Goal: Information Seeking & Learning: Check status

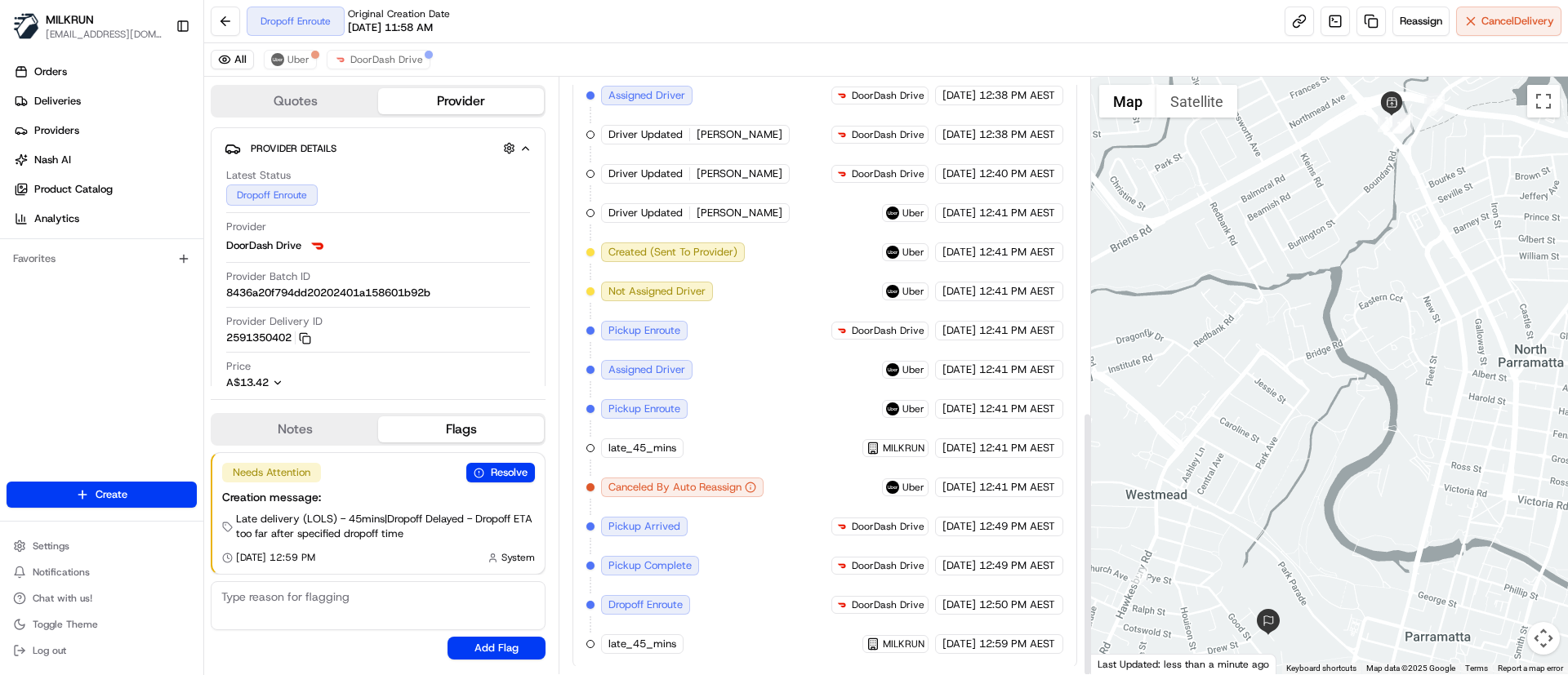
scroll to position [754, 0]
click at [401, 67] on button "DoorDash Drive" at bounding box center [378, 59] width 103 height 20
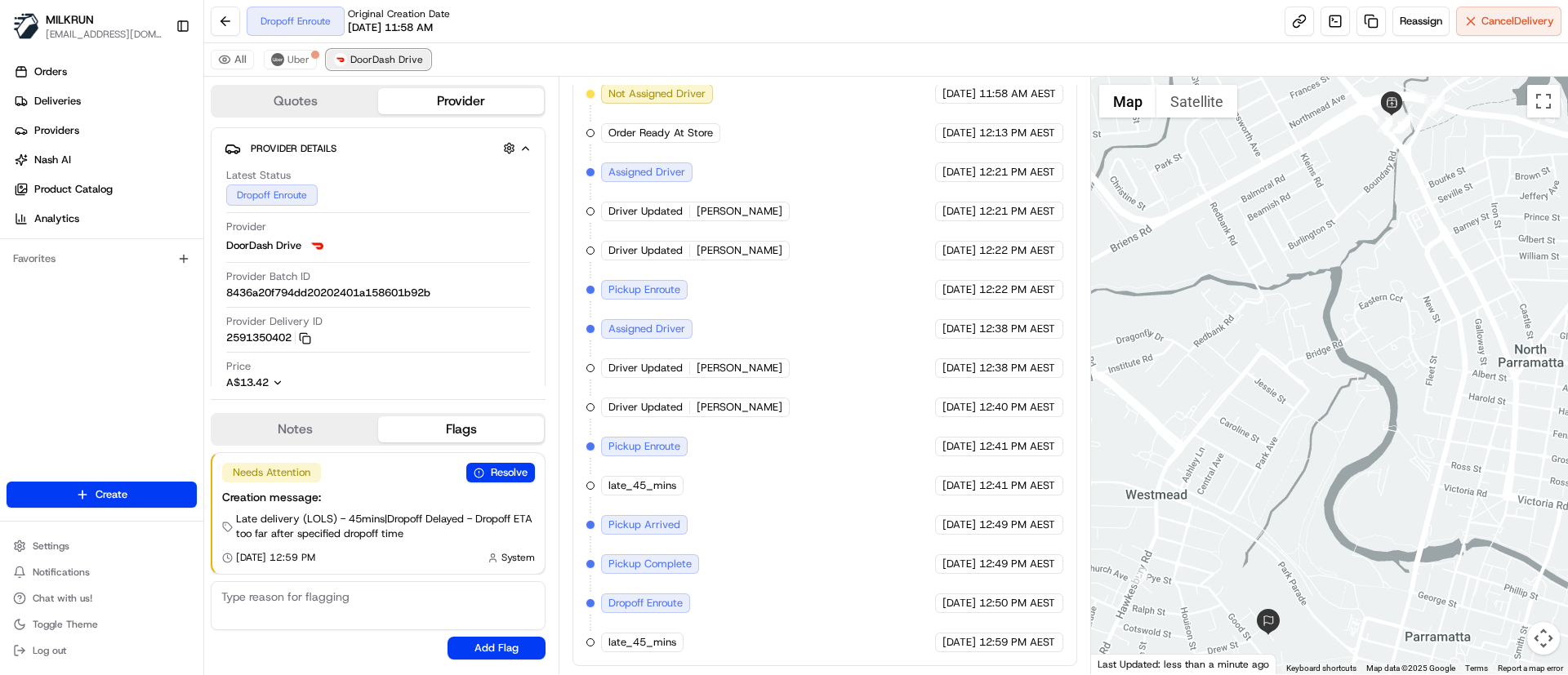
scroll to position [519, 0]
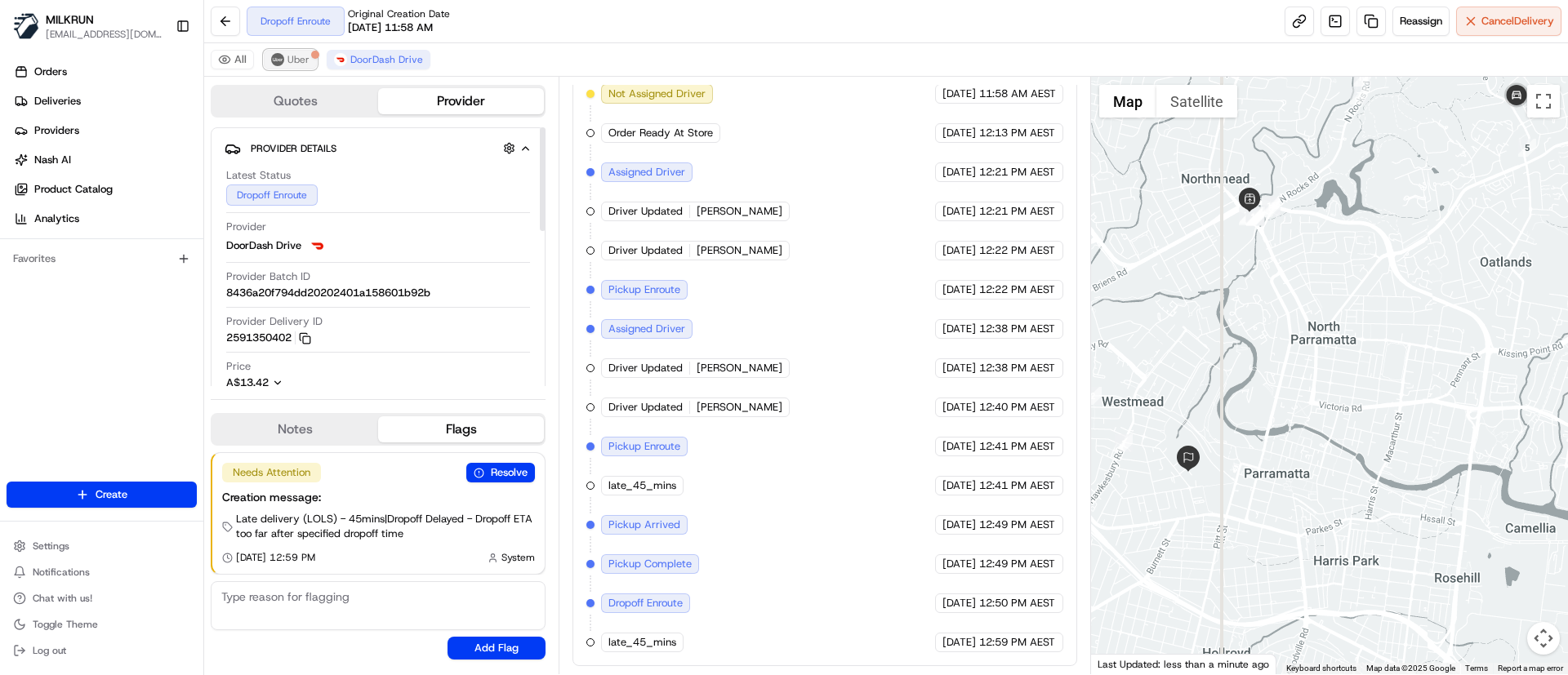
click at [285, 60] on button "Uber" at bounding box center [290, 59] width 53 height 20
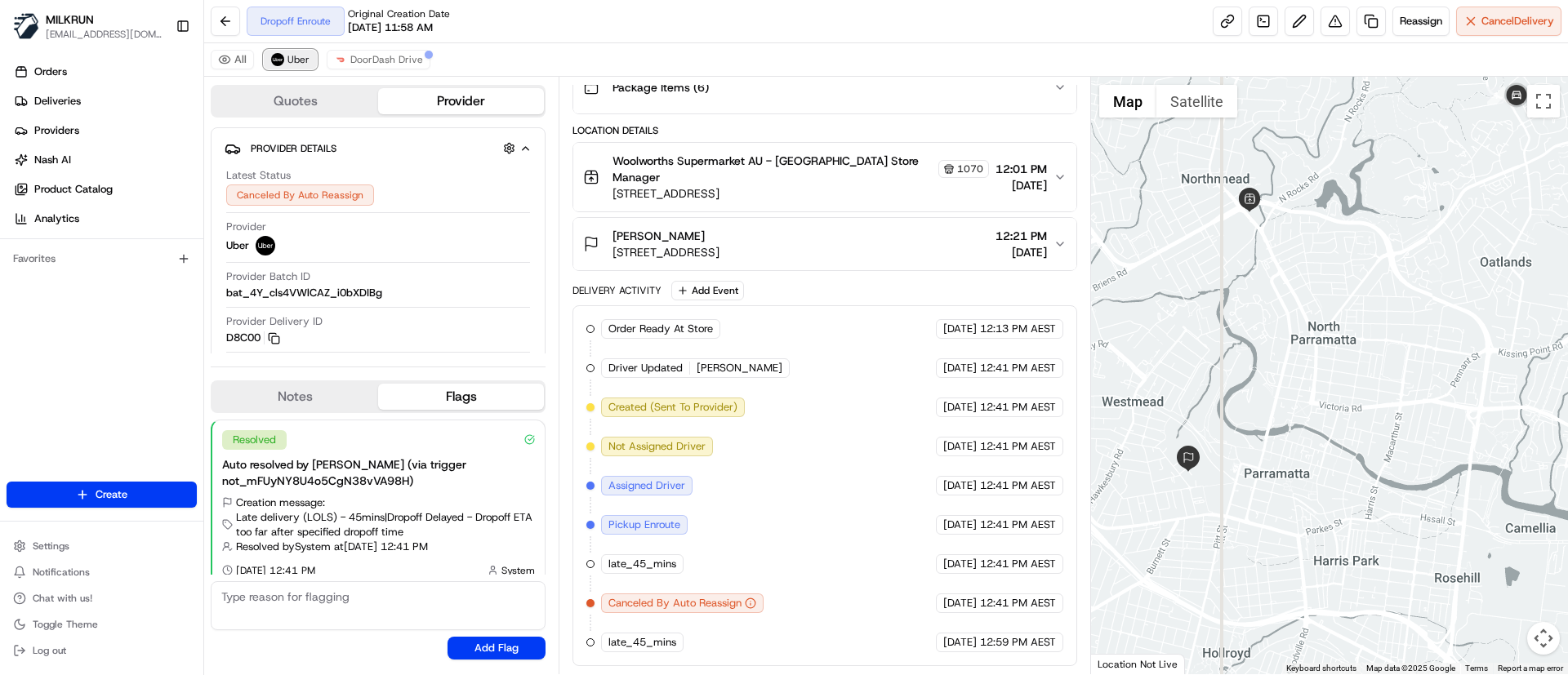
scroll to position [245, 0]
click at [388, 58] on span "DoorDash Drive" at bounding box center [387, 59] width 73 height 13
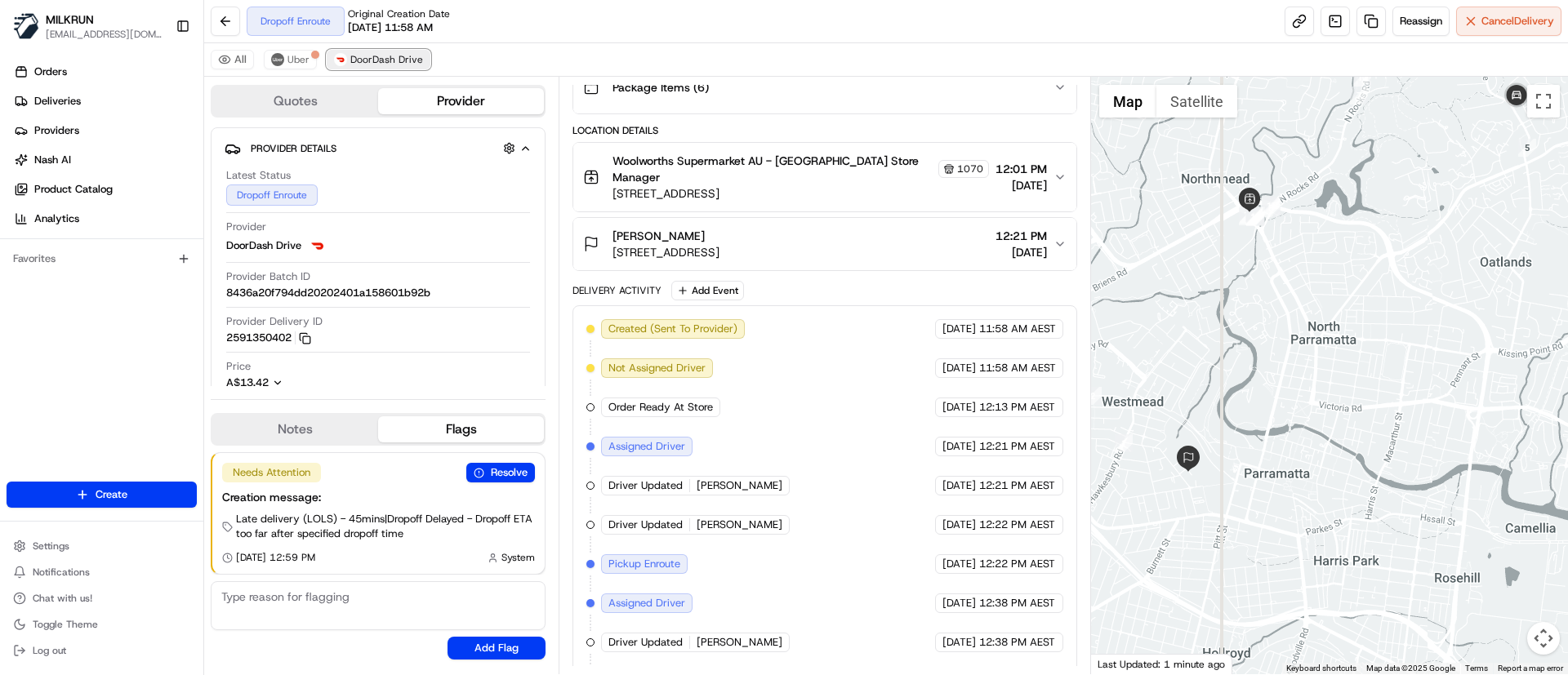
scroll to position [519, 0]
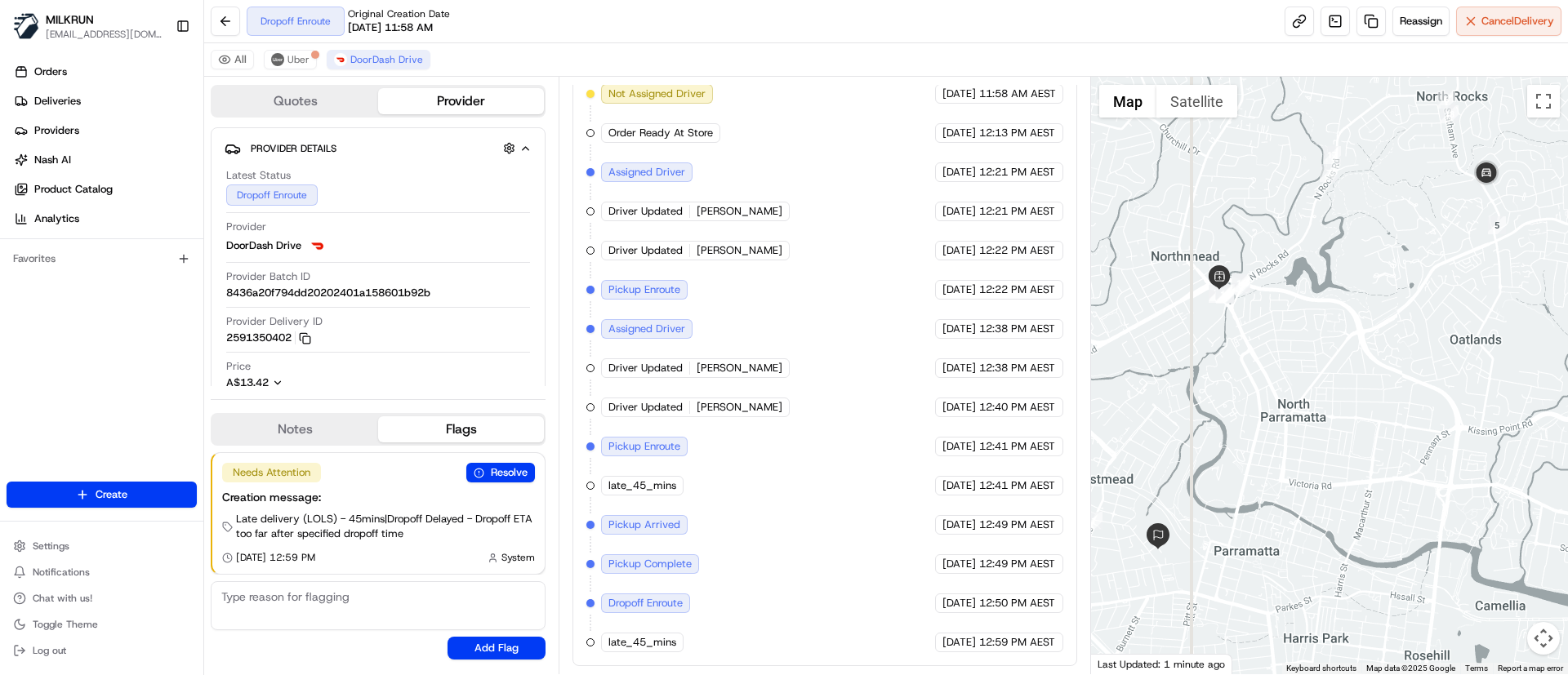
drag, startPoint x: 1440, startPoint y: 206, endPoint x: 1394, endPoint y: 299, distance: 103.8
click at [1394, 299] on div at bounding box center [1330, 375] width 478 height 597
drag, startPoint x: 736, startPoint y: 411, endPoint x: 693, endPoint y: 416, distance: 43.3
click at [693, 416] on div "Driver Updated Nikhil P." at bounding box center [695, 407] width 188 height 20
copy span "Nikhil P."
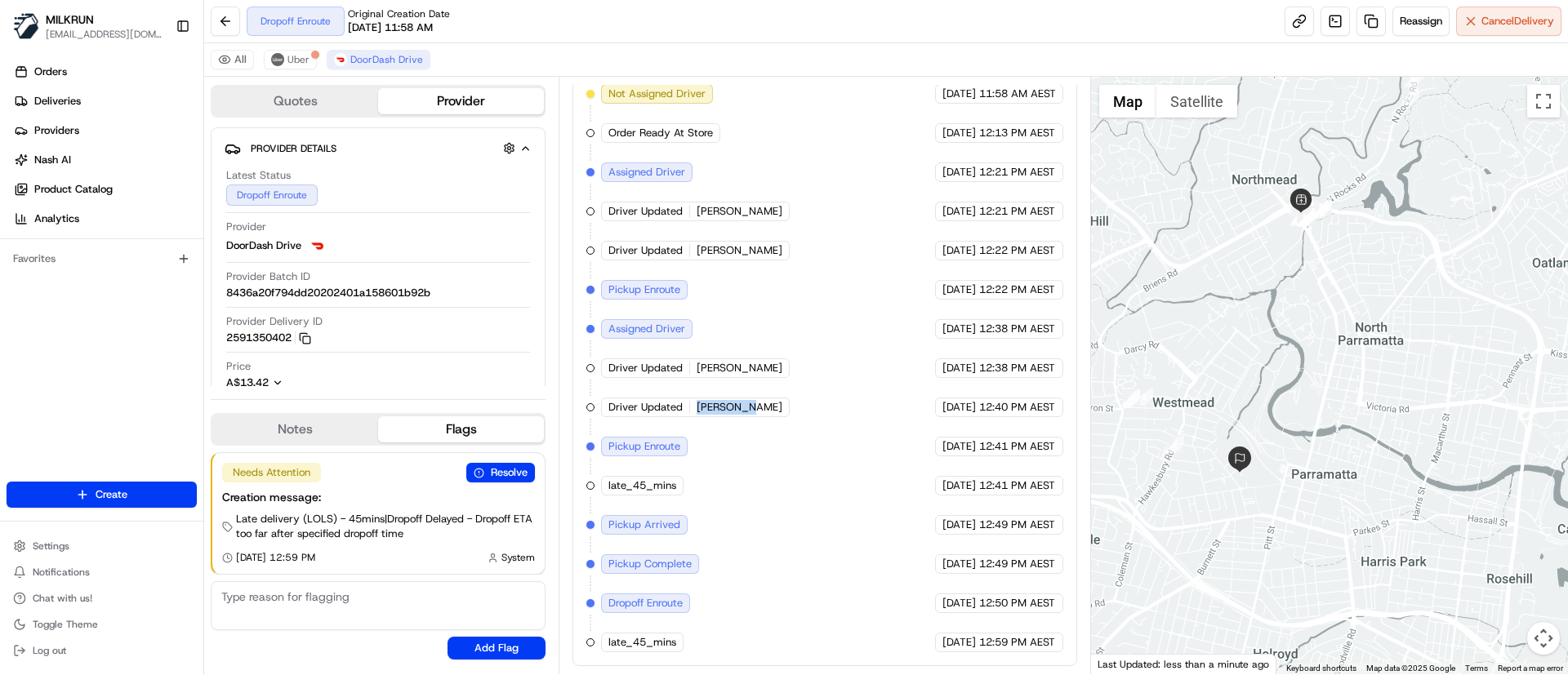
drag, startPoint x: 1284, startPoint y: 516, endPoint x: 1367, endPoint y: 439, distance: 113.2
click at [1367, 439] on div at bounding box center [1330, 375] width 478 height 597
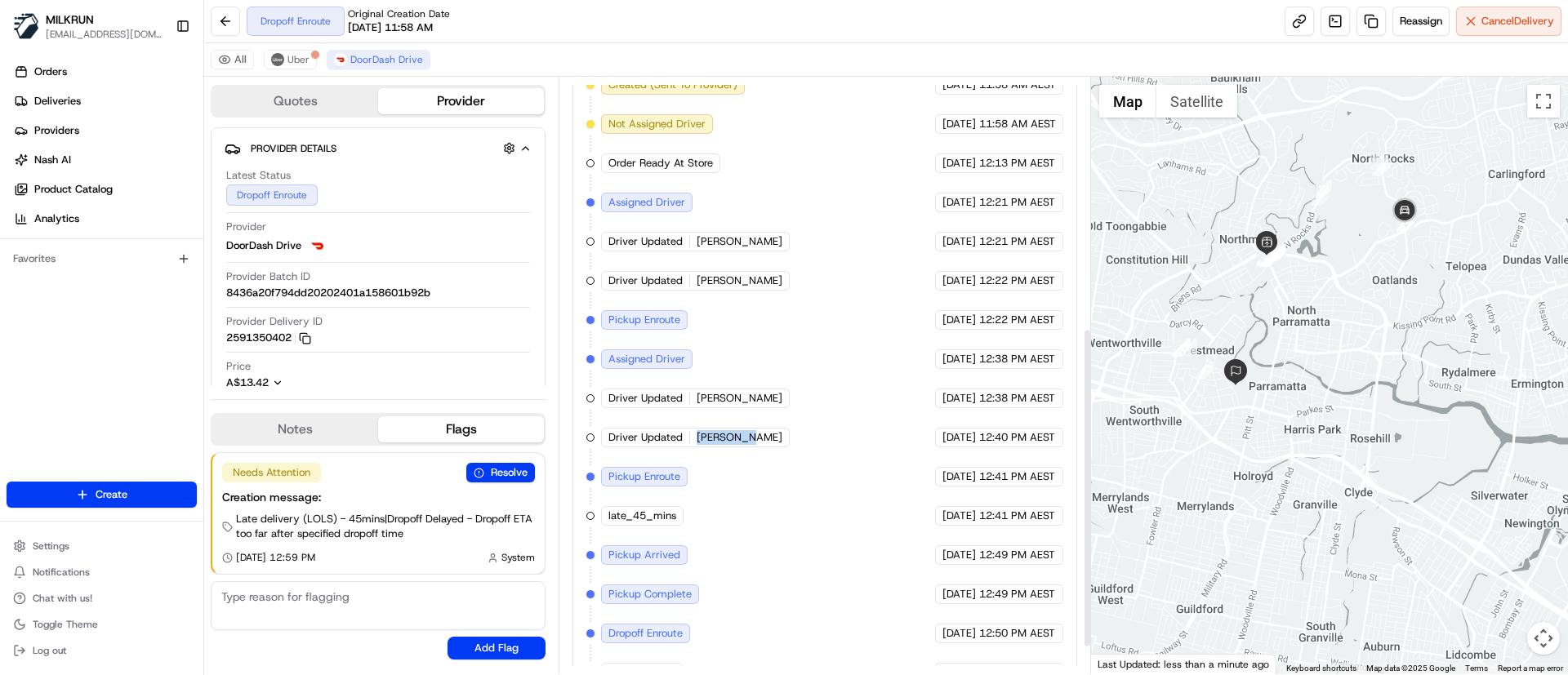
scroll to position [490, 0]
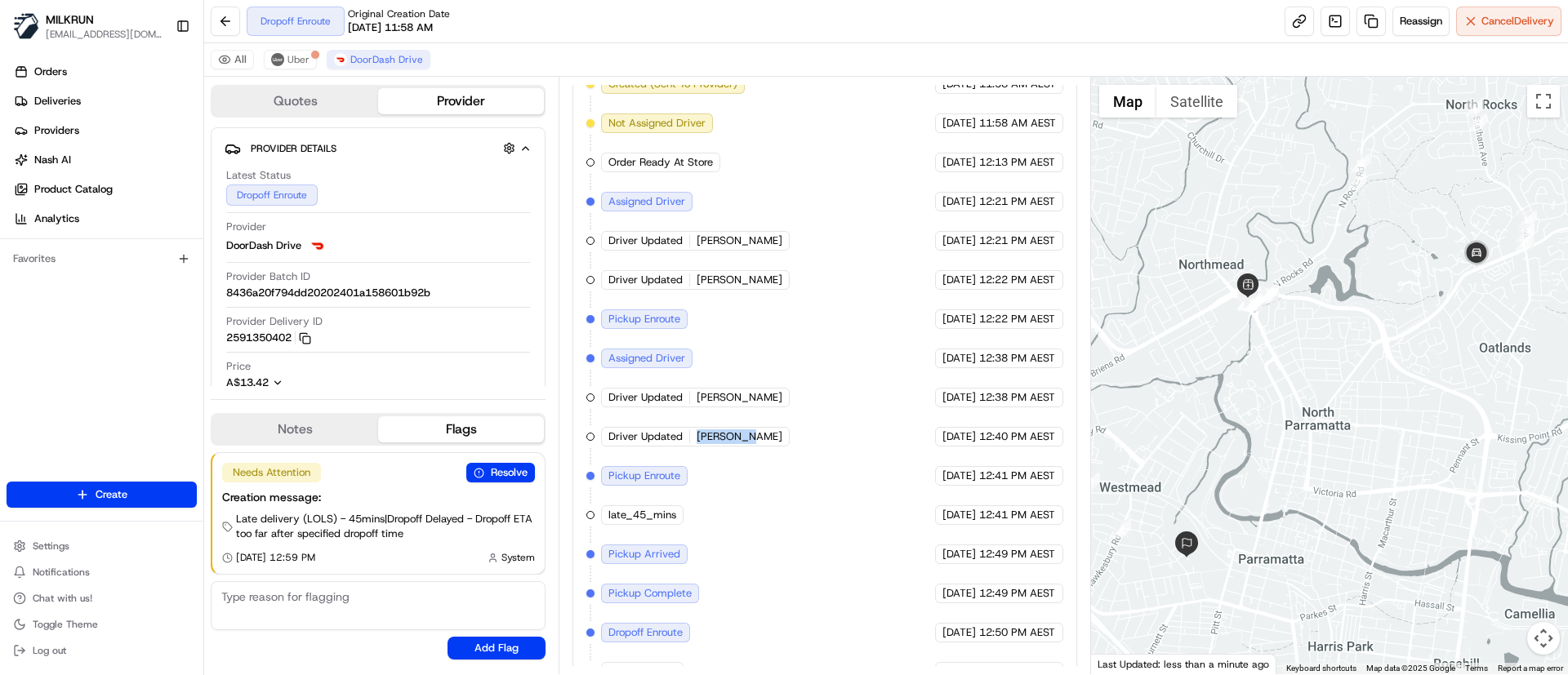
drag, startPoint x: 1311, startPoint y: 373, endPoint x: 1461, endPoint y: 390, distance: 151.0
click at [1461, 390] on div at bounding box center [1330, 375] width 478 height 597
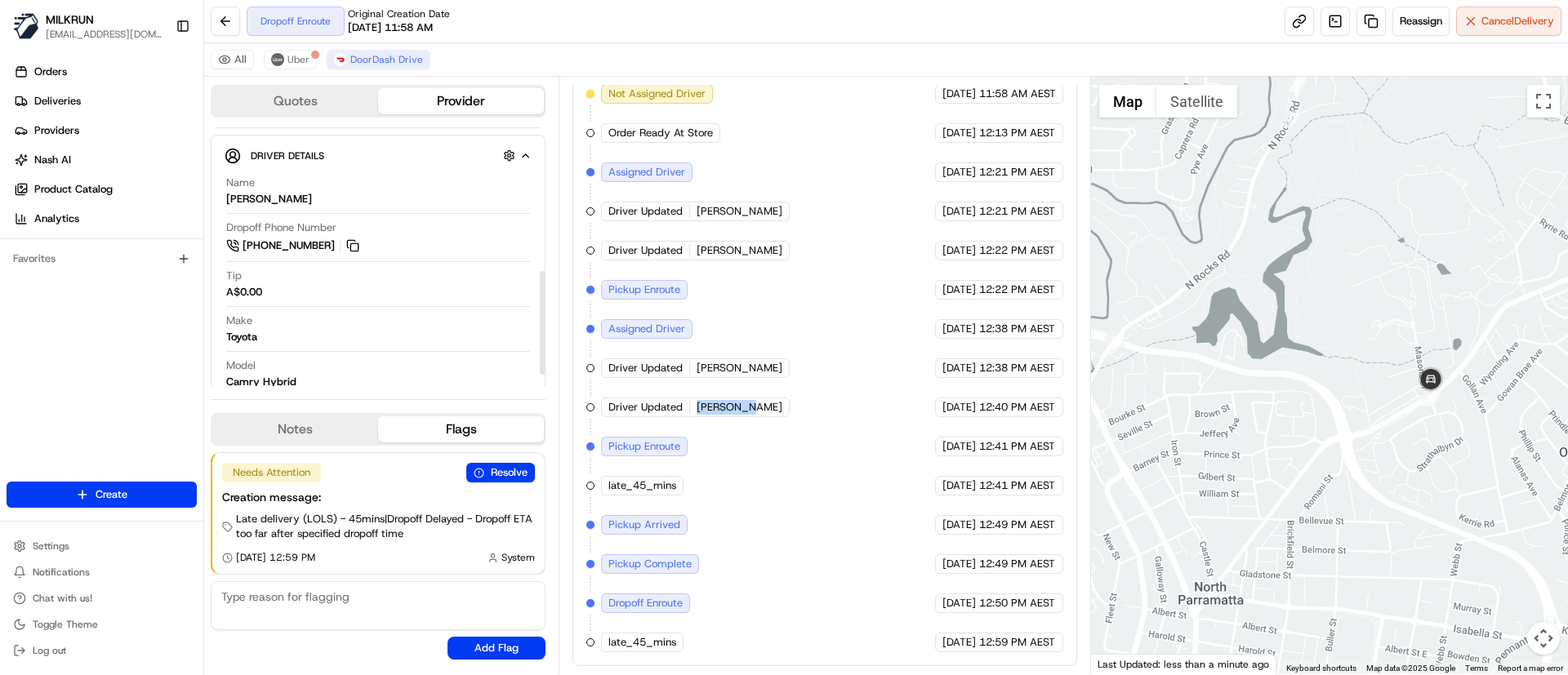
scroll to position [245, 0]
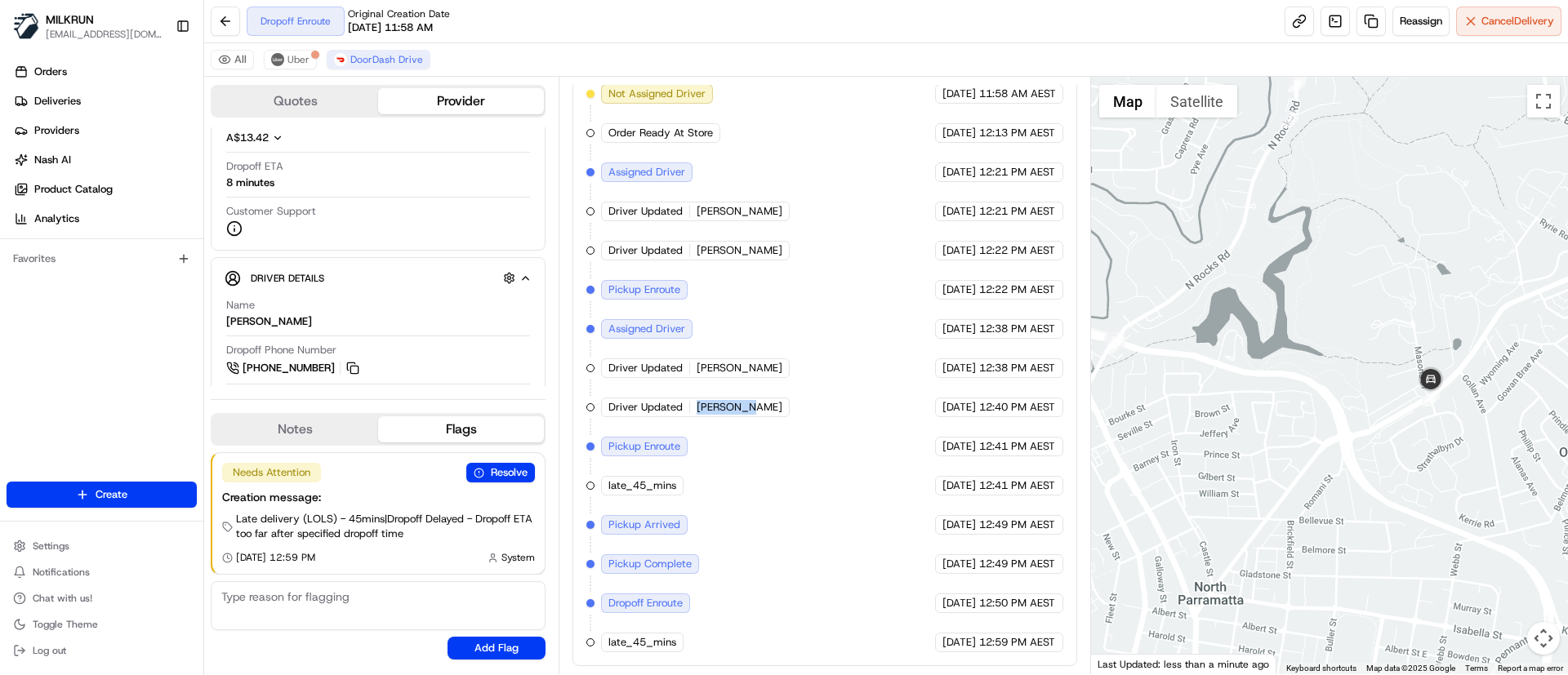
click at [754, 407] on div "Created (Sent To Provider) DoorDash Drive 16/08/2025 11:58 AM AEST Not Assigned…" at bounding box center [824, 348] width 476 height 607
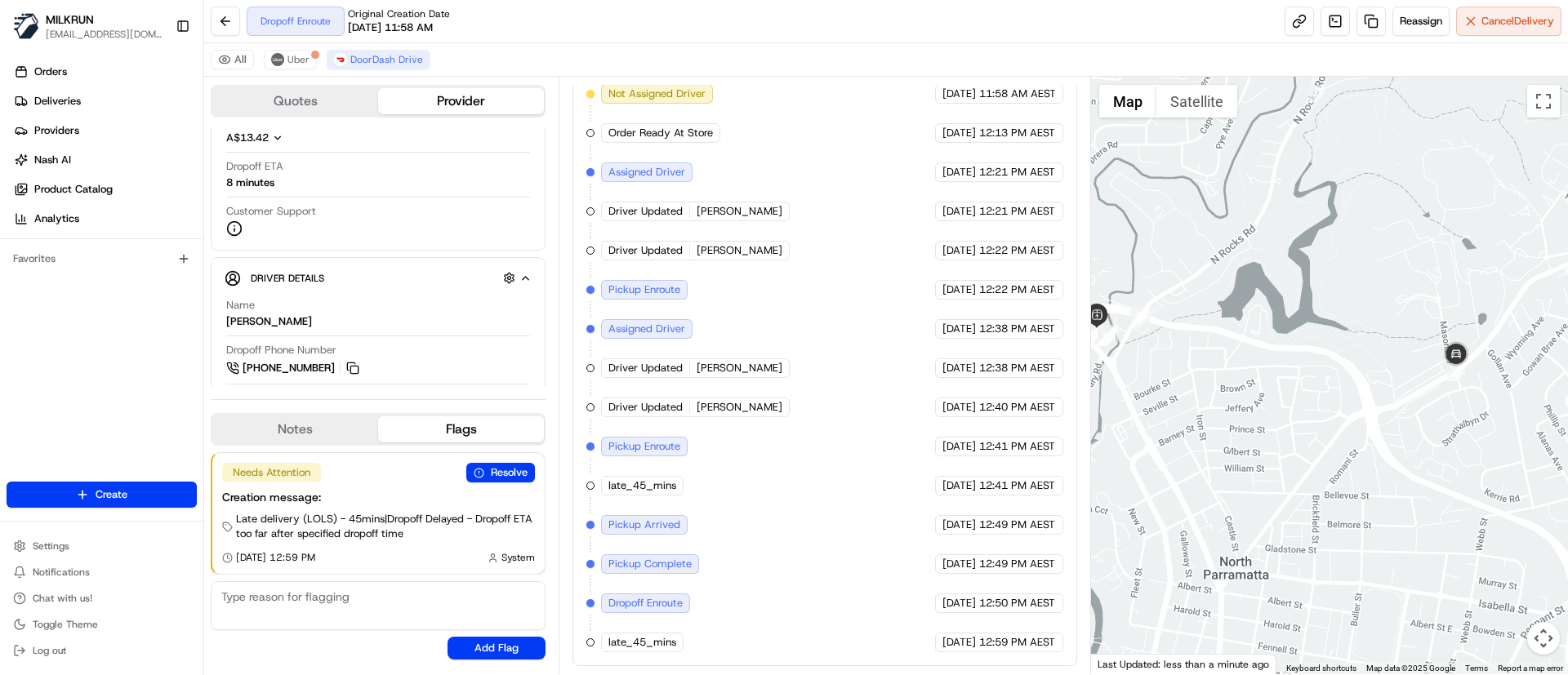
drag, startPoint x: 1368, startPoint y: 358, endPoint x: 1418, endPoint y: 244, distance: 124.5
click at [1418, 244] on div at bounding box center [1330, 375] width 478 height 597
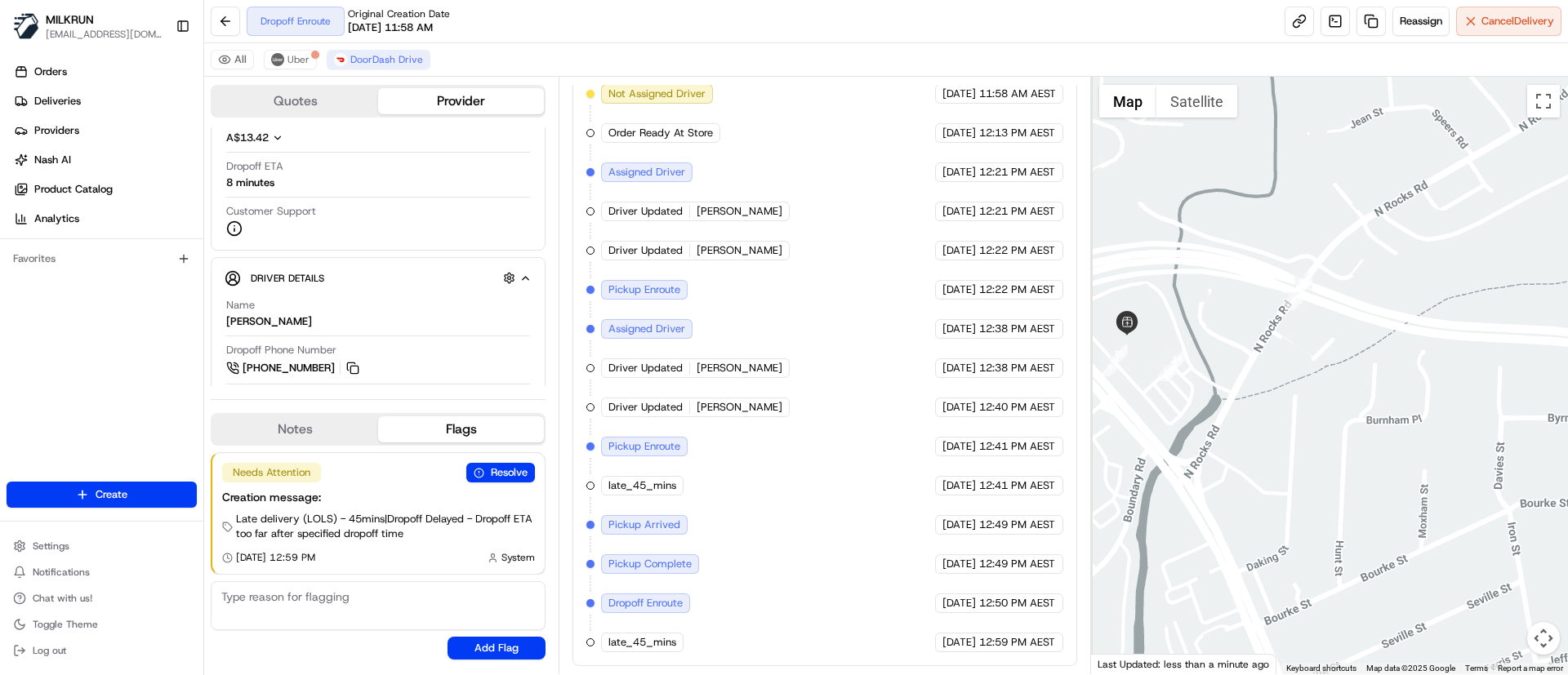
drag, startPoint x: 1179, startPoint y: 330, endPoint x: 1401, endPoint y: 338, distance: 222.1
click at [1401, 338] on div at bounding box center [1330, 375] width 478 height 597
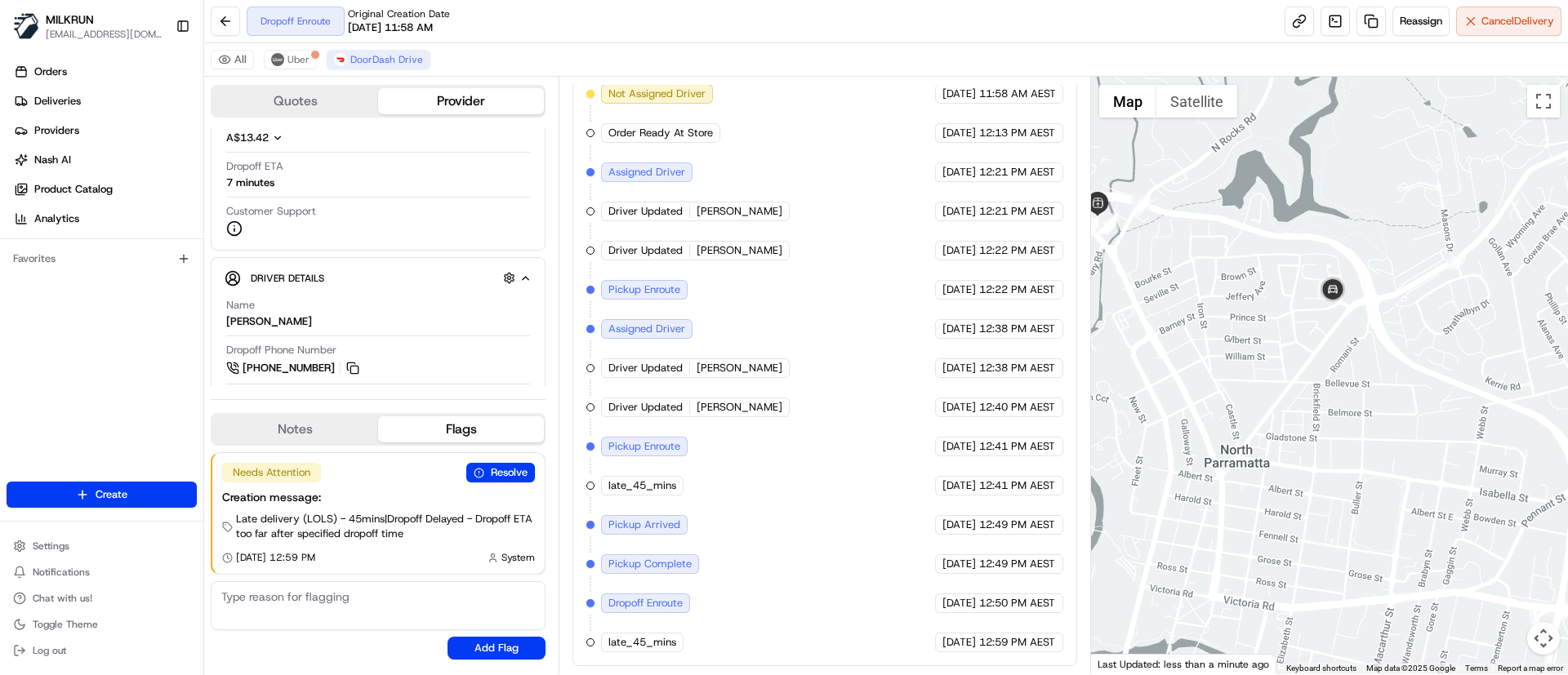
drag, startPoint x: 1358, startPoint y: 382, endPoint x: 1377, endPoint y: 320, distance: 64.8
click at [1377, 320] on div at bounding box center [1330, 375] width 478 height 597
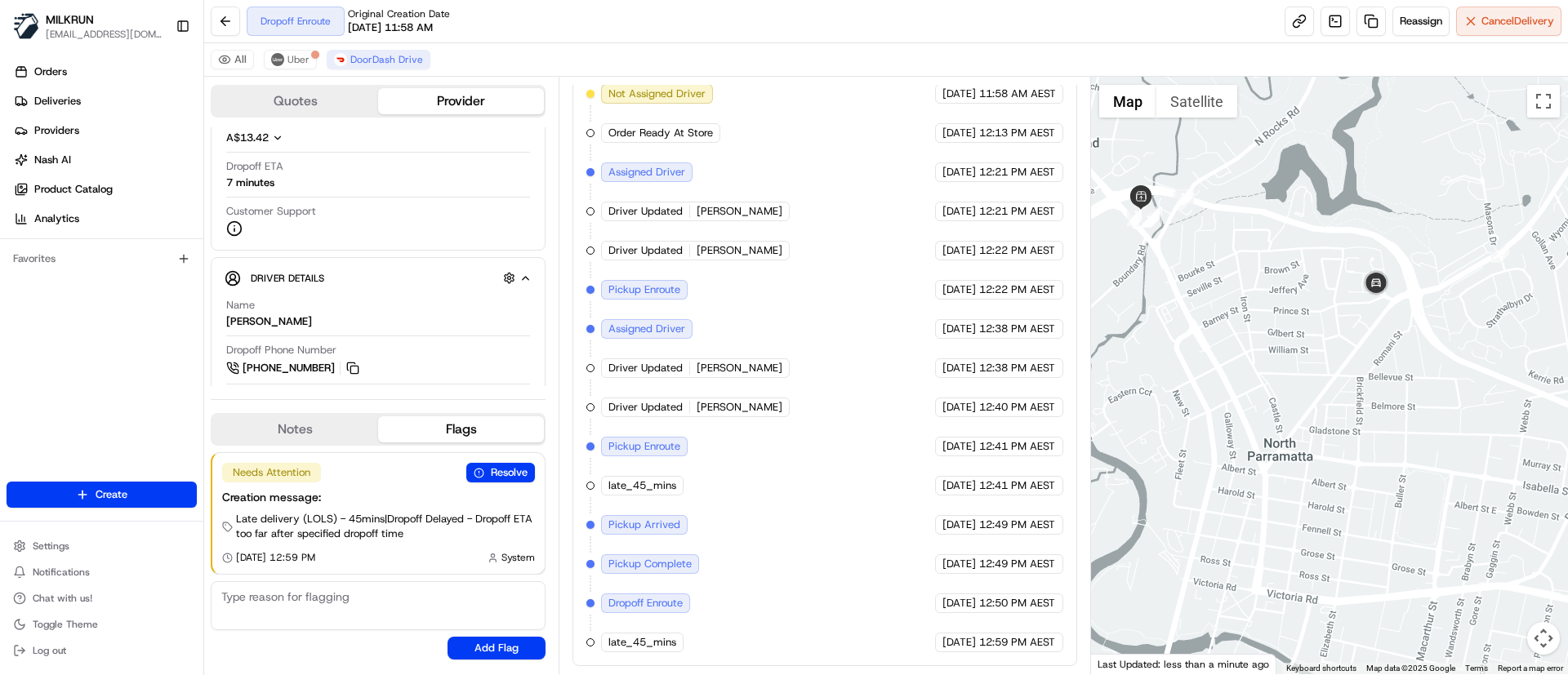
drag, startPoint x: 1180, startPoint y: 304, endPoint x: 1222, endPoint y: 298, distance: 42.4
click at [1222, 298] on div at bounding box center [1330, 375] width 478 height 597
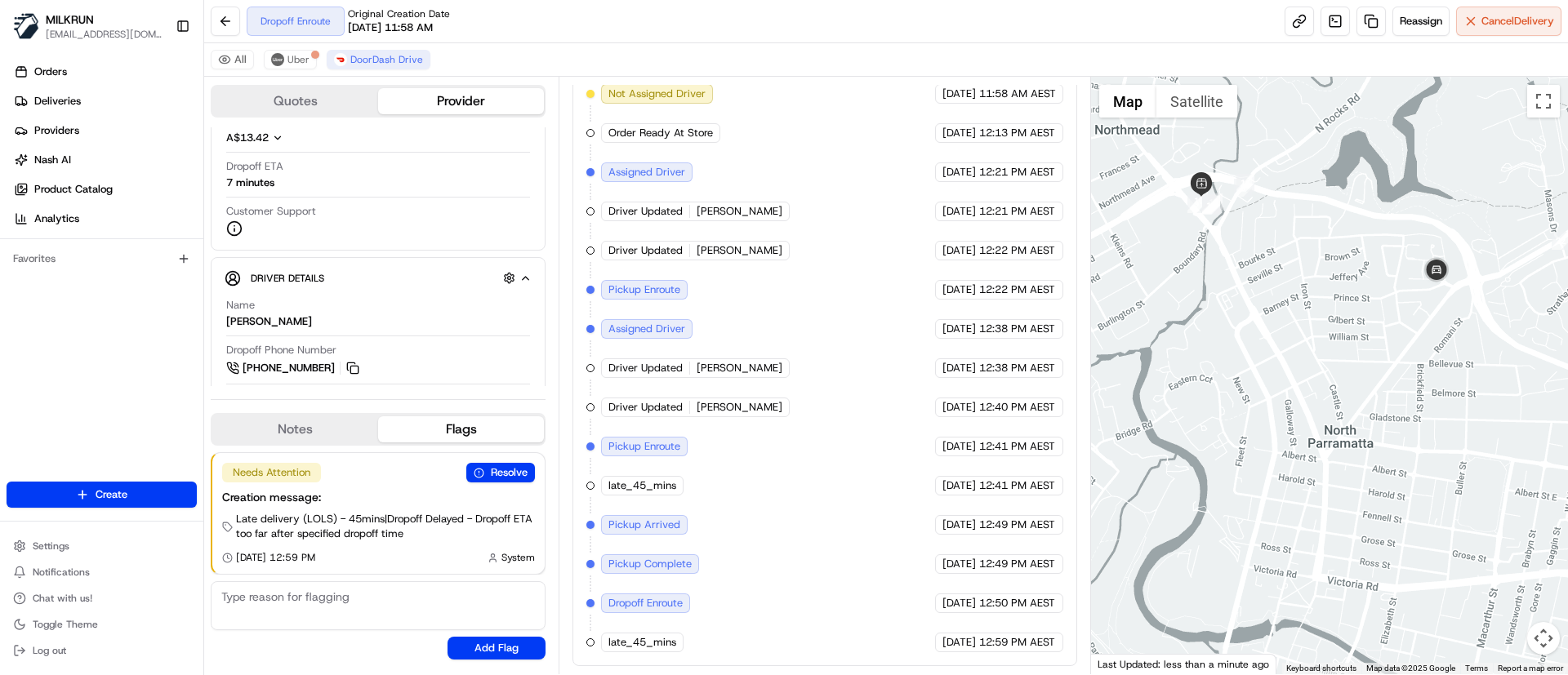
drag, startPoint x: 1222, startPoint y: 298, endPoint x: 1263, endPoint y: 288, distance: 42.2
click at [1263, 288] on div at bounding box center [1330, 375] width 478 height 597
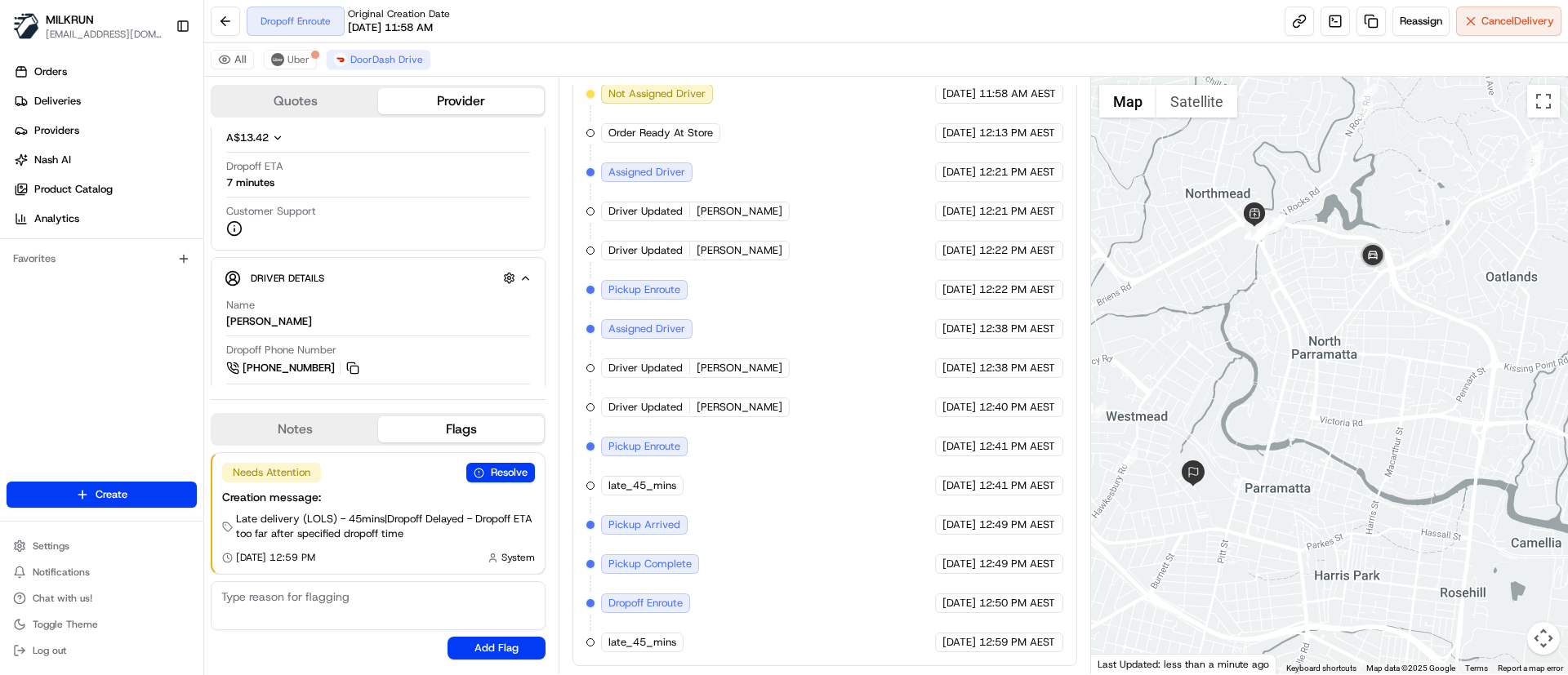
drag, startPoint x: 1232, startPoint y: 304, endPoint x: 1261, endPoint y: 288, distance: 33.1
click at [1261, 288] on div at bounding box center [1330, 375] width 478 height 597
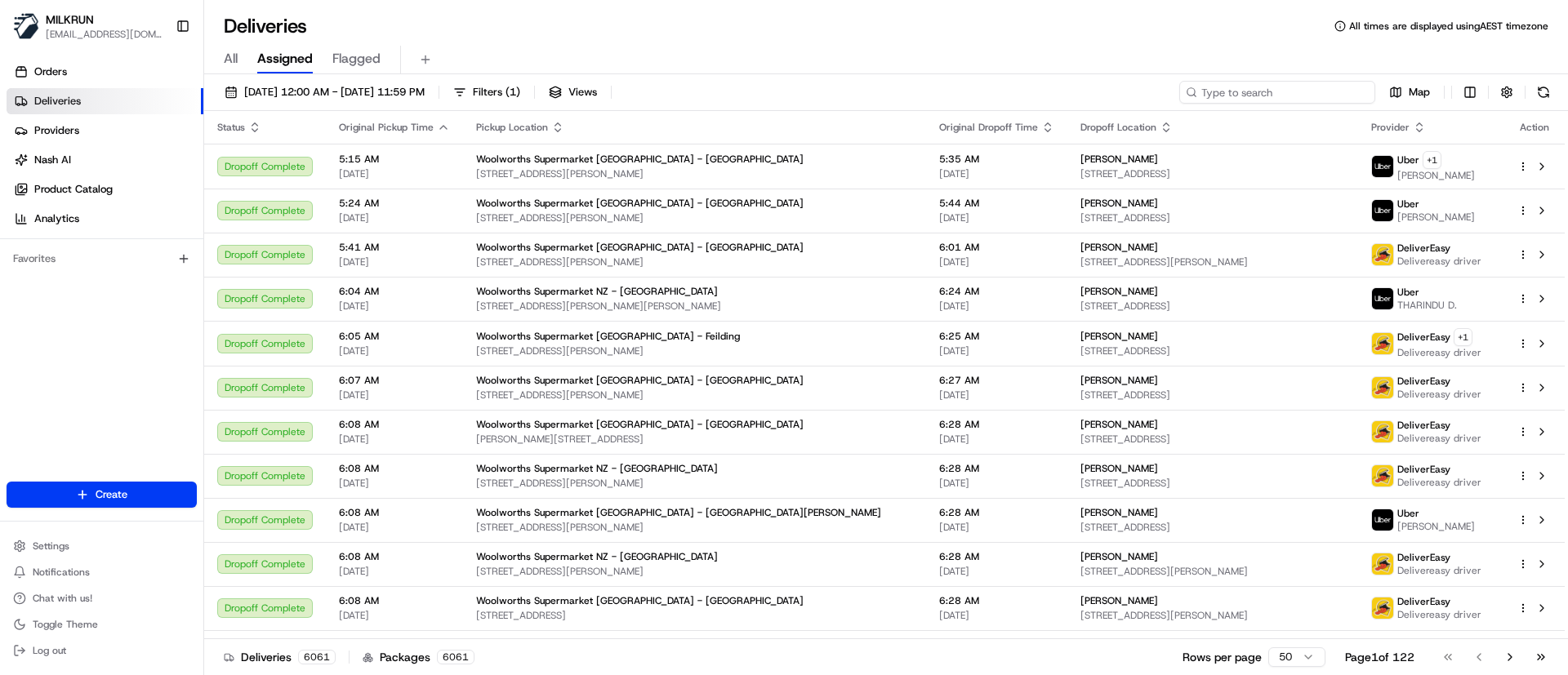
click at [1323, 98] on input at bounding box center [1277, 93] width 196 height 23
paste input "Nikhil P."
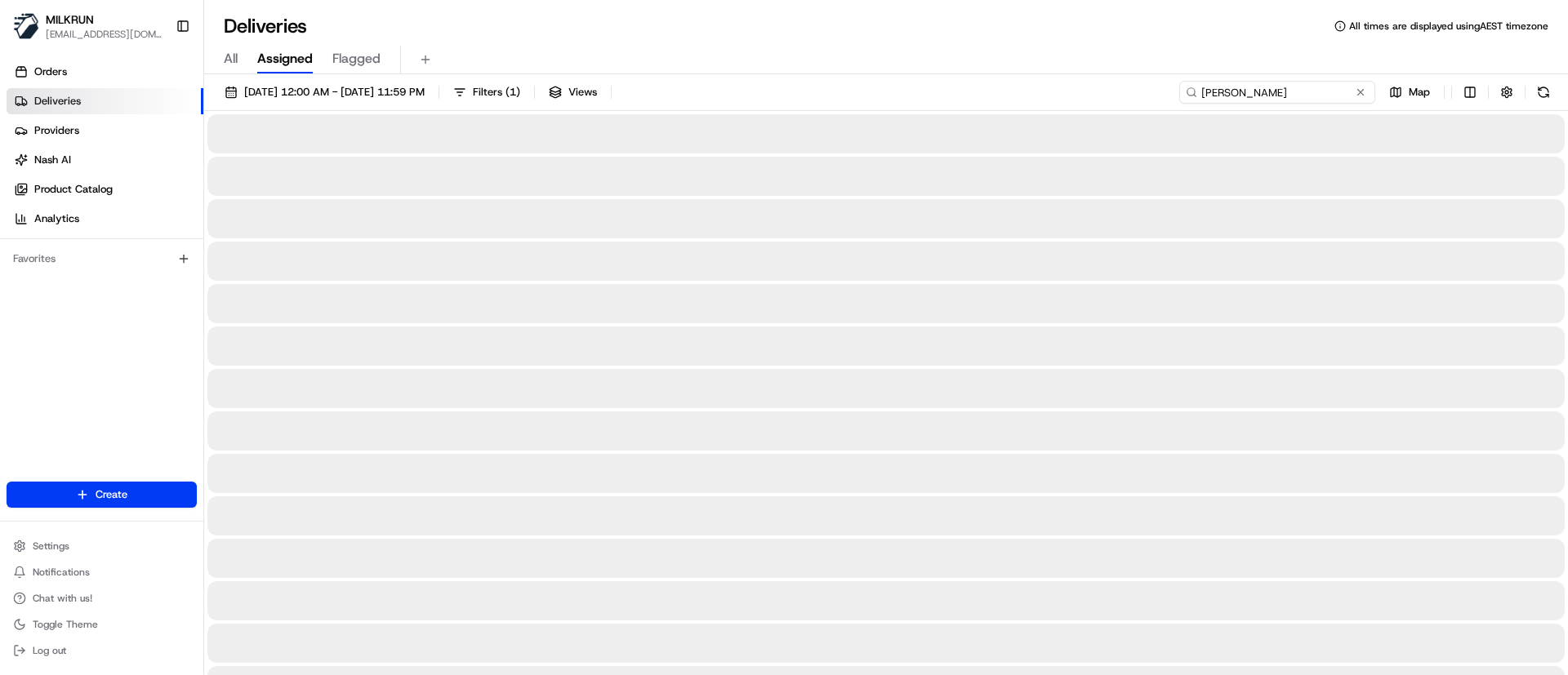
type input "Nikhil P."
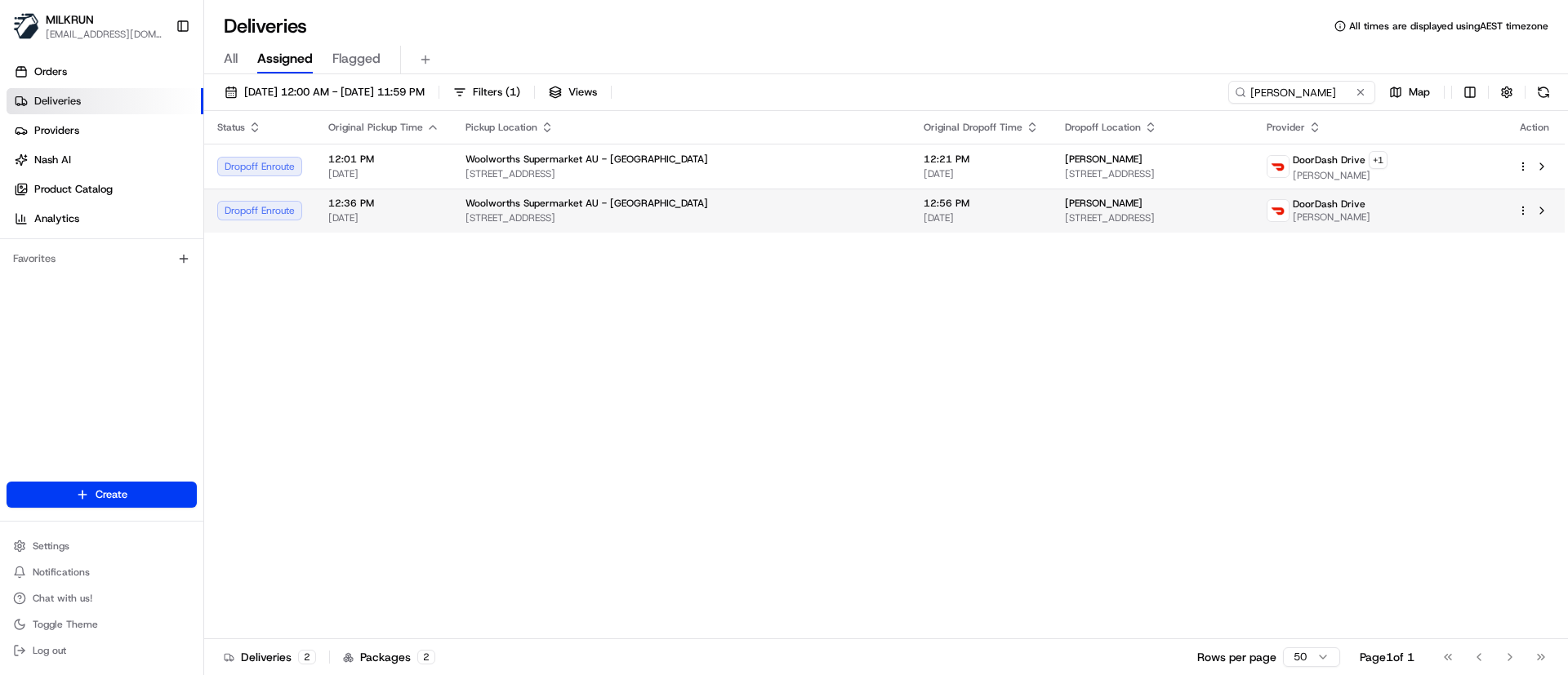
click at [1552, 205] on td at bounding box center [1534, 210] width 60 height 44
click at [1545, 207] on button at bounding box center [1542, 211] width 20 height 20
click at [1294, 93] on input "Nikhil P." at bounding box center [1277, 93] width 196 height 23
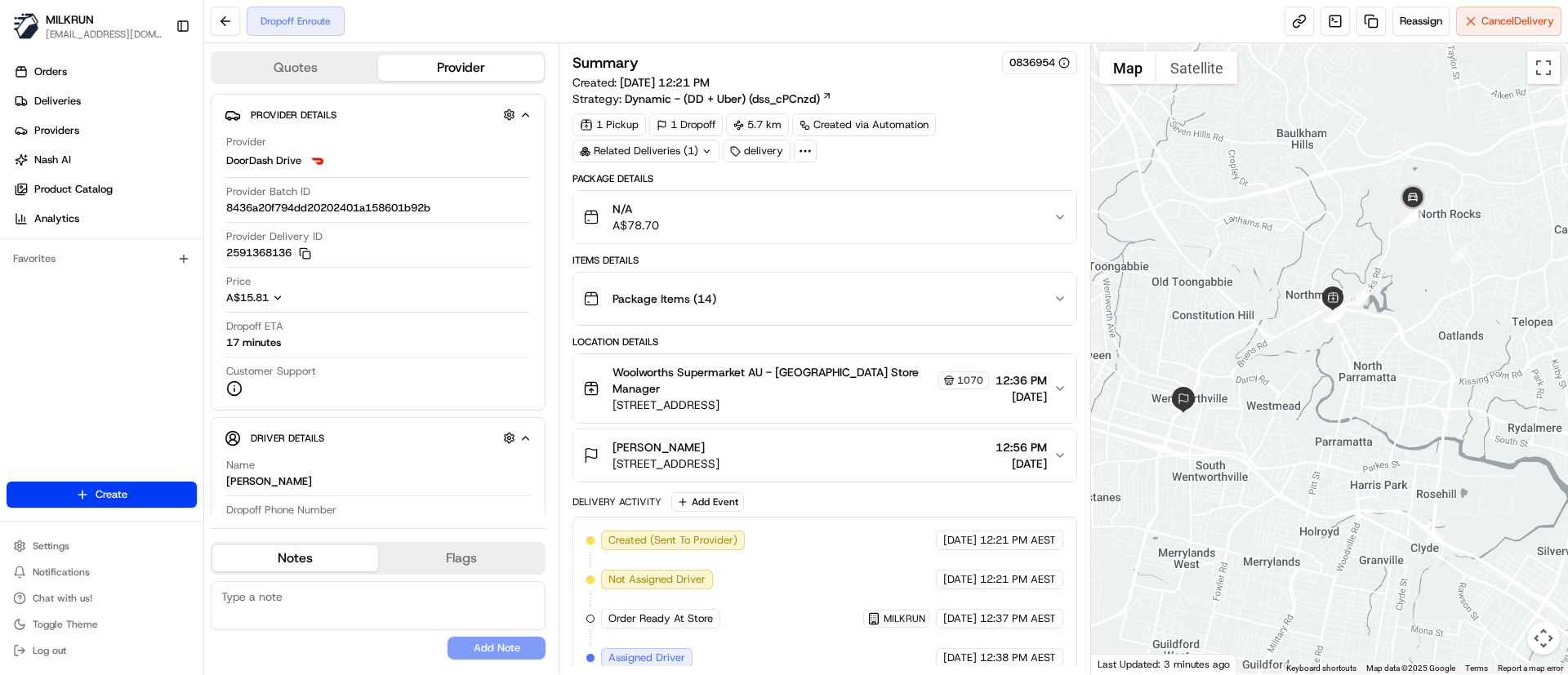
drag, startPoint x: 1280, startPoint y: 454, endPoint x: 1312, endPoint y: 366, distance: 93.6
click at [1312, 366] on div at bounding box center [1330, 359] width 478 height 631
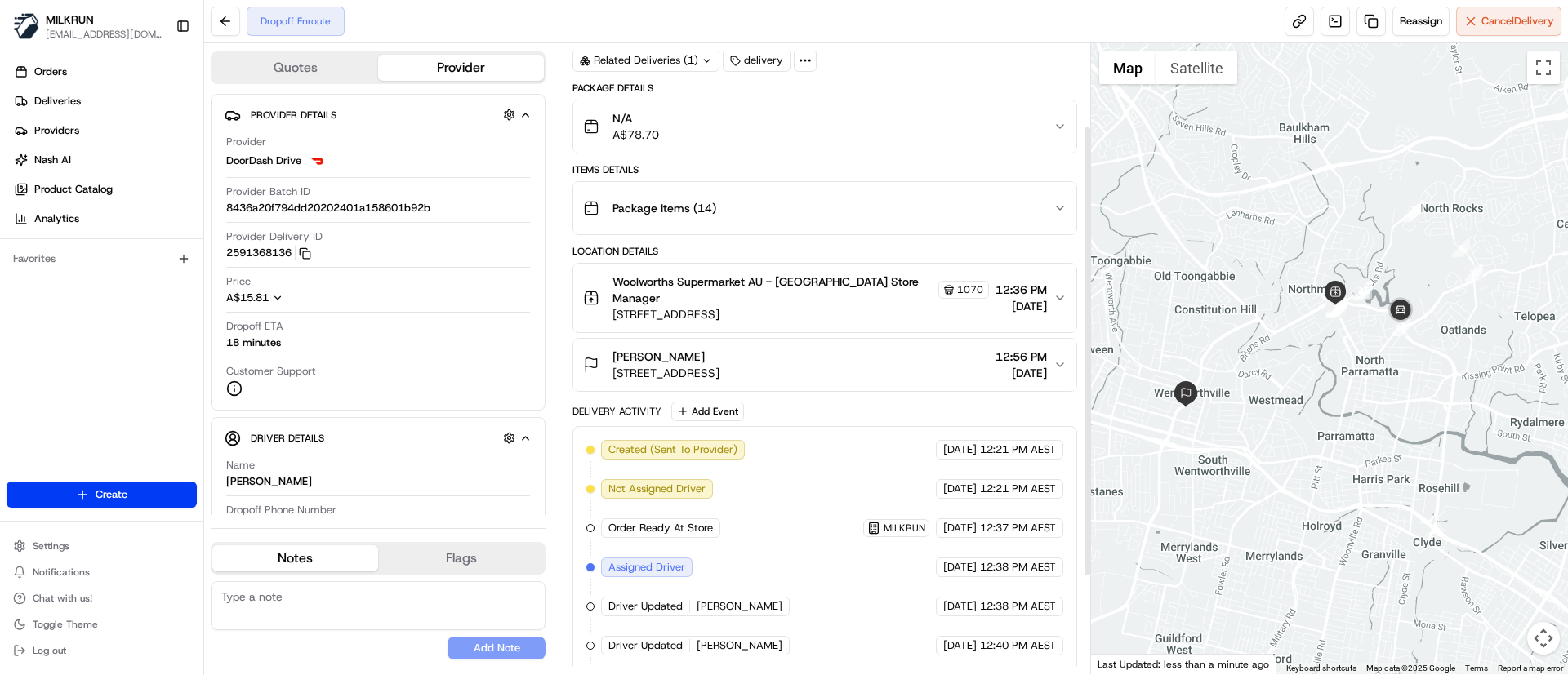
scroll to position [122, 0]
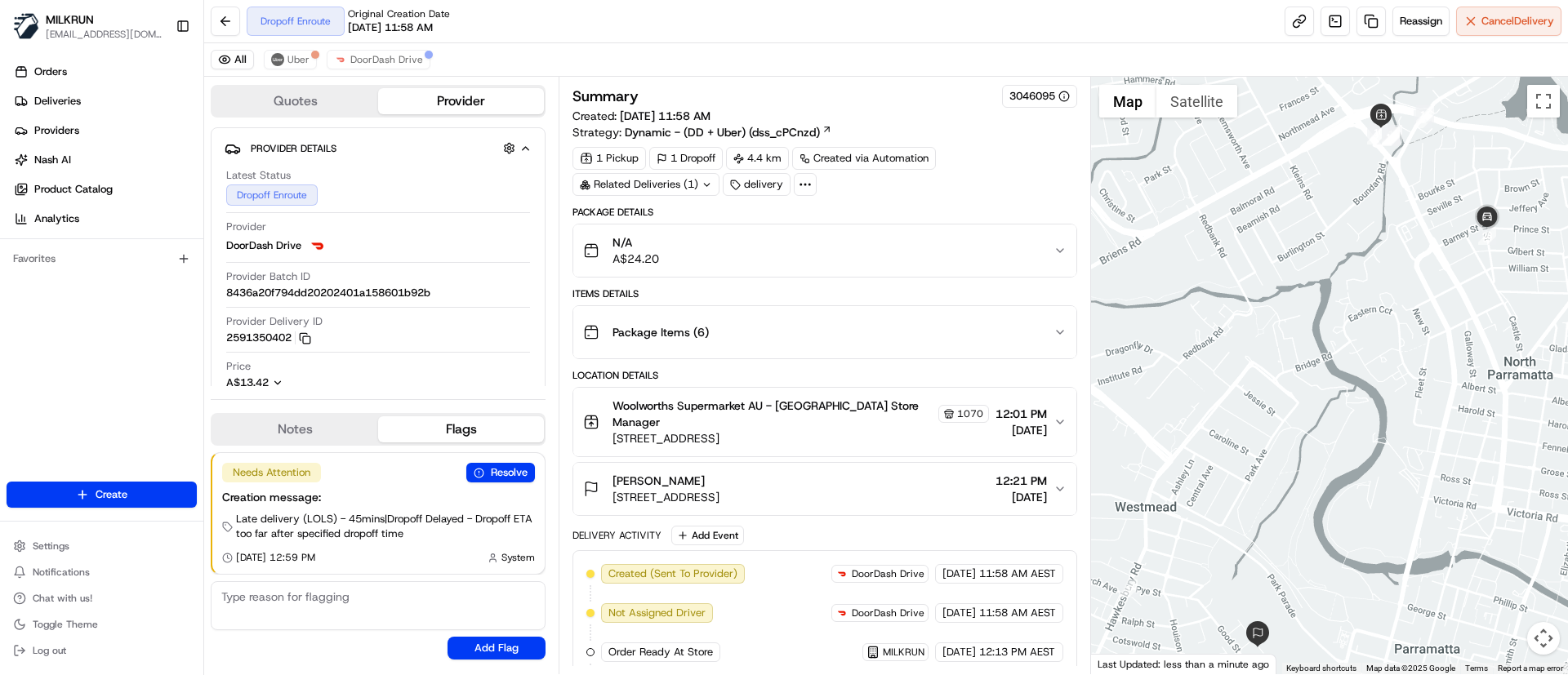
drag, startPoint x: 1349, startPoint y: 333, endPoint x: 1228, endPoint y: 425, distance: 152.0
click at [1228, 425] on div at bounding box center [1330, 375] width 478 height 597
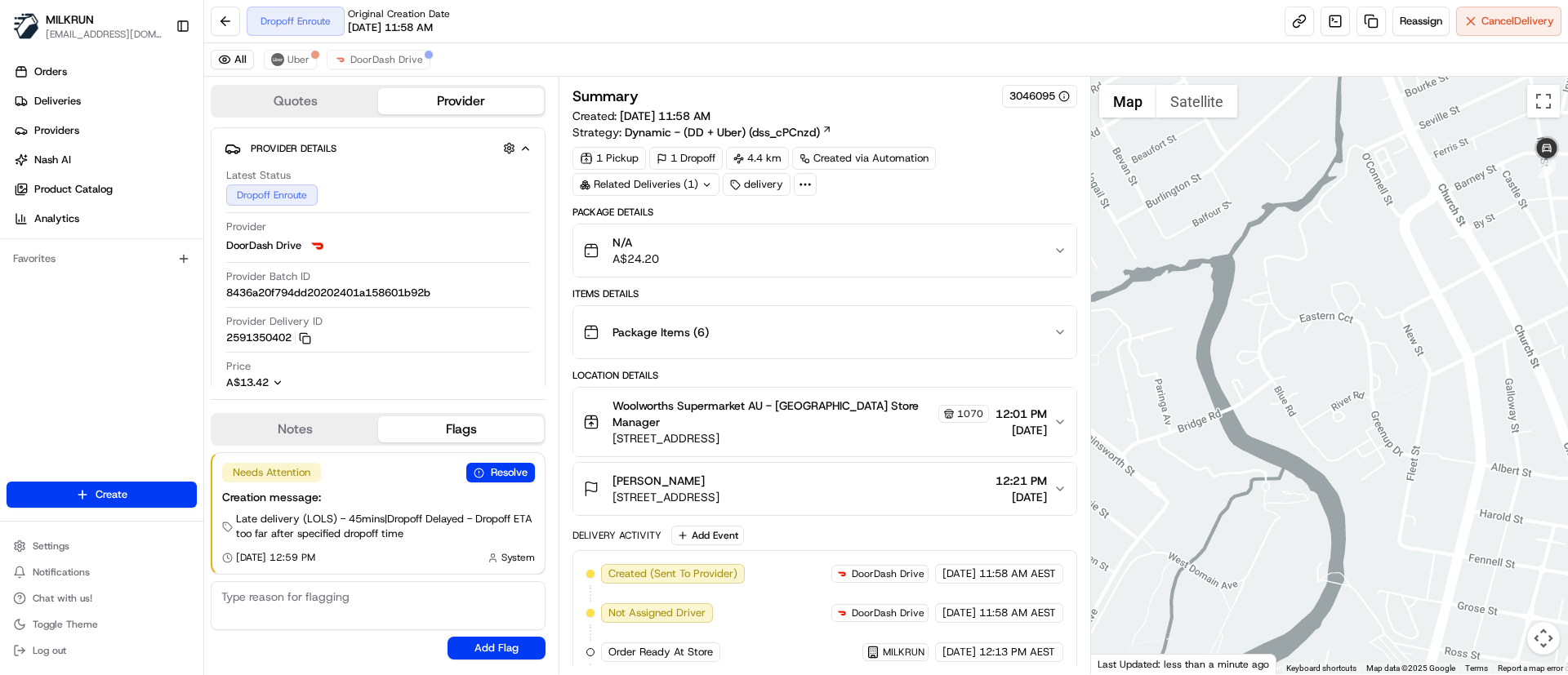
drag, startPoint x: 1268, startPoint y: 422, endPoint x: 1294, endPoint y: 387, distance: 43.6
click at [1294, 387] on div at bounding box center [1330, 375] width 478 height 597
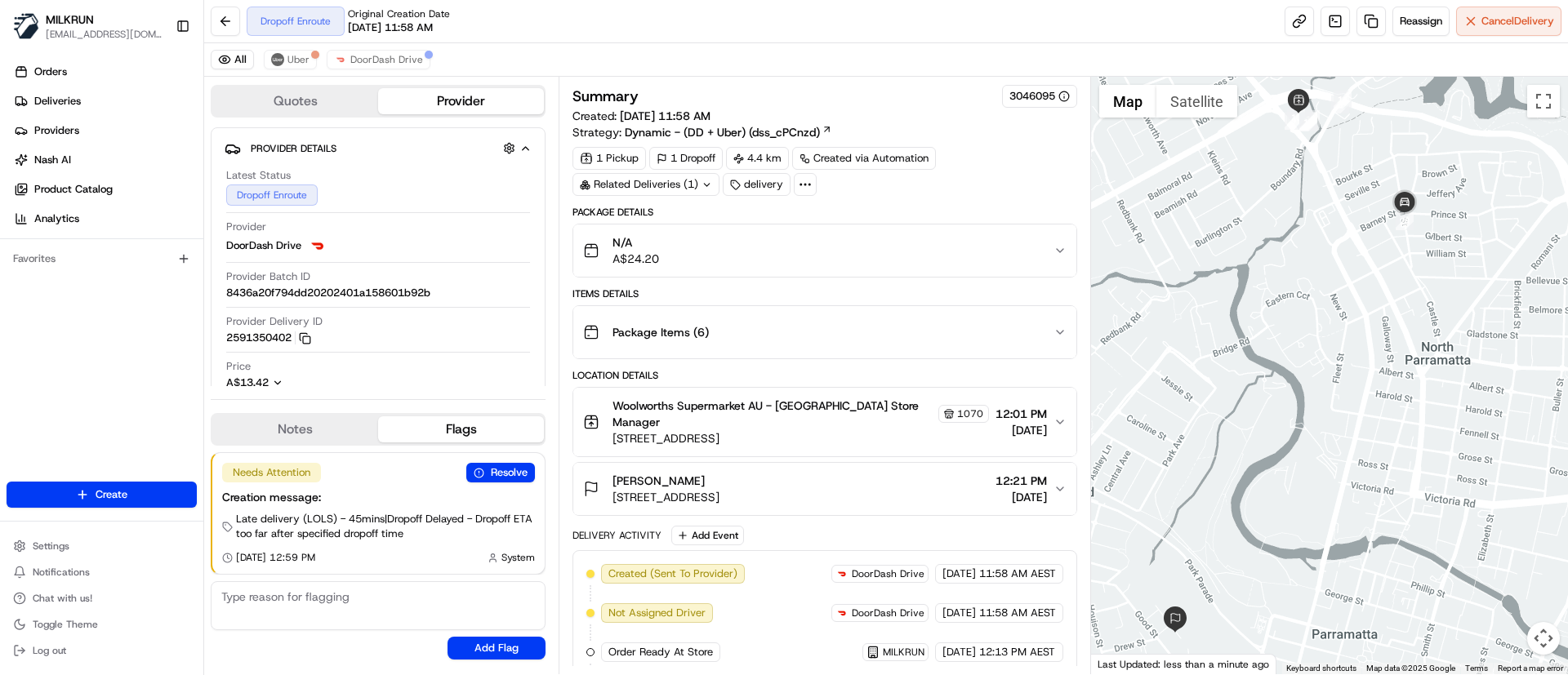
drag, startPoint x: 1280, startPoint y: 437, endPoint x: 1261, endPoint y: 383, distance: 57.2
click at [1261, 383] on div at bounding box center [1330, 375] width 478 height 597
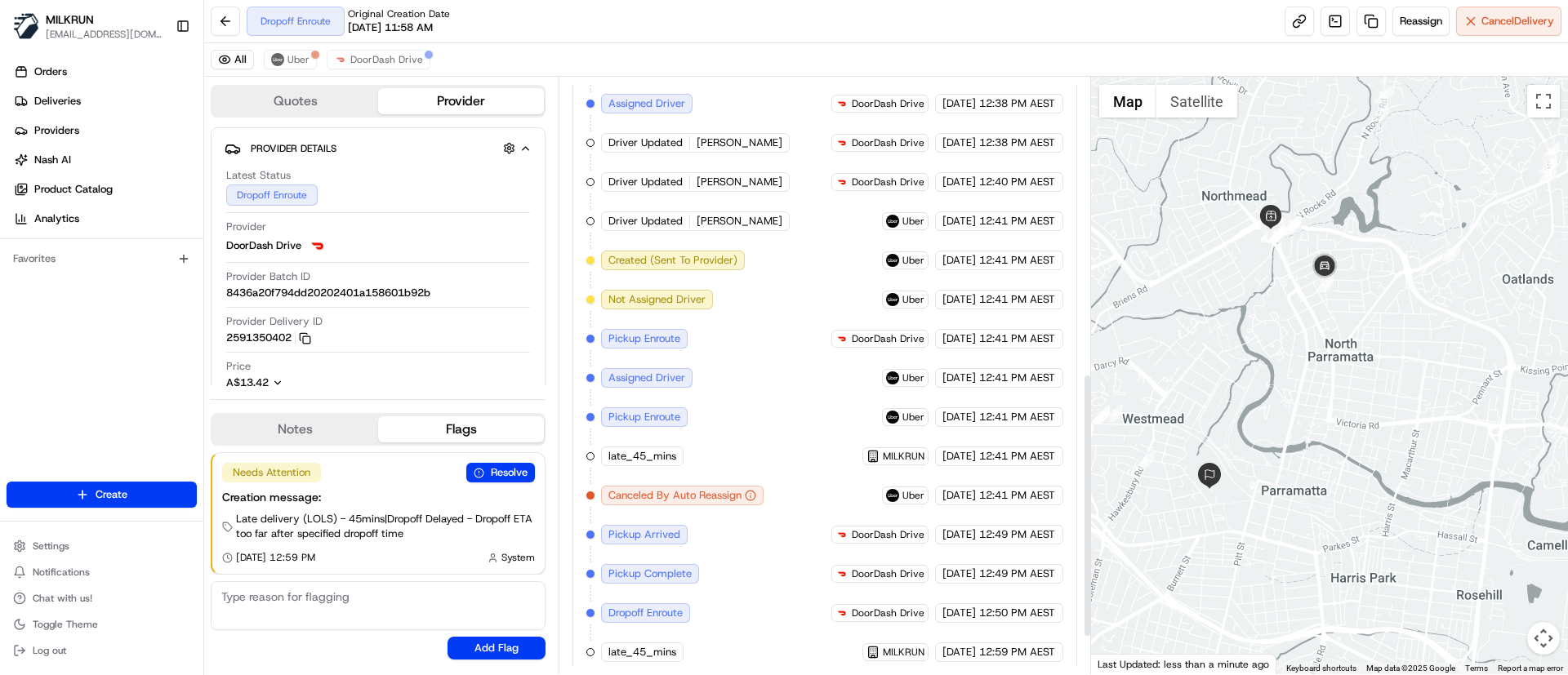
scroll to position [754, 0]
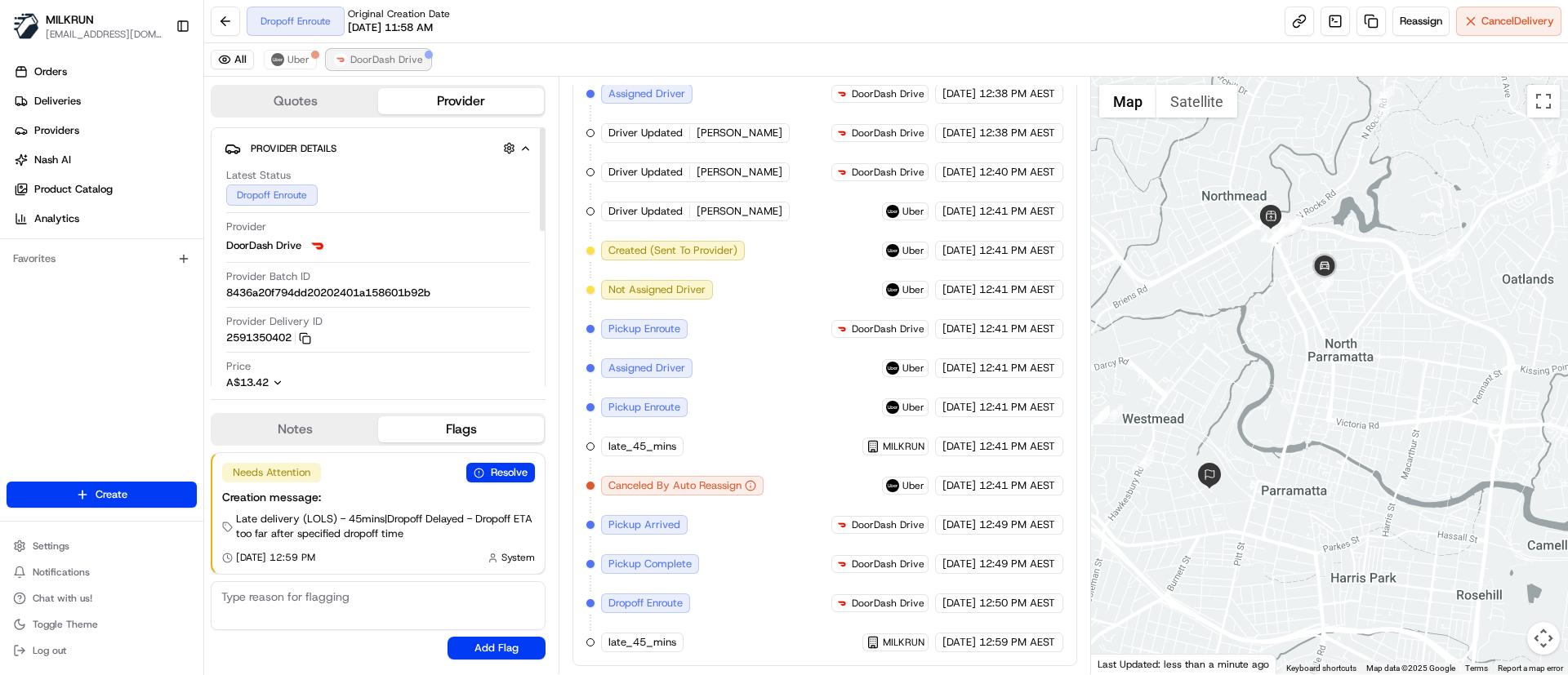
click at [384, 53] on span "DoorDash Drive" at bounding box center [387, 59] width 73 height 13
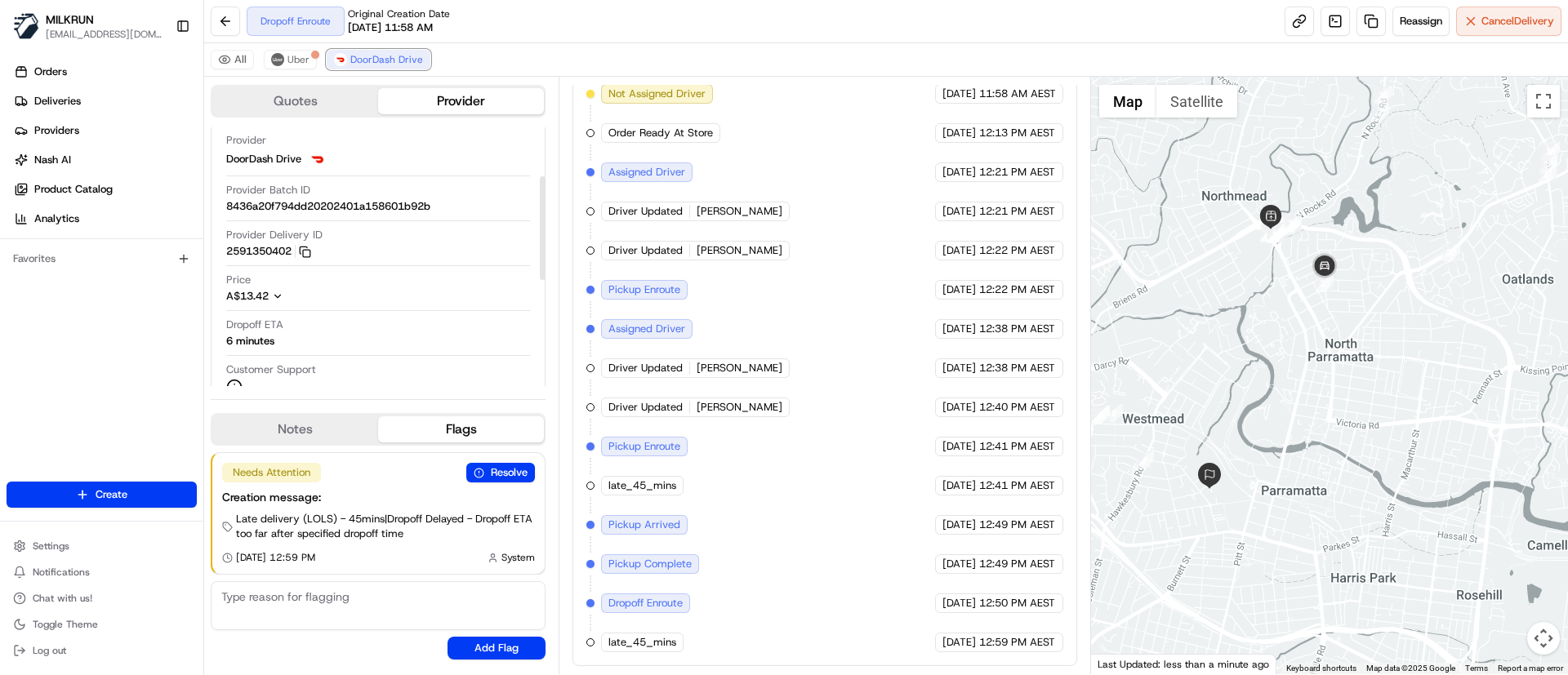
scroll to position [122, 0]
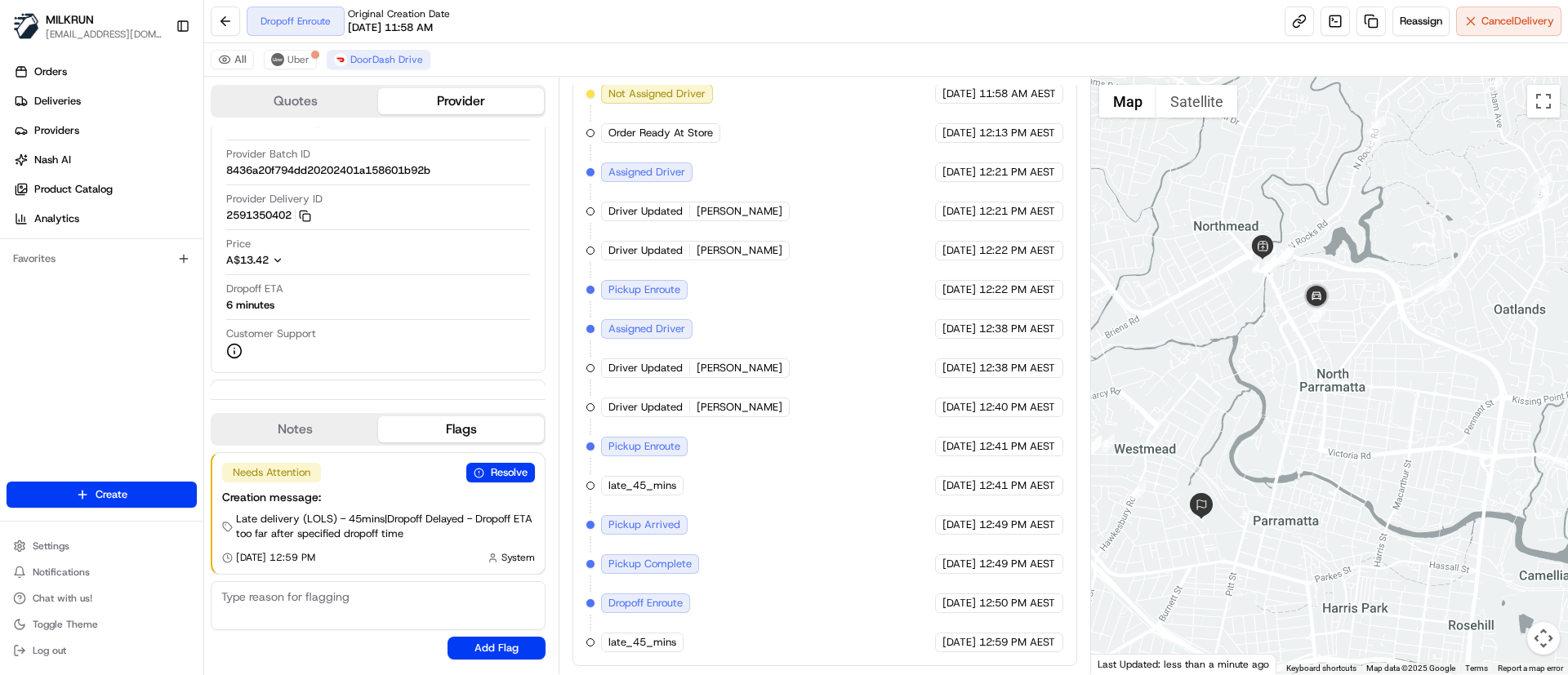
drag, startPoint x: 1326, startPoint y: 383, endPoint x: 1307, endPoint y: 450, distance: 69.6
click at [1308, 448] on div at bounding box center [1330, 375] width 478 height 597
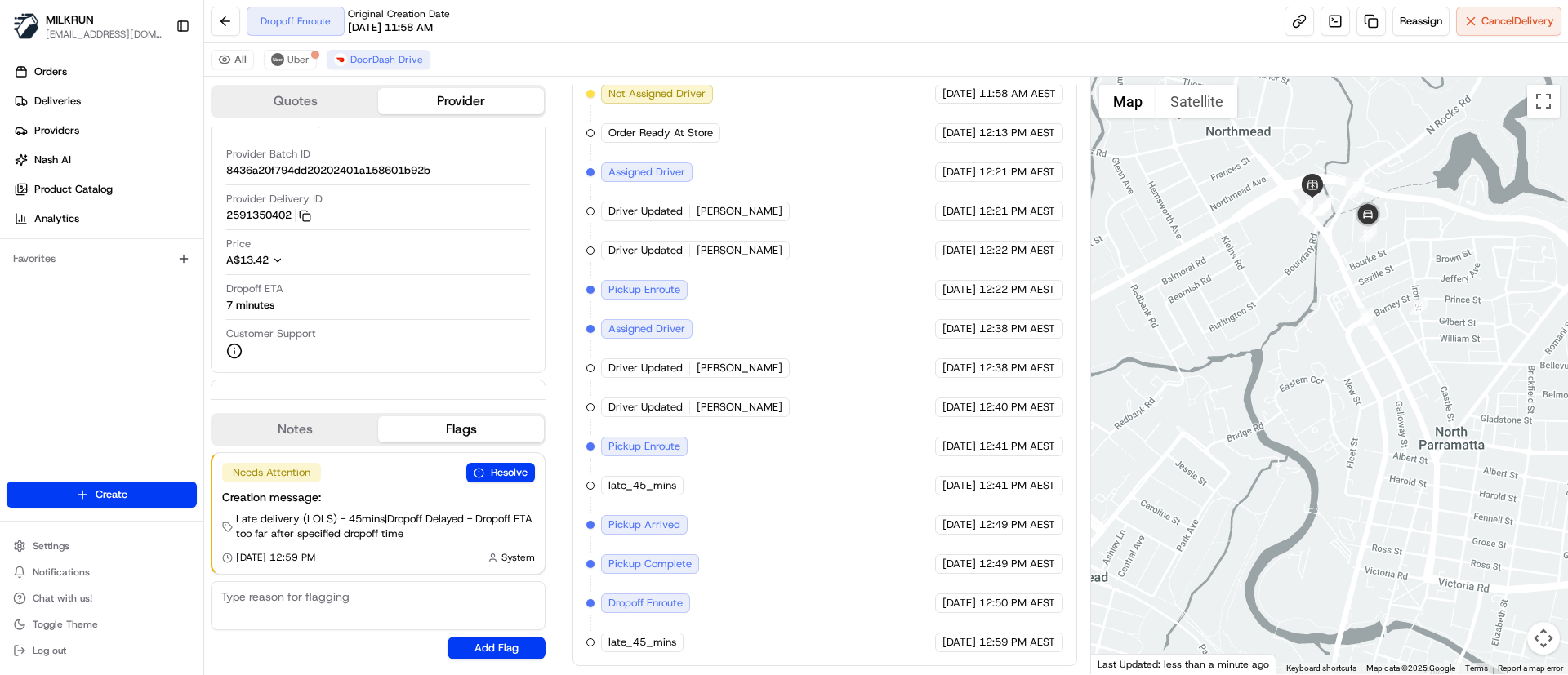
drag, startPoint x: 1260, startPoint y: 349, endPoint x: 1396, endPoint y: 303, distance: 143.6
click at [1396, 303] on div at bounding box center [1330, 375] width 478 height 597
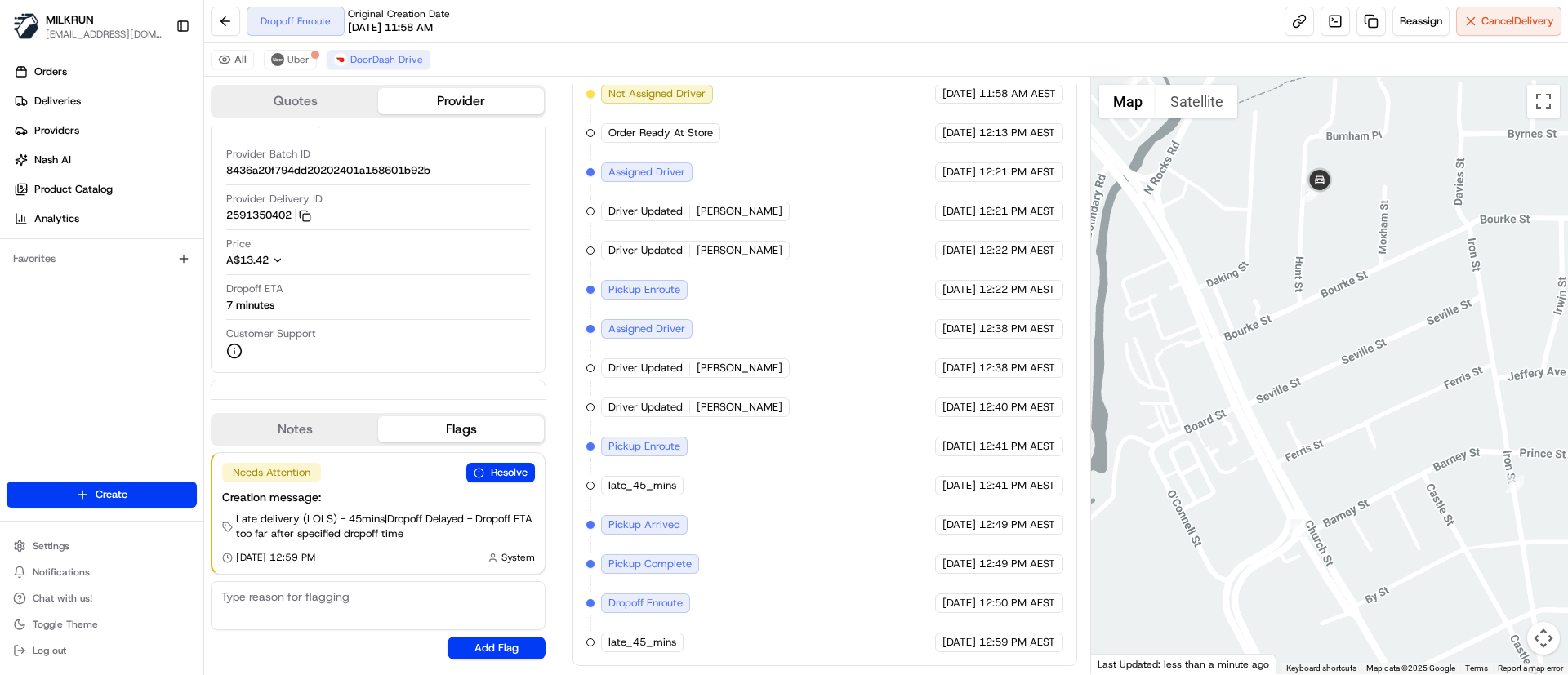
drag, startPoint x: 1214, startPoint y: 240, endPoint x: 1378, endPoint y: 292, distance: 172.0
click at [1378, 292] on div at bounding box center [1330, 375] width 478 height 597
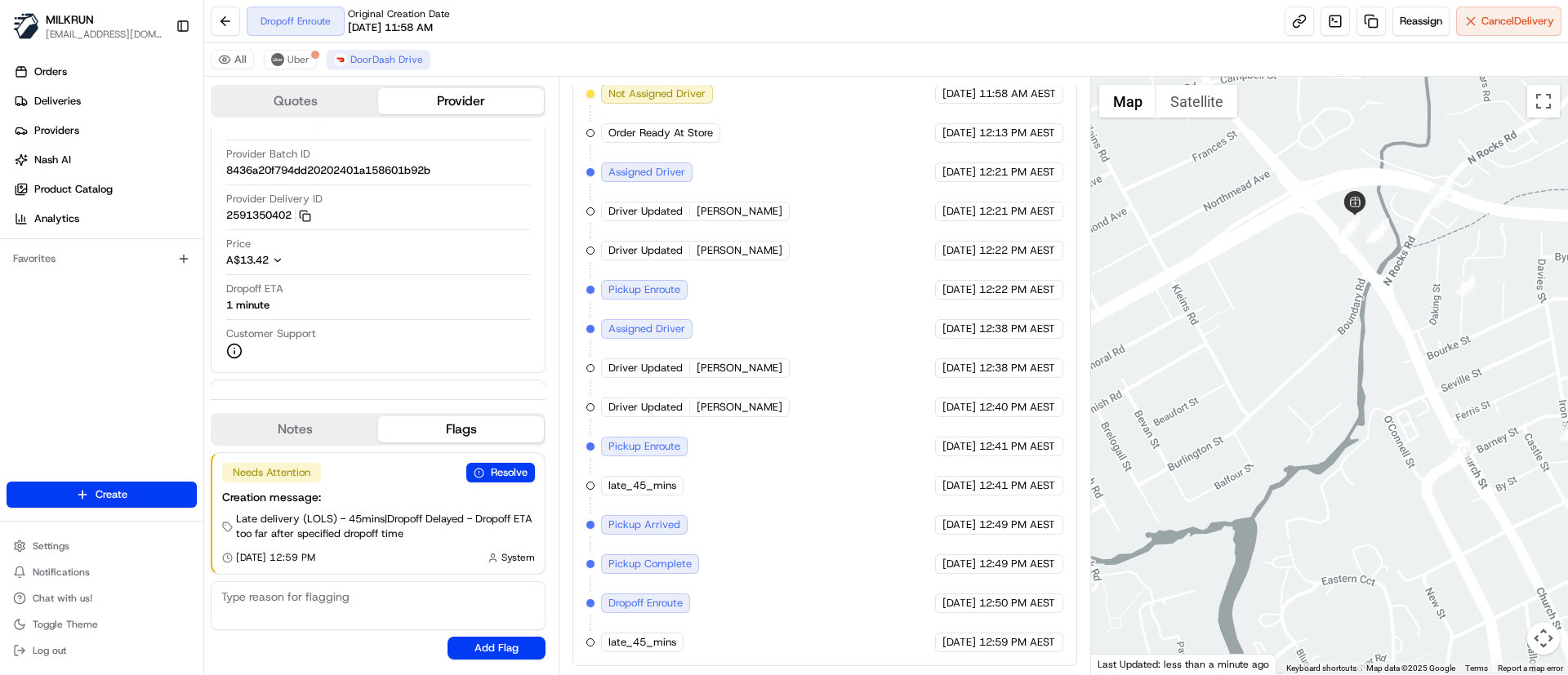
drag, startPoint x: 1289, startPoint y: 407, endPoint x: 1471, endPoint y: 377, distance: 184.5
click at [1471, 377] on div at bounding box center [1330, 375] width 478 height 597
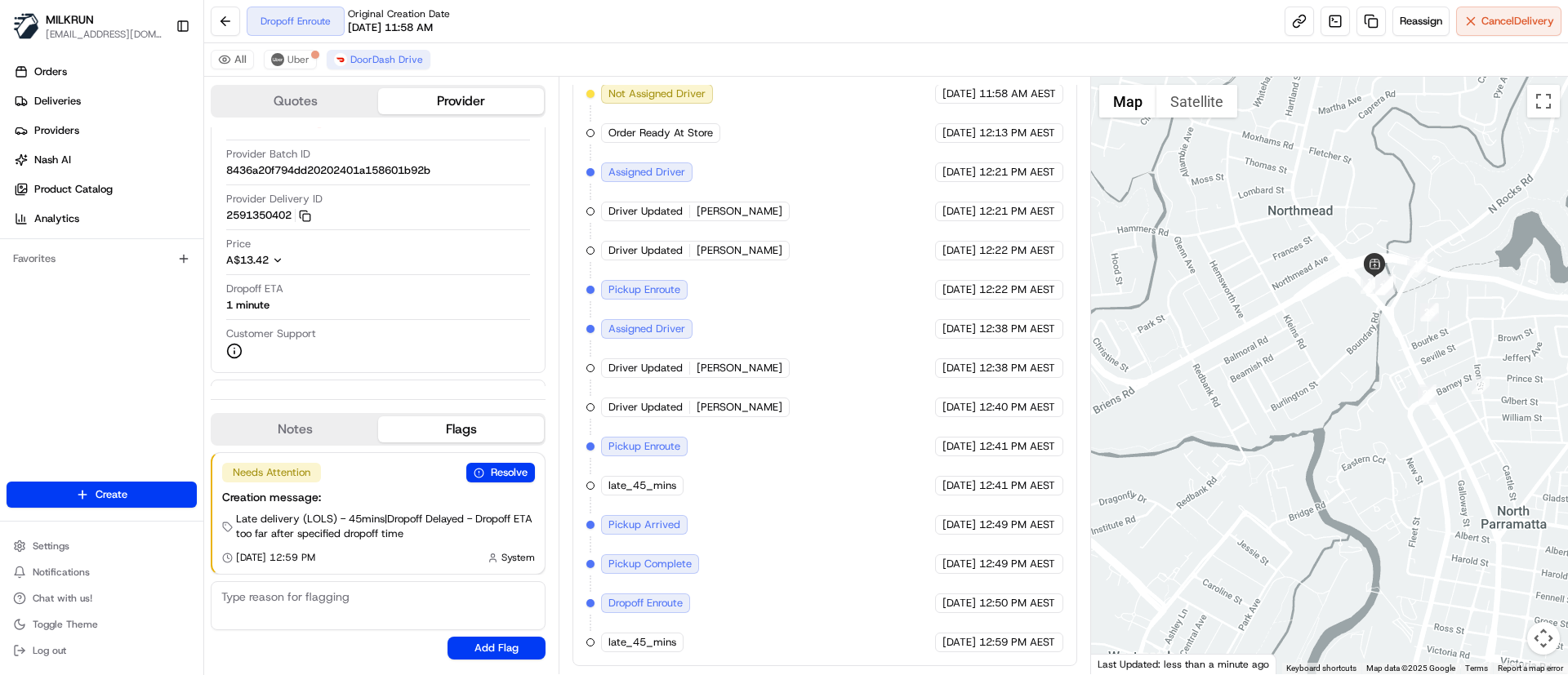
drag, startPoint x: 1344, startPoint y: 474, endPoint x: 1318, endPoint y: 383, distance: 94.6
click at [1318, 383] on div at bounding box center [1330, 375] width 478 height 597
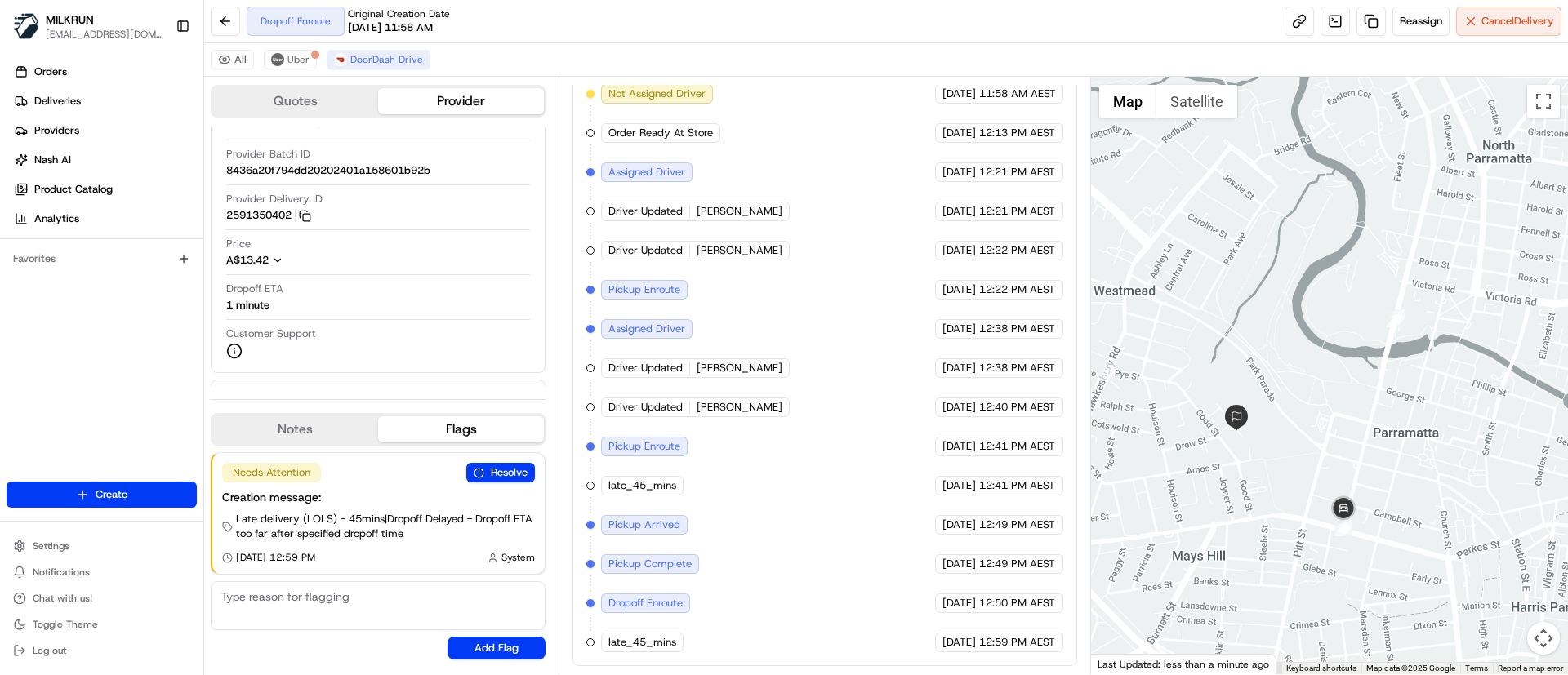
drag, startPoint x: 1383, startPoint y: 493, endPoint x: 1392, endPoint y: 477, distance: 18.4
click at [1392, 477] on div at bounding box center [1330, 375] width 478 height 597
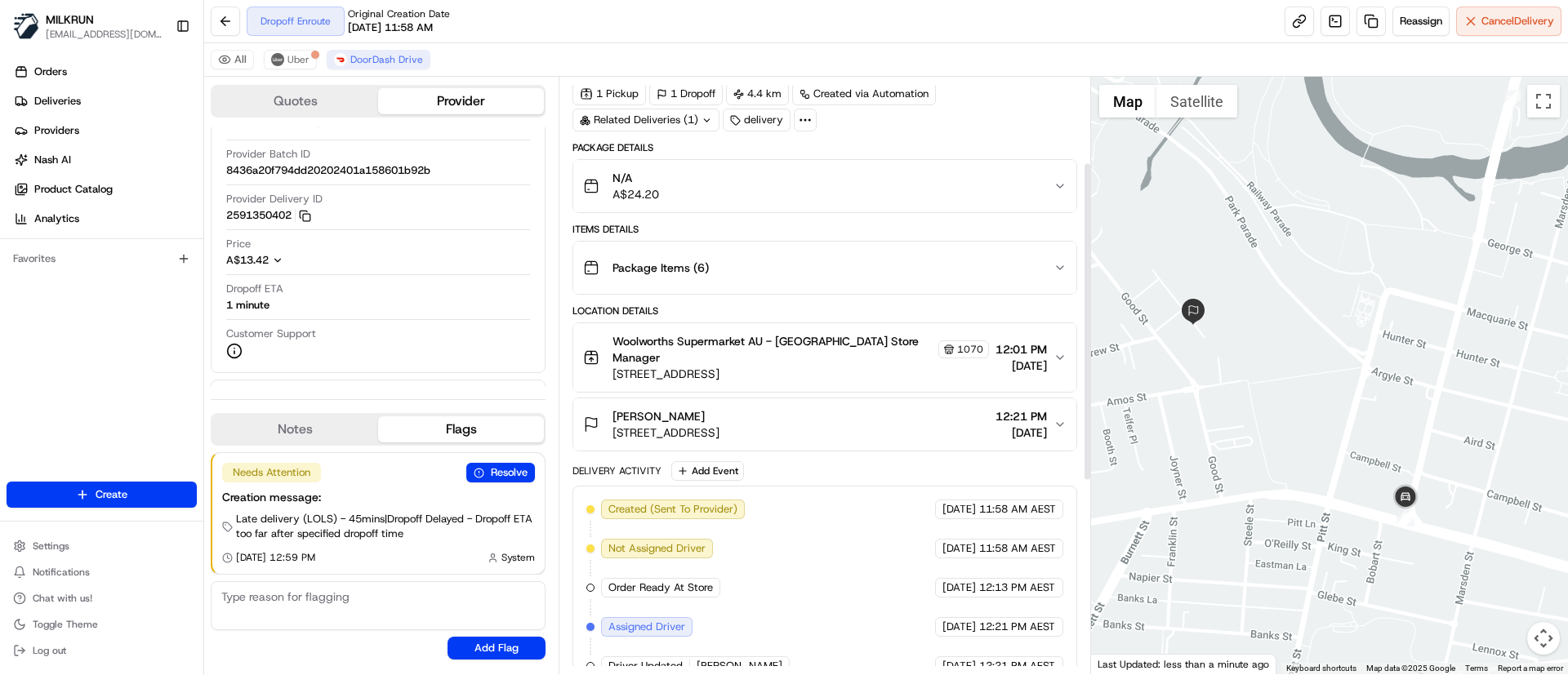
scroll to position [30, 0]
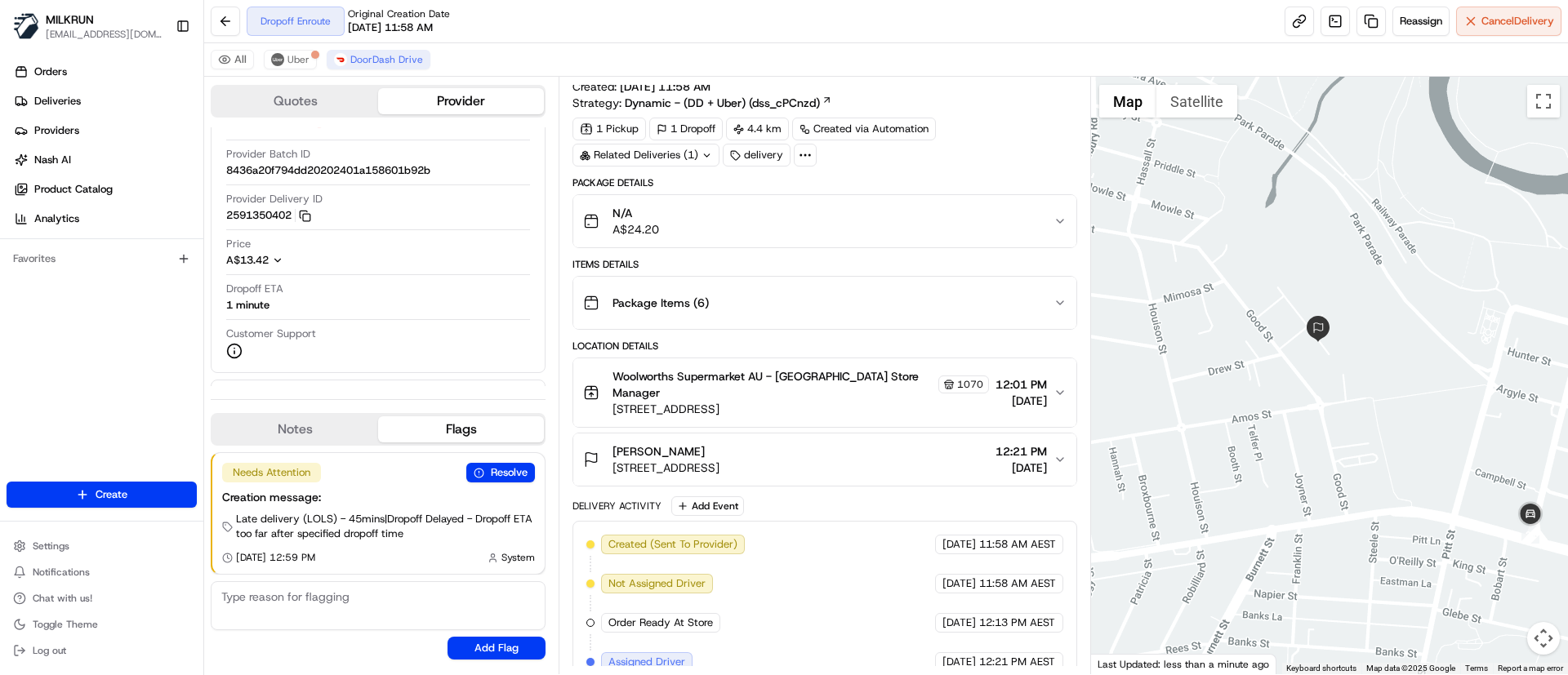
drag, startPoint x: 1222, startPoint y: 378, endPoint x: 1370, endPoint y: 397, distance: 149.2
click at [1370, 397] on div at bounding box center [1330, 375] width 478 height 597
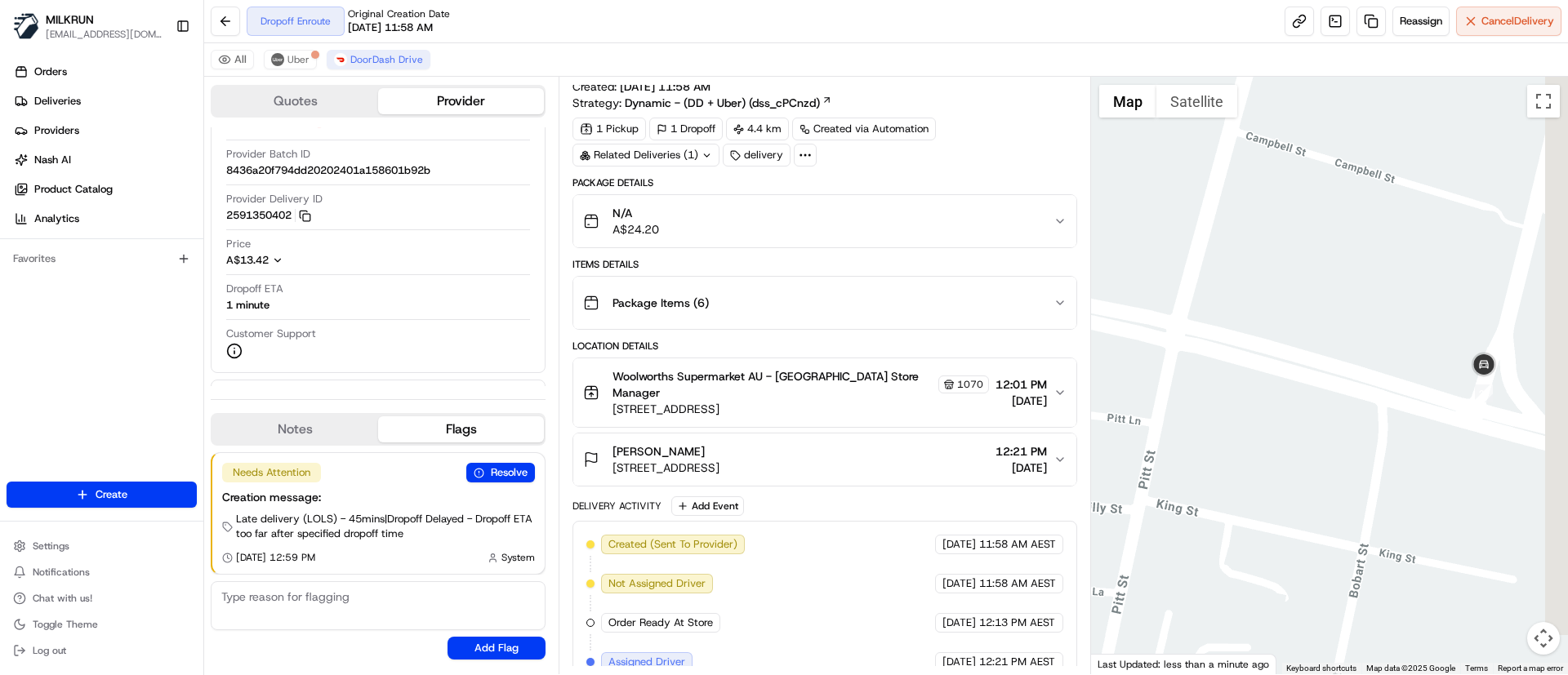
drag, startPoint x: 1525, startPoint y: 568, endPoint x: 1449, endPoint y: 540, distance: 81.0
click at [1449, 540] on div at bounding box center [1330, 375] width 478 height 597
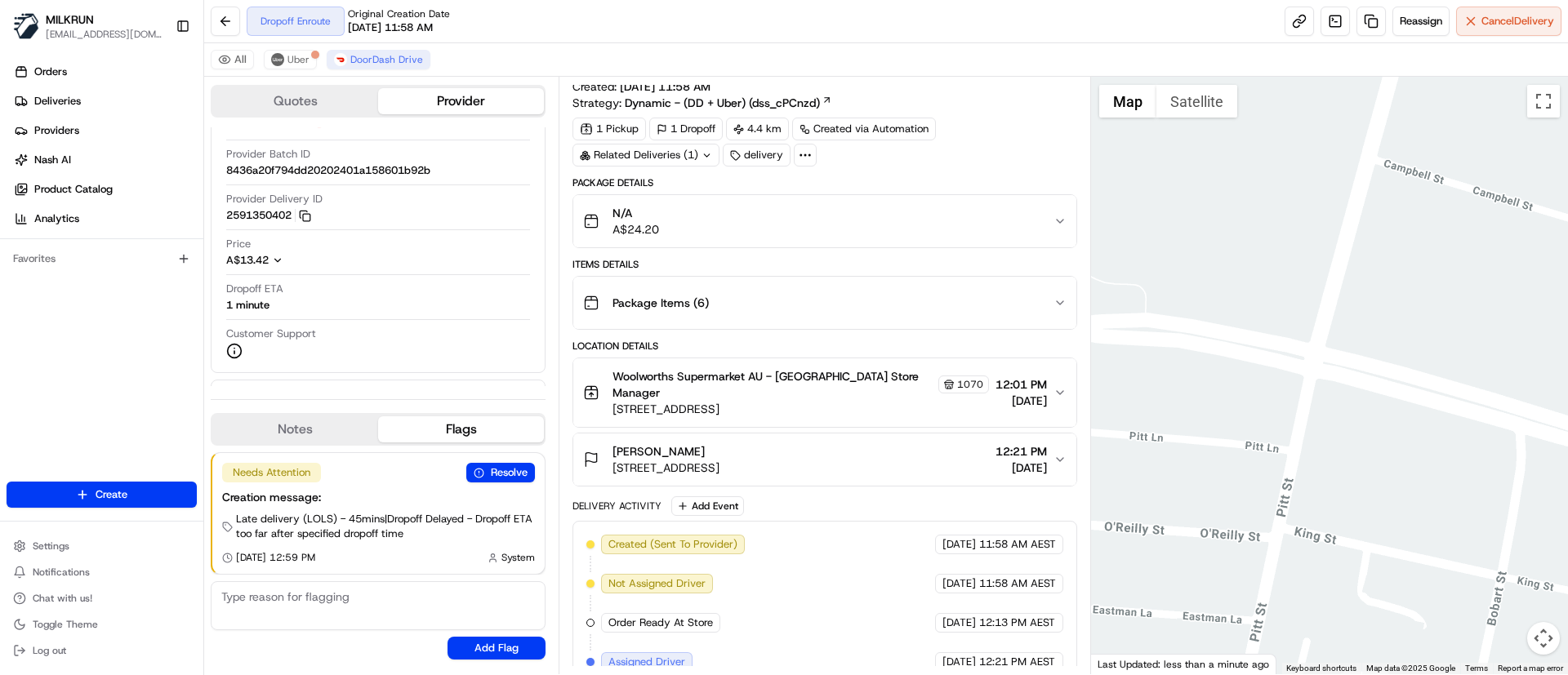
drag, startPoint x: 1223, startPoint y: 455, endPoint x: 1406, endPoint y: 490, distance: 186.3
click at [1406, 490] on div at bounding box center [1330, 375] width 478 height 597
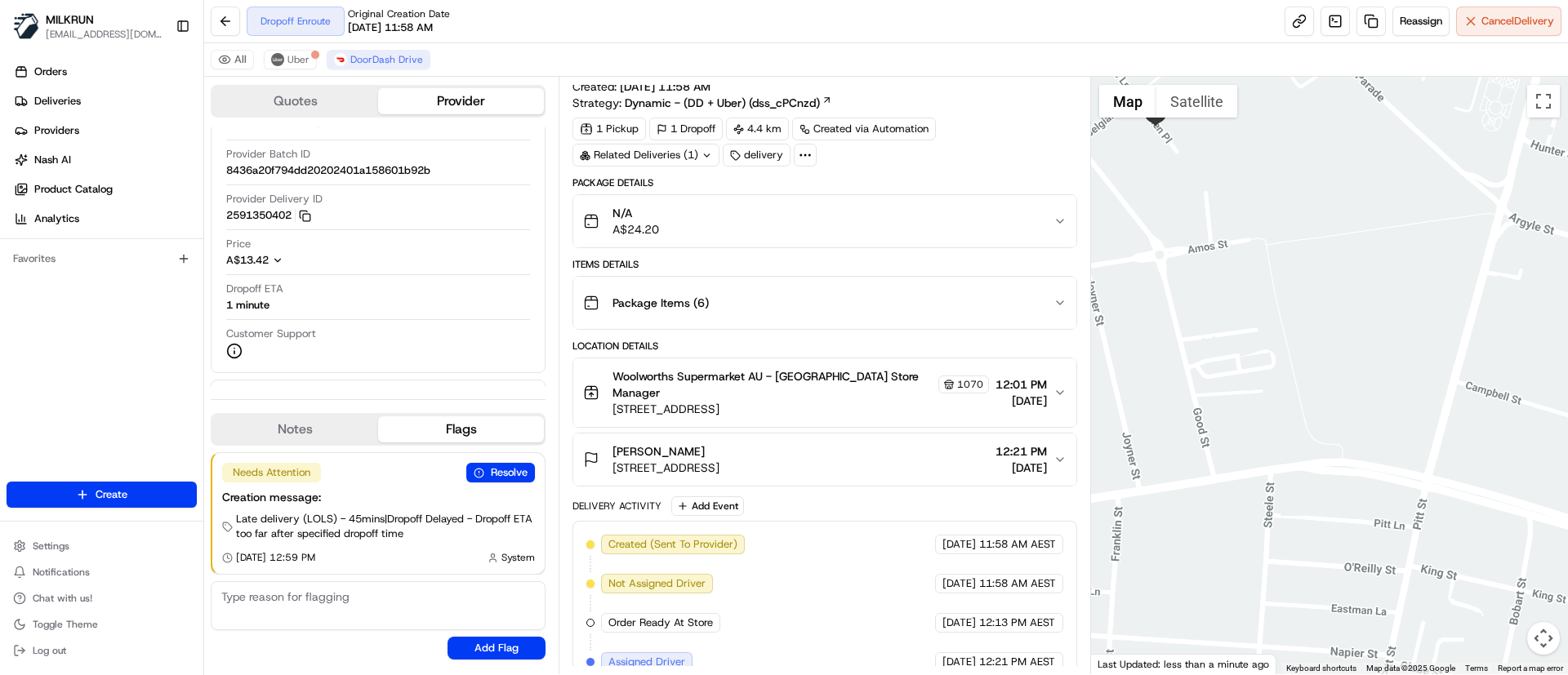
drag, startPoint x: 1228, startPoint y: 454, endPoint x: 1318, endPoint y: 529, distance: 117.2
click at [1318, 529] on div at bounding box center [1330, 375] width 478 height 597
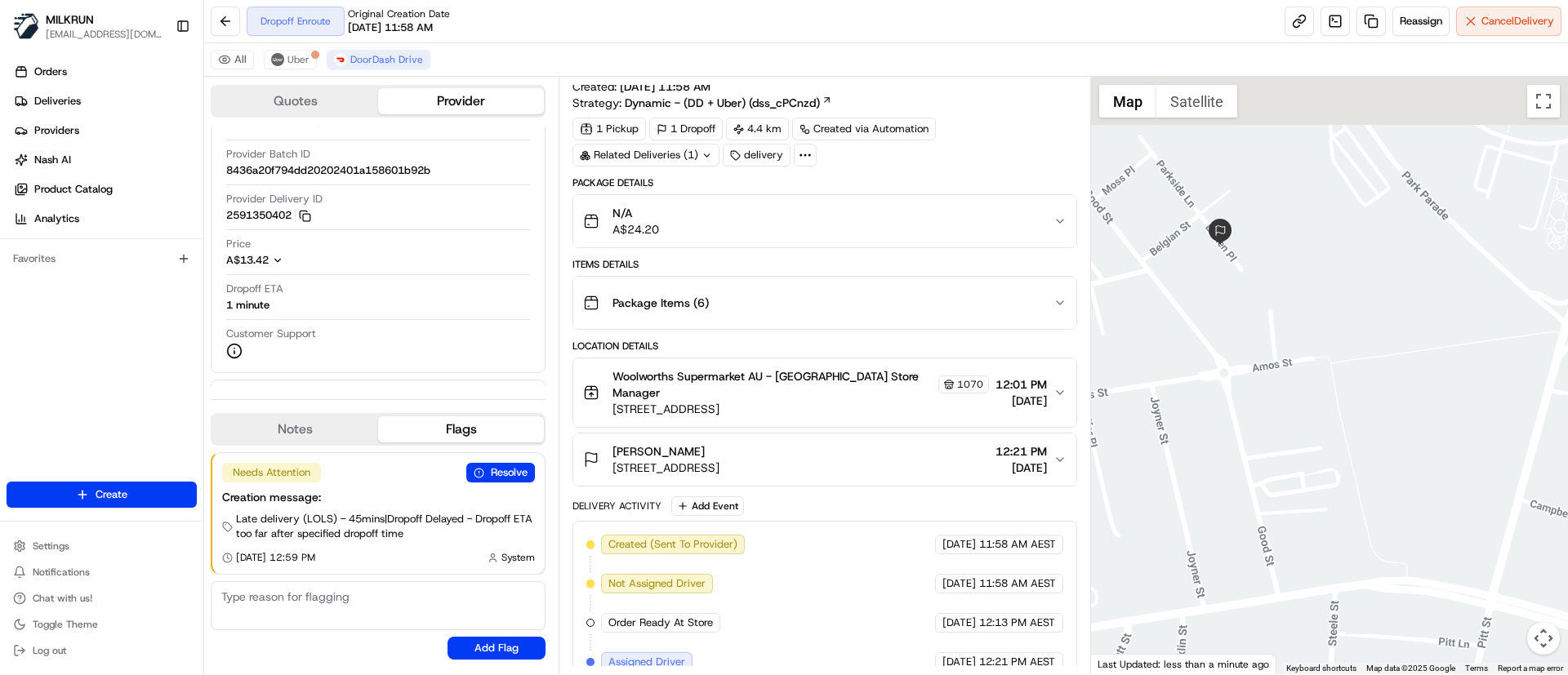
drag, startPoint x: 1179, startPoint y: 197, endPoint x: 1222, endPoint y: 333, distance: 142.6
click at [1222, 333] on div at bounding box center [1330, 375] width 478 height 597
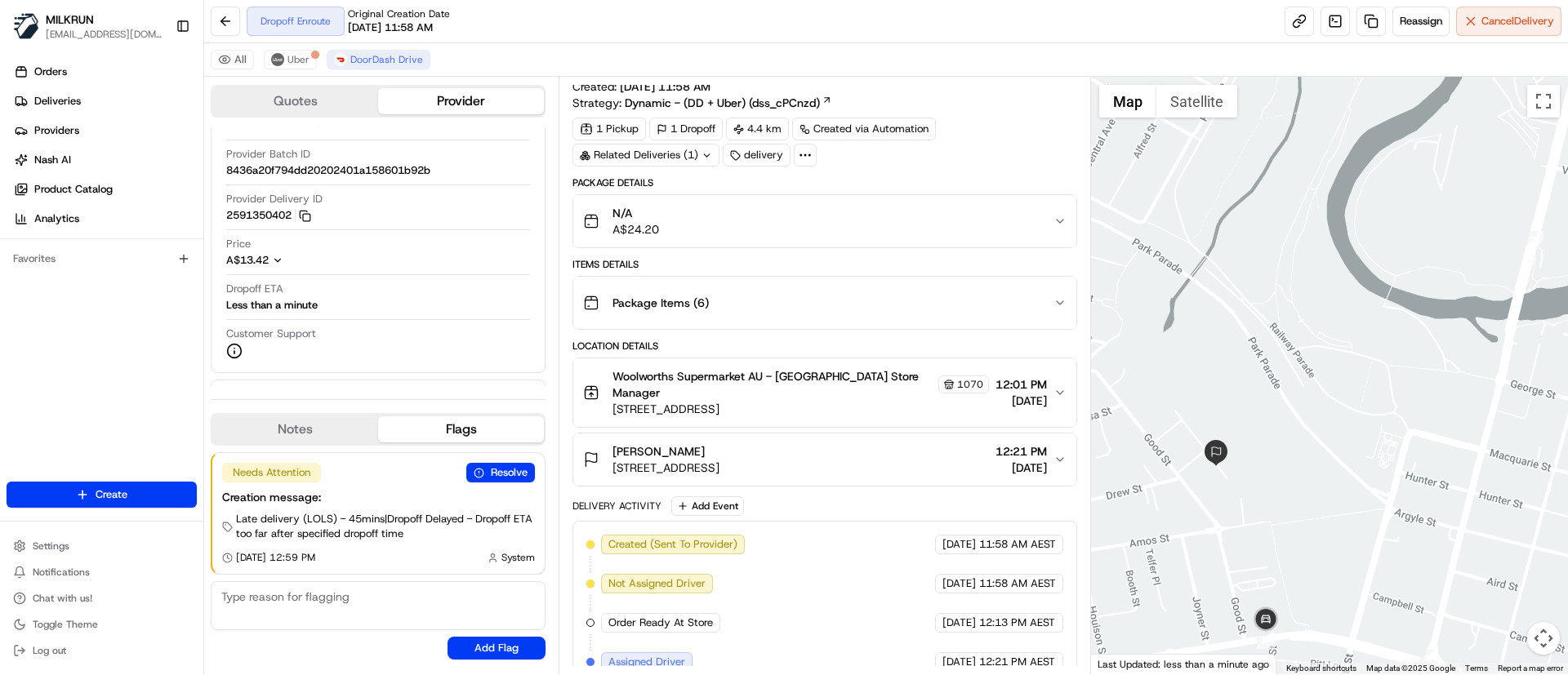
drag, startPoint x: 1382, startPoint y: 524, endPoint x: 1392, endPoint y: 461, distance: 63.8
click at [1392, 461] on div at bounding box center [1330, 375] width 478 height 597
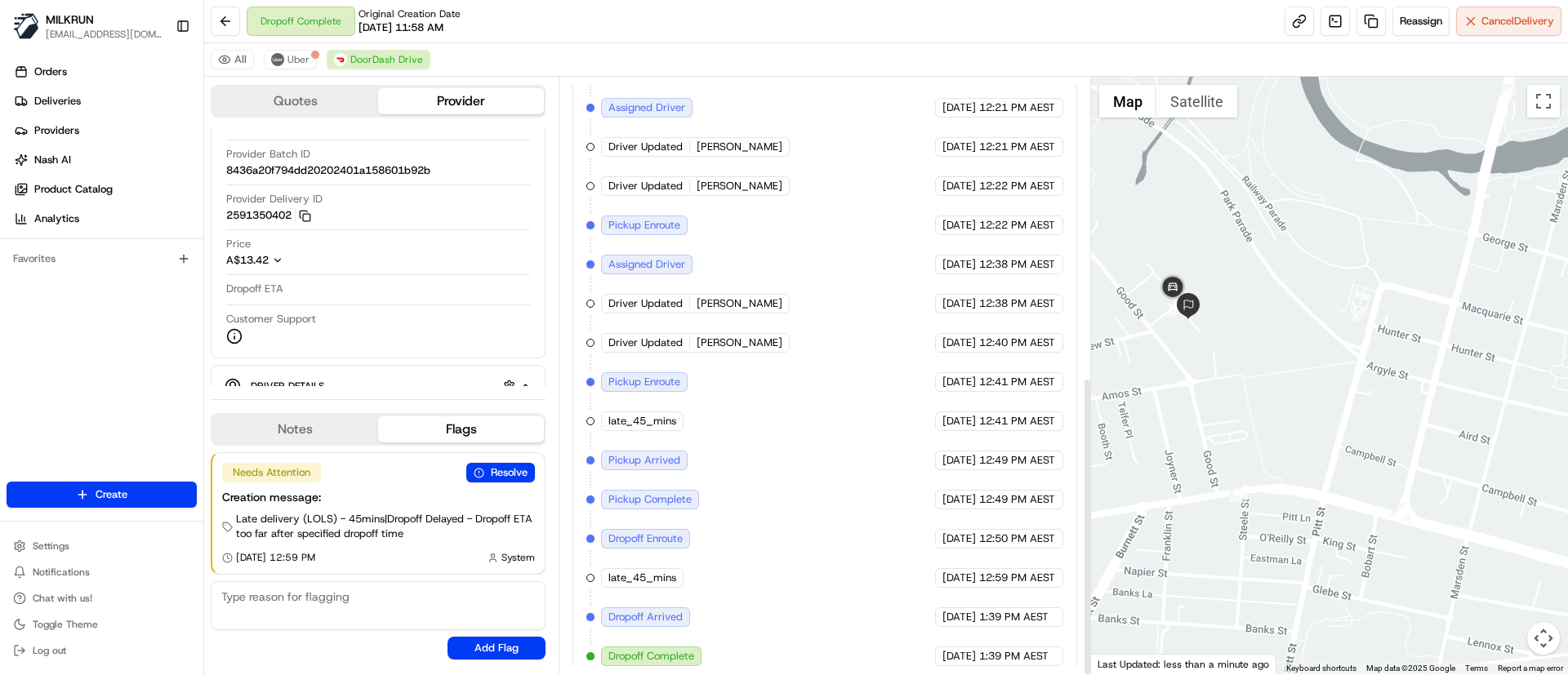
scroll to position [597, 0]
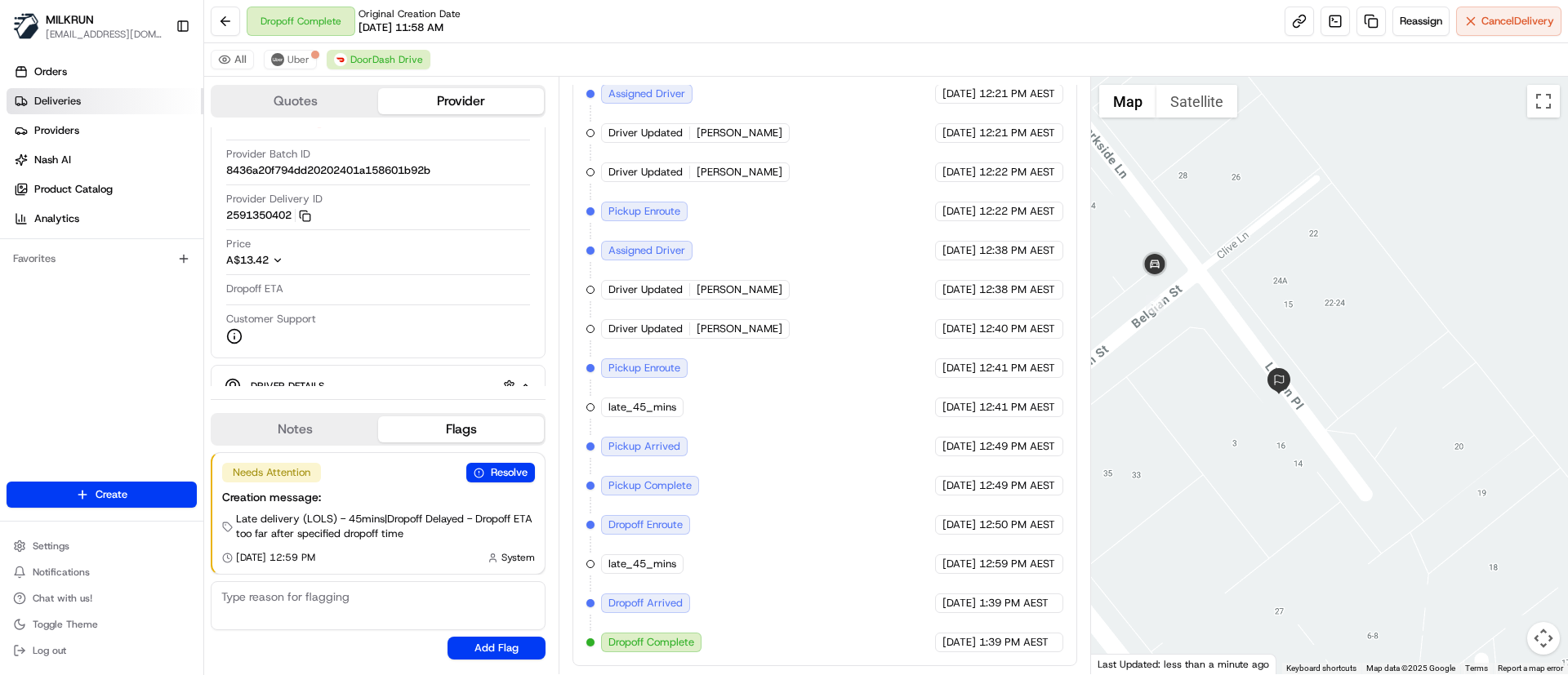
click at [77, 102] on span "Deliveries" at bounding box center [57, 102] width 46 height 15
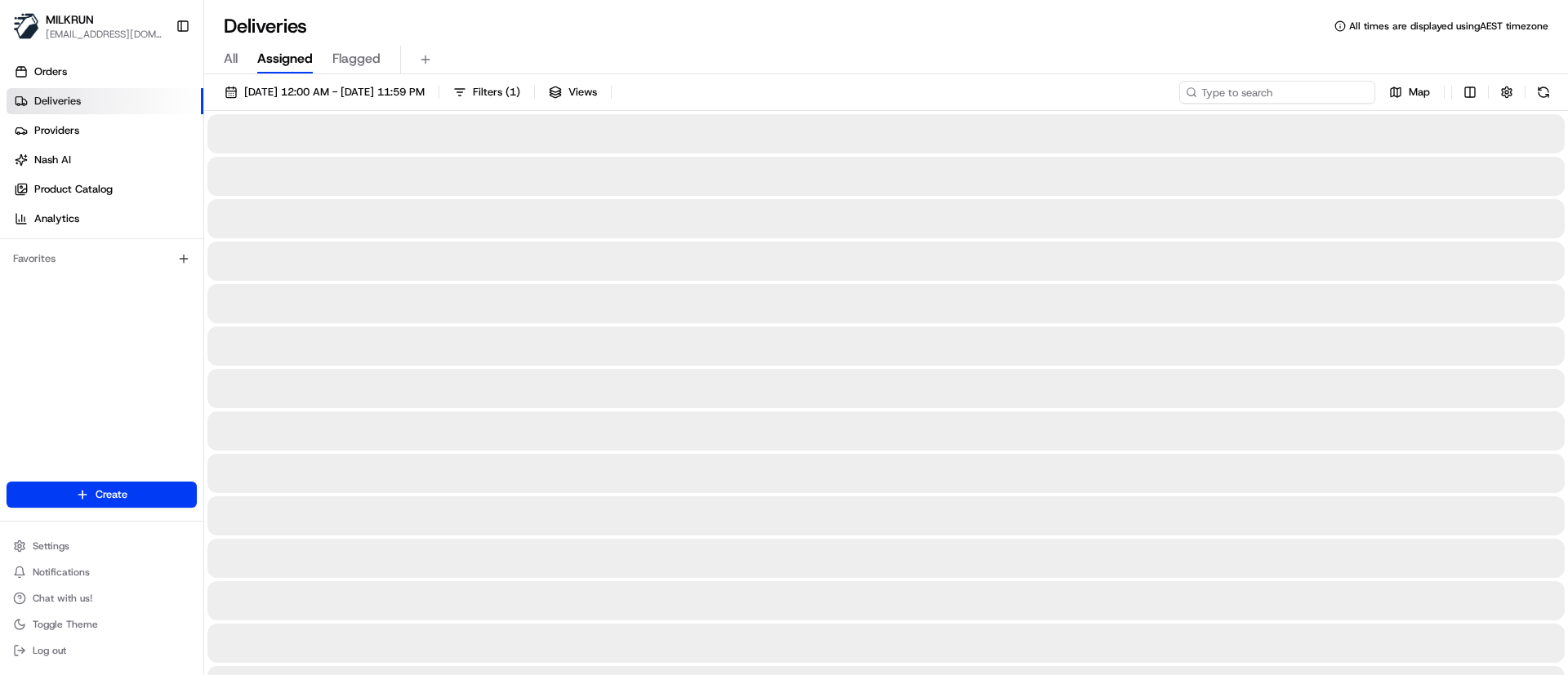
click at [1271, 98] on input at bounding box center [1277, 93] width 196 height 23
paste input "MOERIN N."
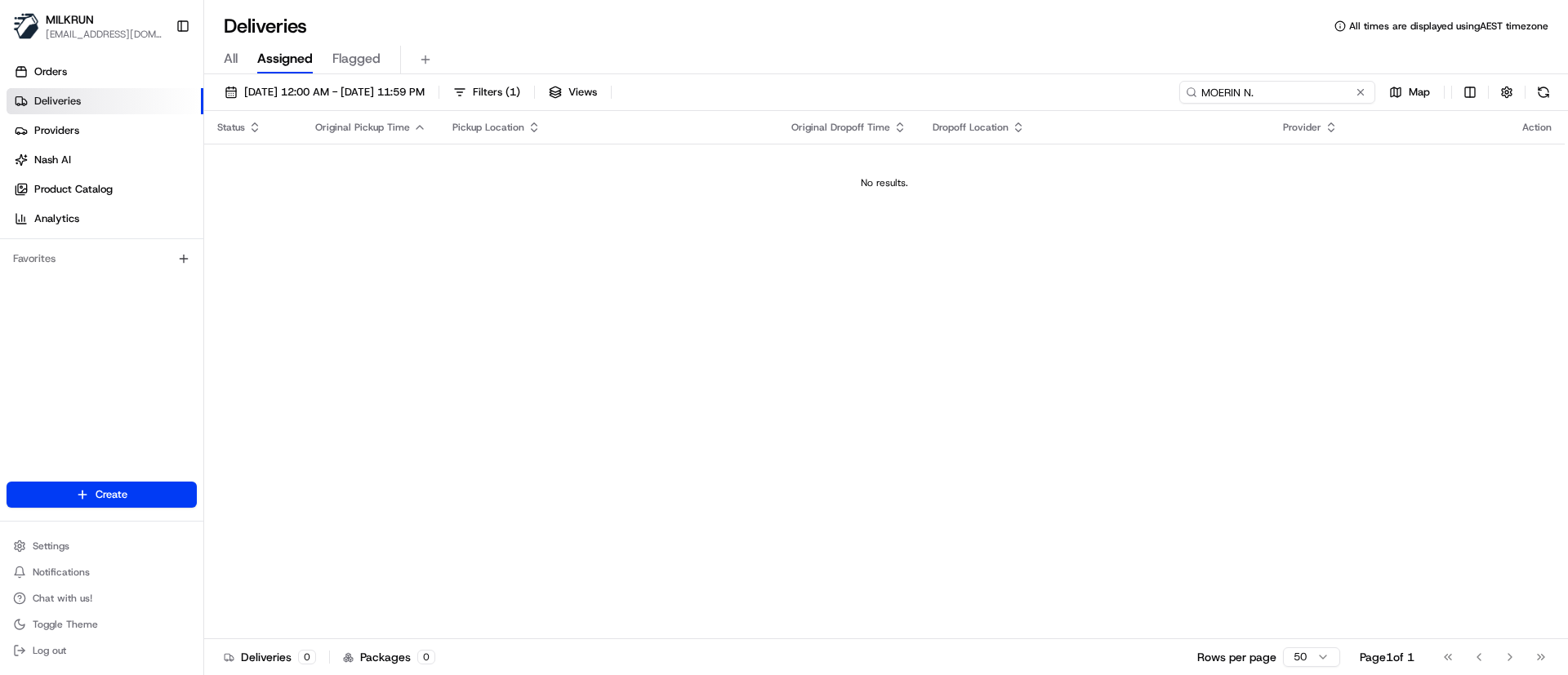
click at [1208, 87] on input "MOERIN N." at bounding box center [1277, 93] width 196 height 23
type input "MOERIN N."
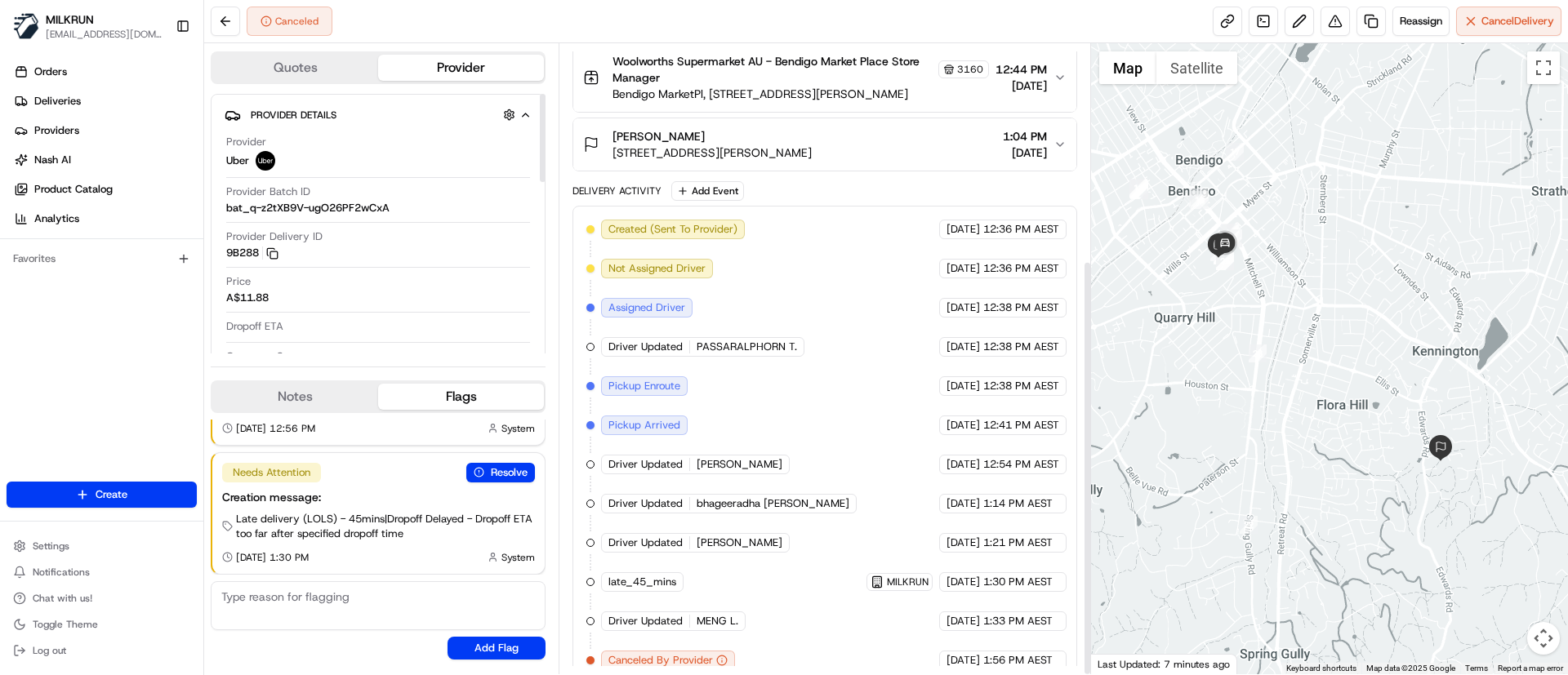
scroll to position [329, 0]
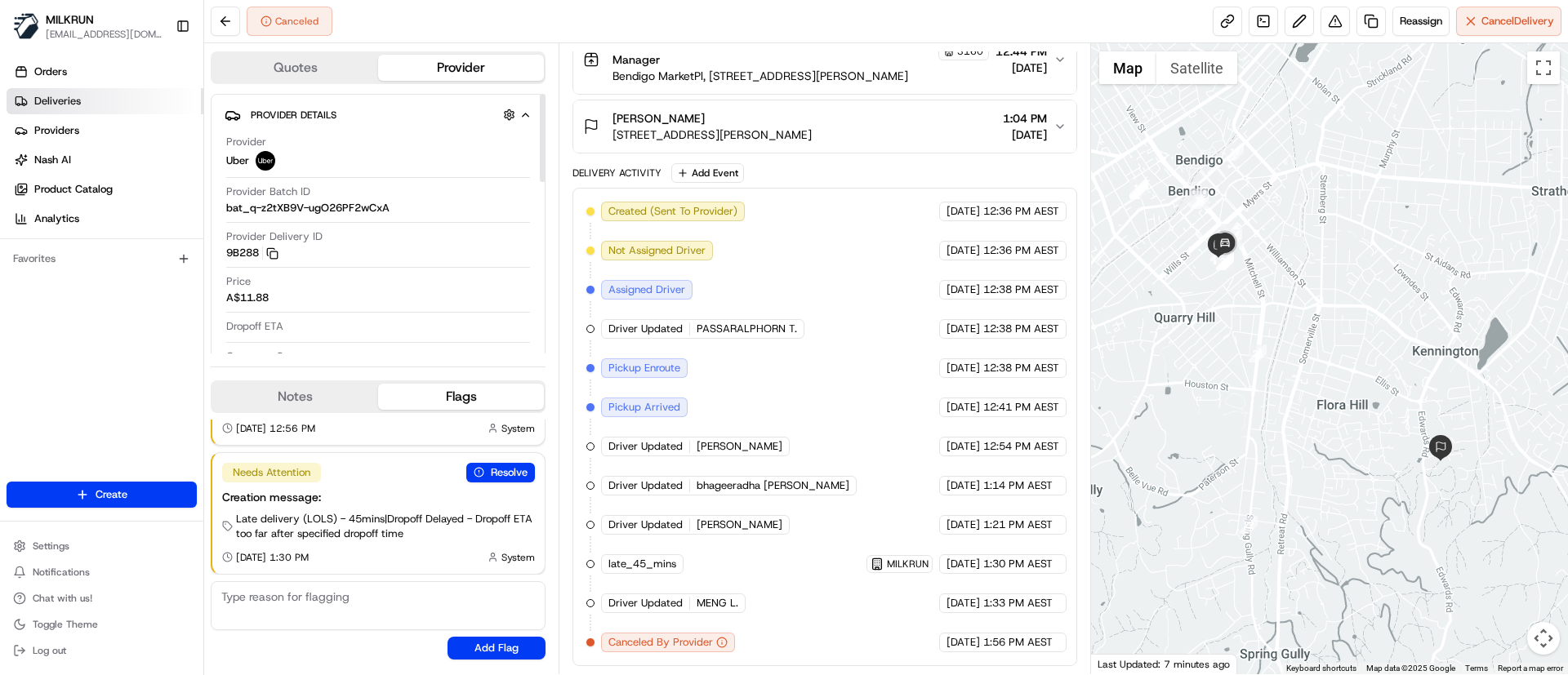
click at [79, 97] on span "Deliveries" at bounding box center [57, 102] width 46 height 15
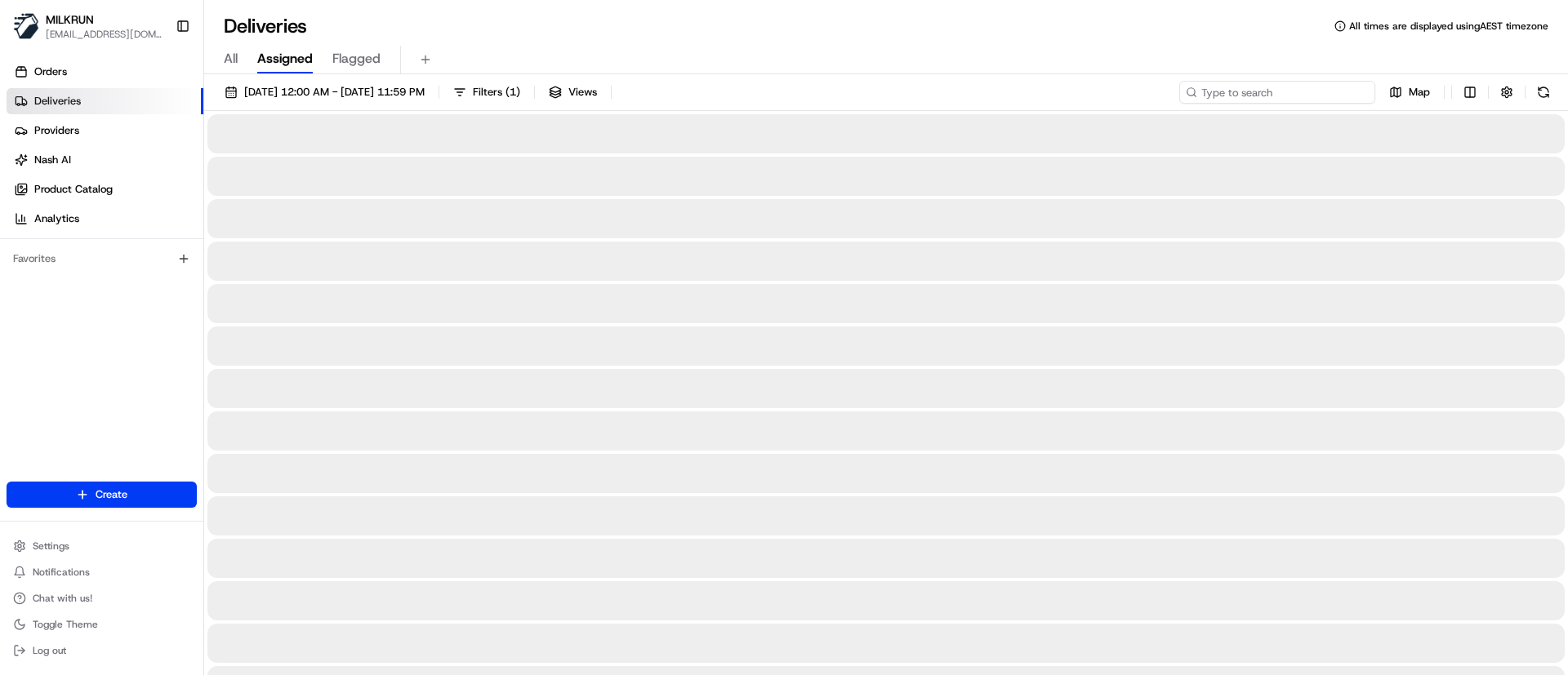
click at [1279, 98] on input at bounding box center [1277, 93] width 196 height 23
paste input "[PERSON_NAME]"
click at [1203, 91] on input "[PERSON_NAME]" at bounding box center [1277, 93] width 196 height 23
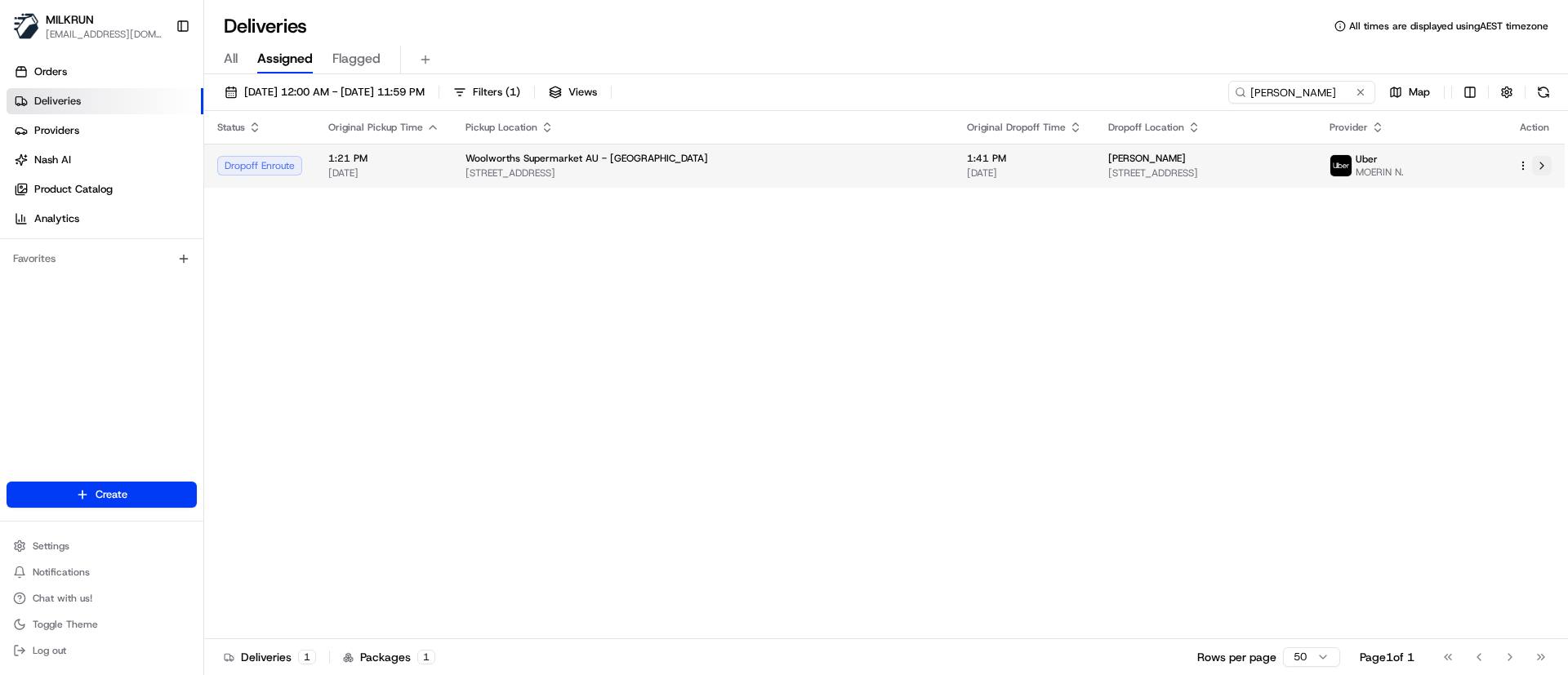
click at [1542, 160] on button at bounding box center [1542, 166] width 20 height 20
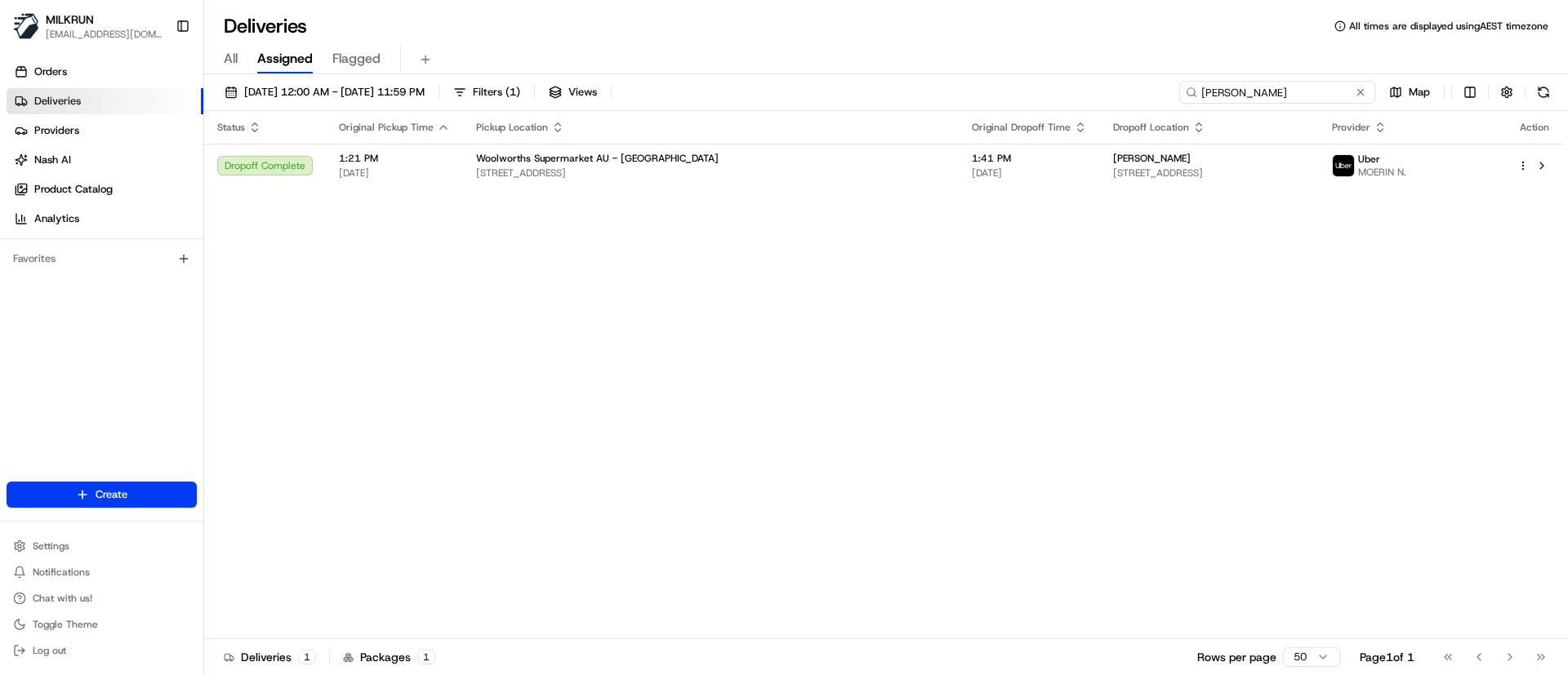
drag, startPoint x: 1321, startPoint y: 93, endPoint x: 1092, endPoint y: 98, distance: 229.1
click at [1092, 98] on div "[DATE] 12:00 AM - [DATE] 11:59 PM Filters ( 1 ) Views [PERSON_NAME] Map" at bounding box center [886, 96] width 1364 height 31
paste input "[PERSON_NAME]"
click at [1202, 88] on input "[PERSON_NAME]" at bounding box center [1277, 93] width 196 height 23
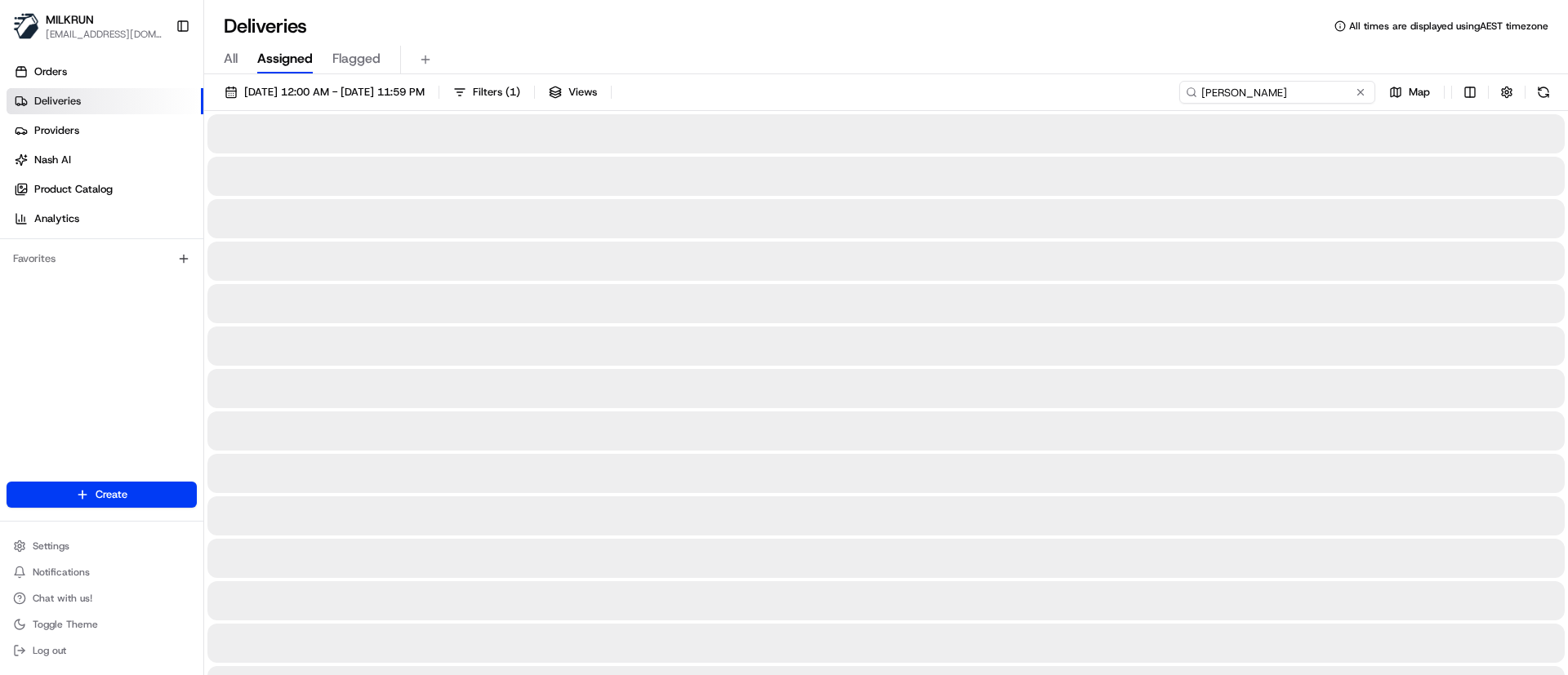
type input "[PERSON_NAME]"
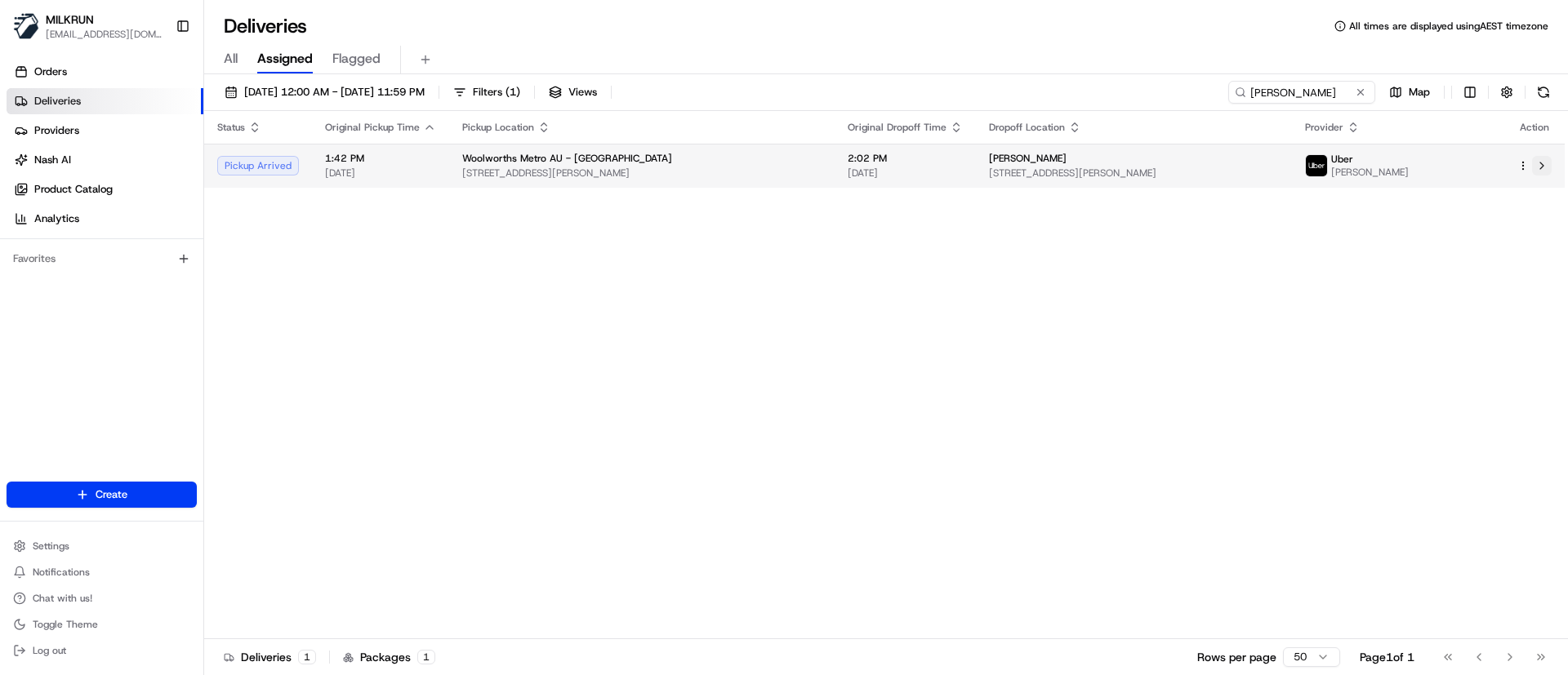
click at [1542, 170] on button at bounding box center [1542, 166] width 20 height 20
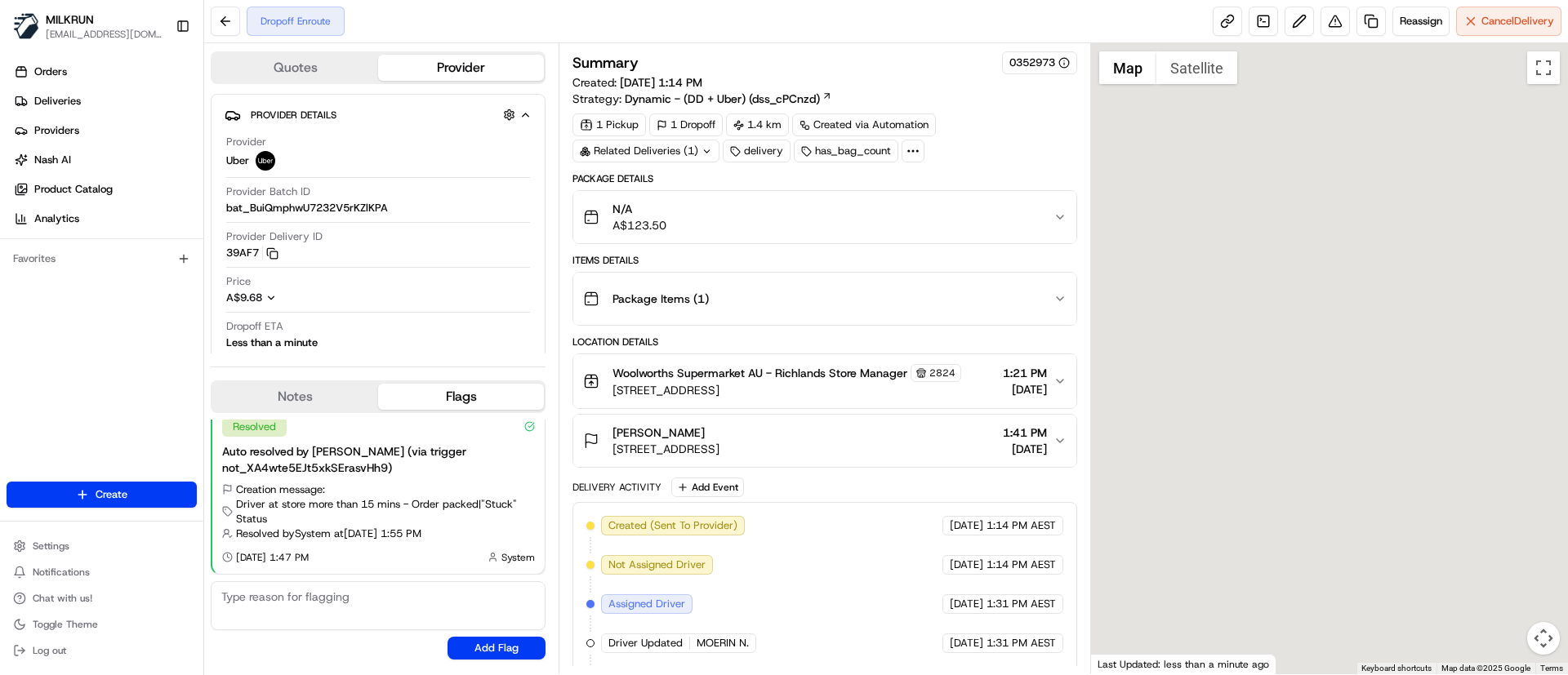
scroll to position [158, 0]
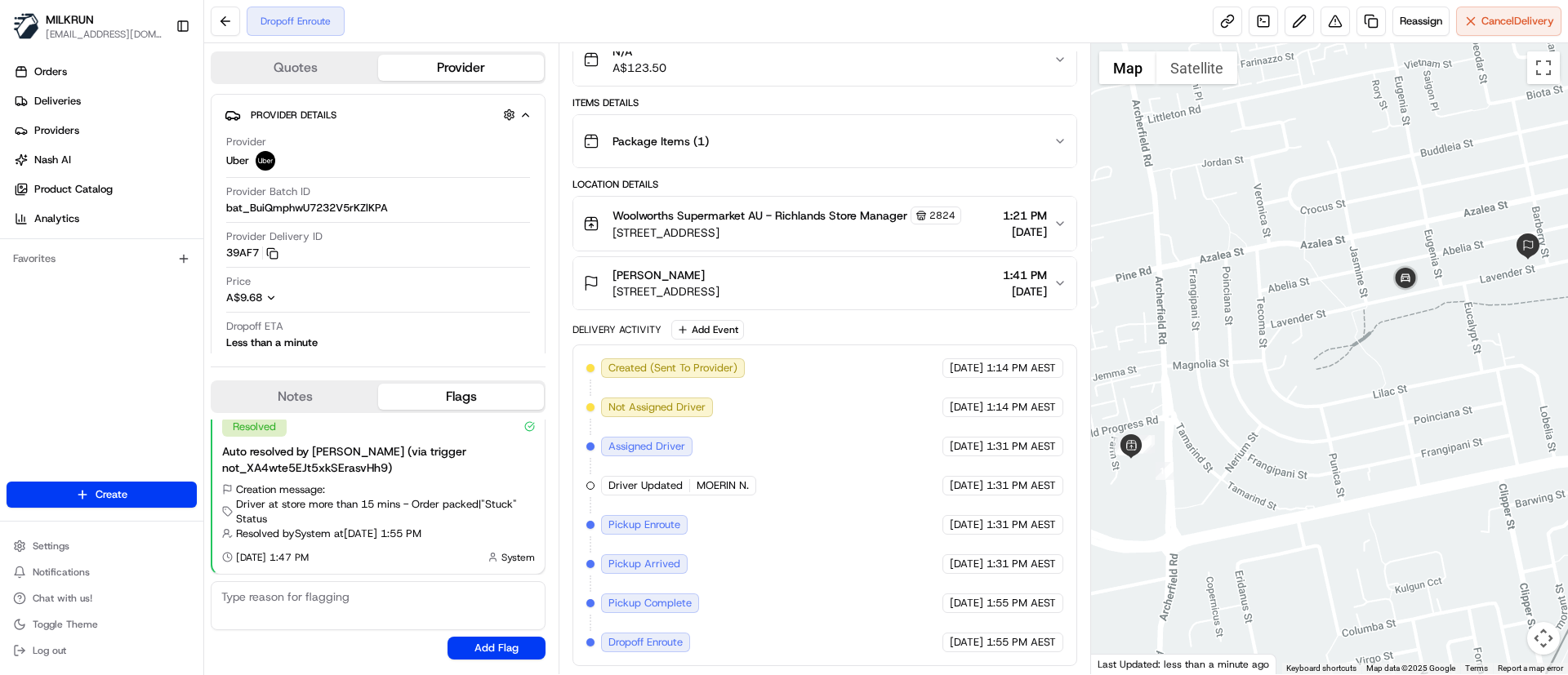
click at [1404, 353] on div at bounding box center [1330, 359] width 478 height 631
drag, startPoint x: 1251, startPoint y: 485, endPoint x: 1279, endPoint y: 435, distance: 57.3
click at [1279, 435] on div at bounding box center [1330, 359] width 478 height 631
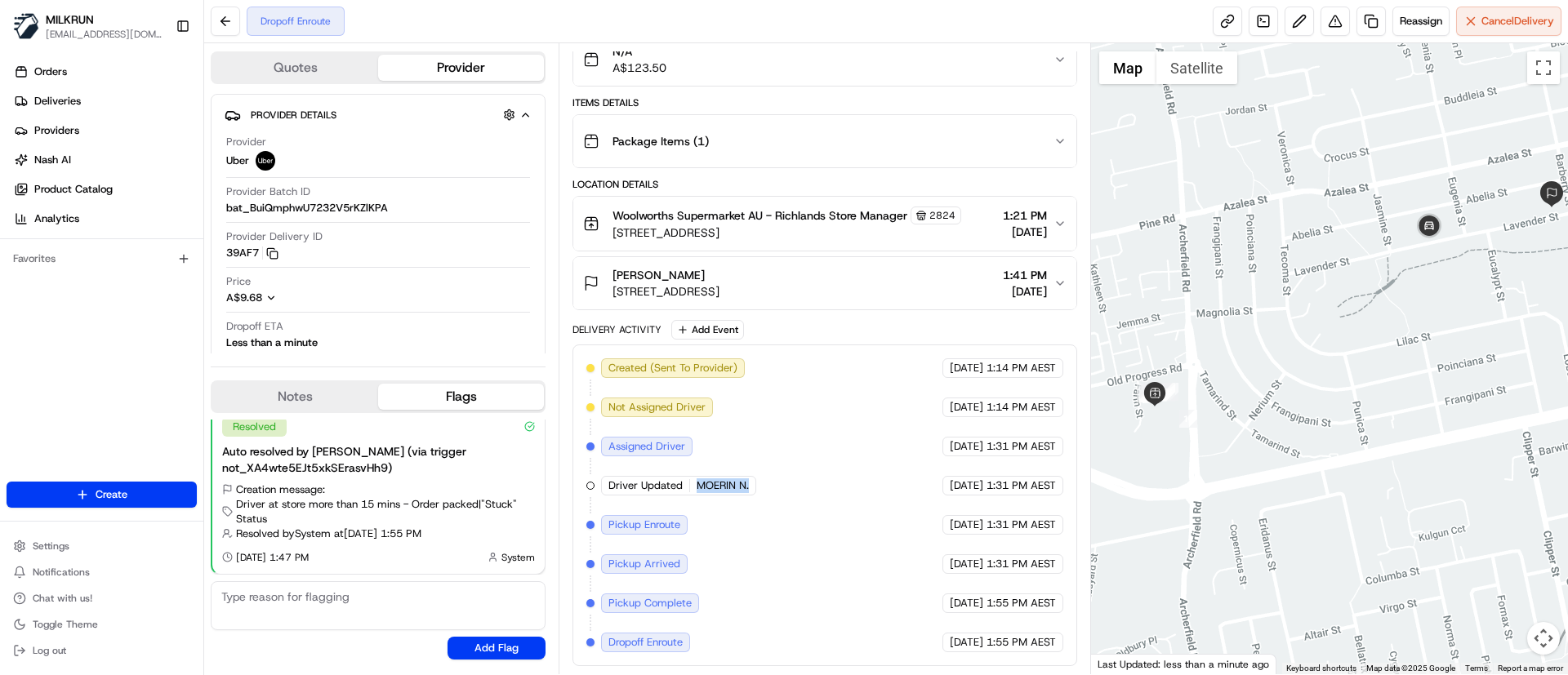
drag, startPoint x: 754, startPoint y: 485, endPoint x: 690, endPoint y: 496, distance: 64.9
click at [690, 496] on div "Created (Sent To Provider) Uber [DATE] 1:14 PM AEST Not Assigned Driver Uber [D…" at bounding box center [824, 506] width 476 height 294
copy div "MOERIN N."
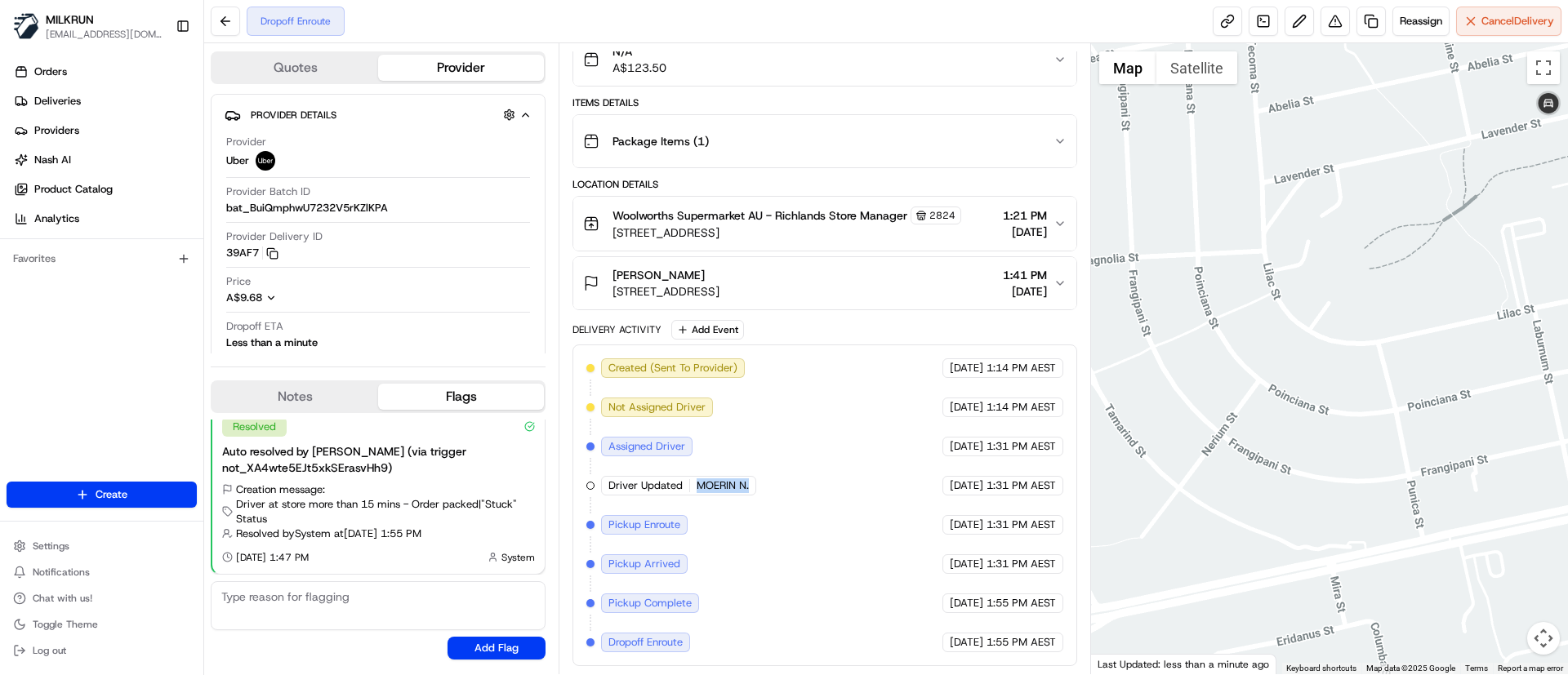
drag, startPoint x: 1329, startPoint y: 330, endPoint x: 1346, endPoint y: 313, distance: 24.0
click at [1346, 313] on div at bounding box center [1330, 359] width 478 height 631
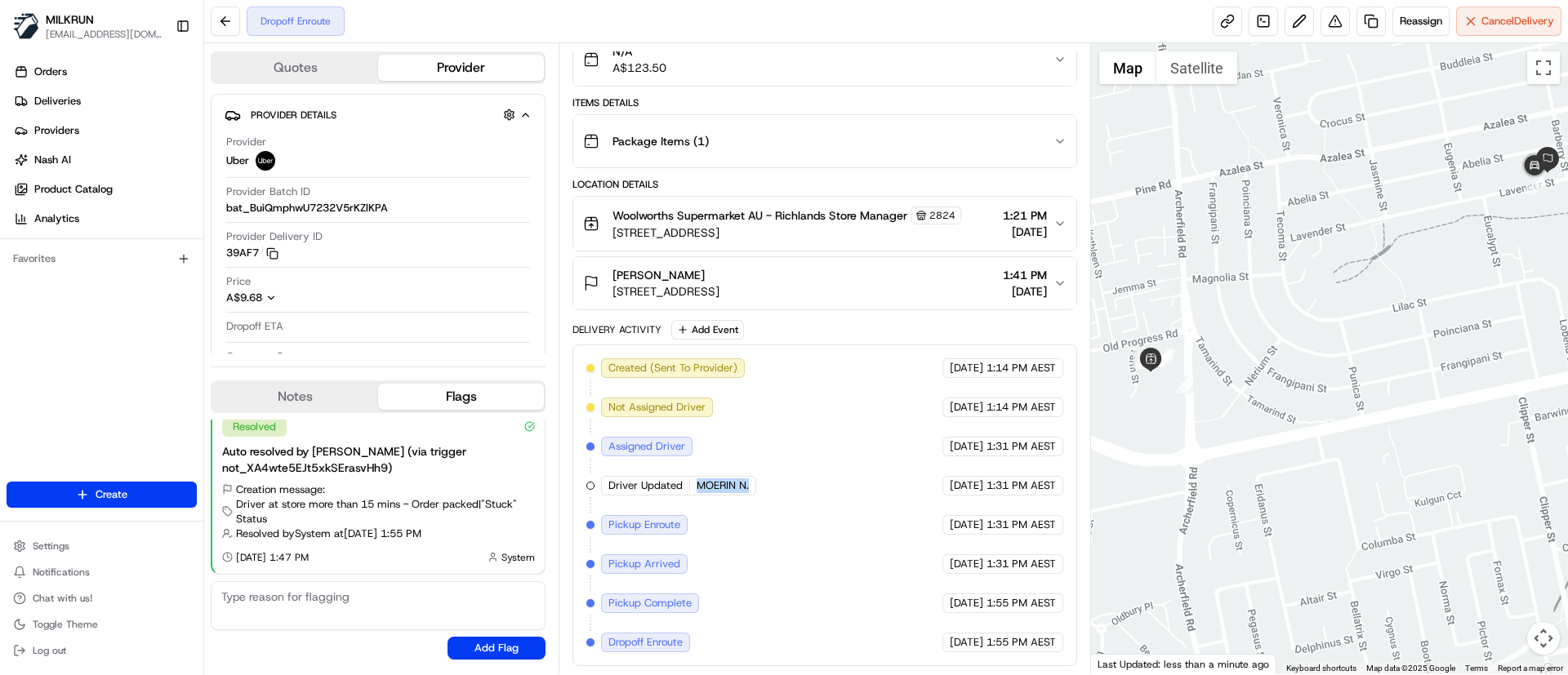
drag, startPoint x: 1428, startPoint y: 340, endPoint x: 1299, endPoint y: 395, distance: 140.2
click at [1299, 395] on div at bounding box center [1330, 359] width 478 height 631
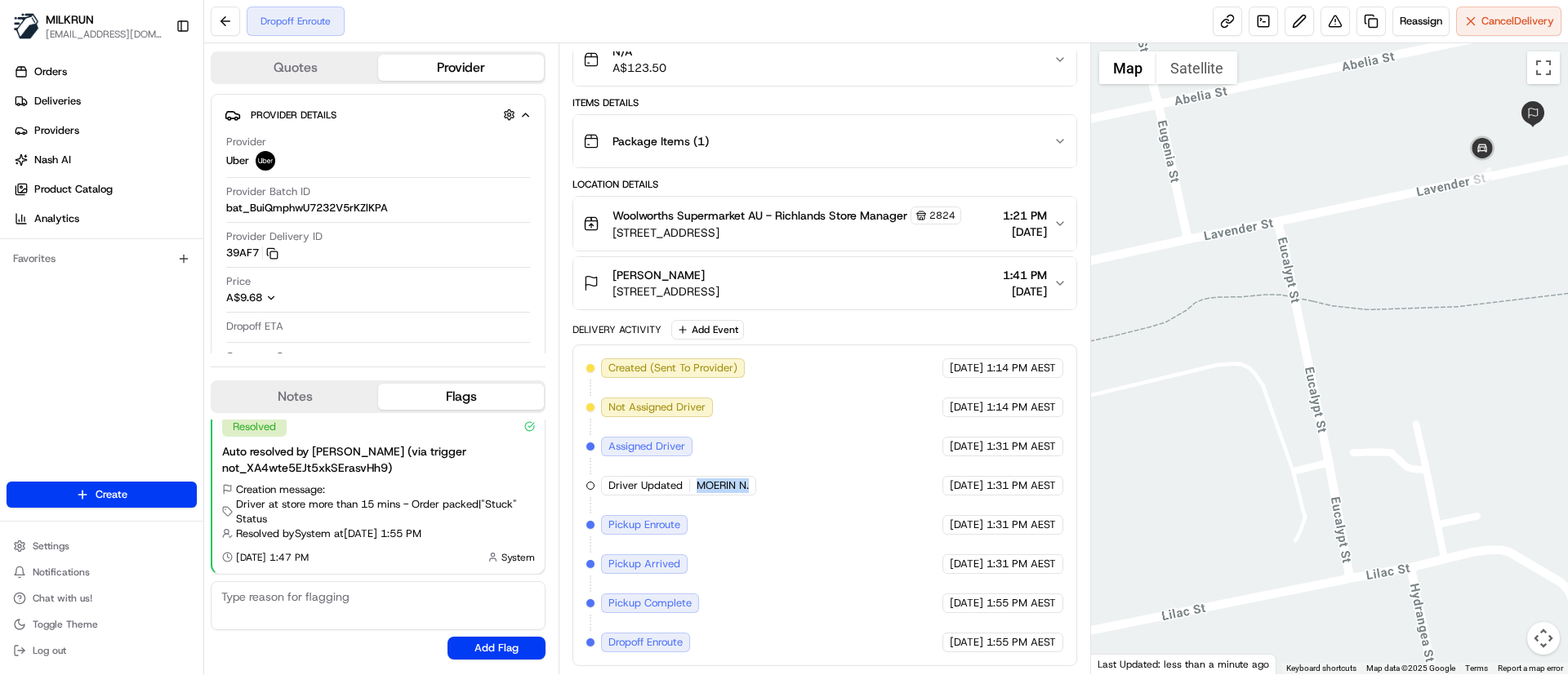
drag, startPoint x: 1443, startPoint y: 284, endPoint x: 1435, endPoint y: 246, distance: 38.8
click at [1435, 246] on div at bounding box center [1330, 359] width 478 height 631
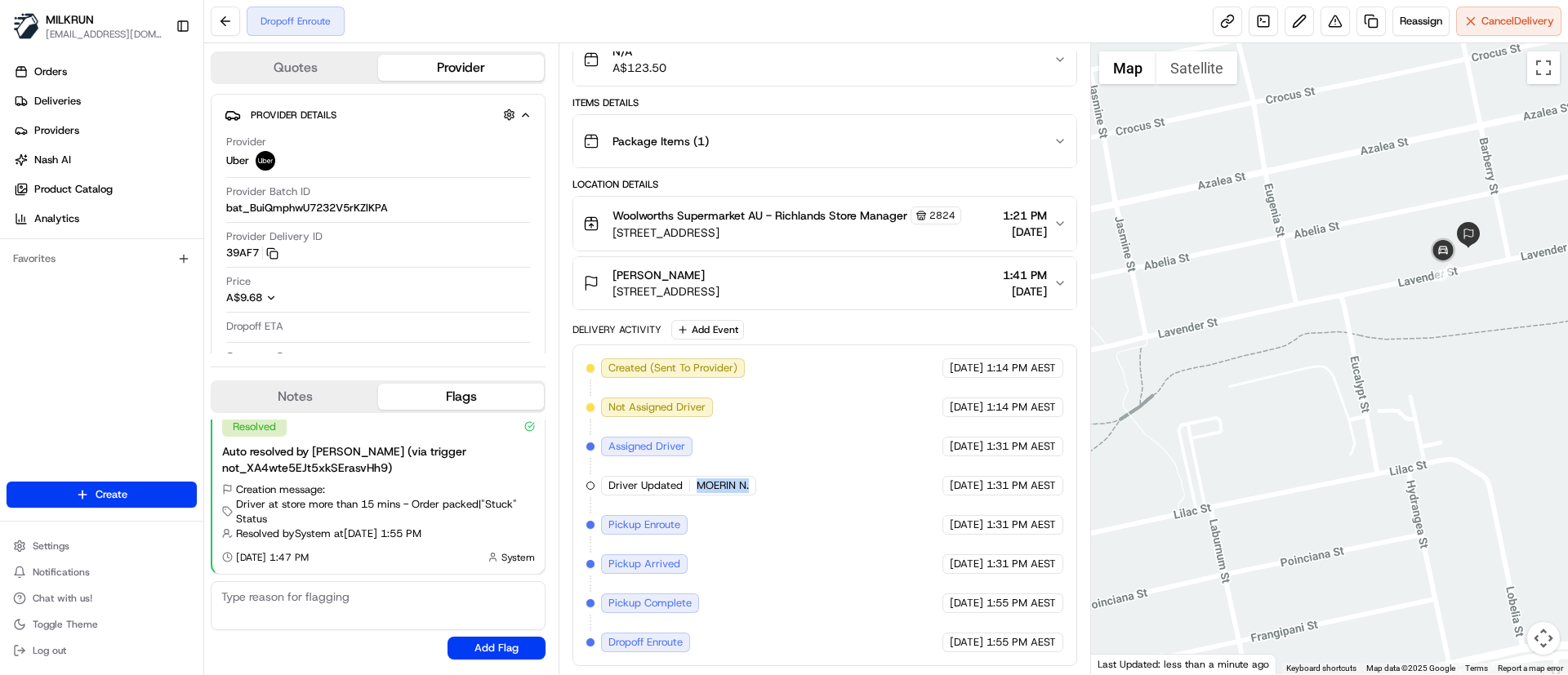
drag, startPoint x: 1214, startPoint y: 473, endPoint x: 1313, endPoint y: 414, distance: 115.2
click at [1313, 414] on div at bounding box center [1330, 359] width 478 height 631
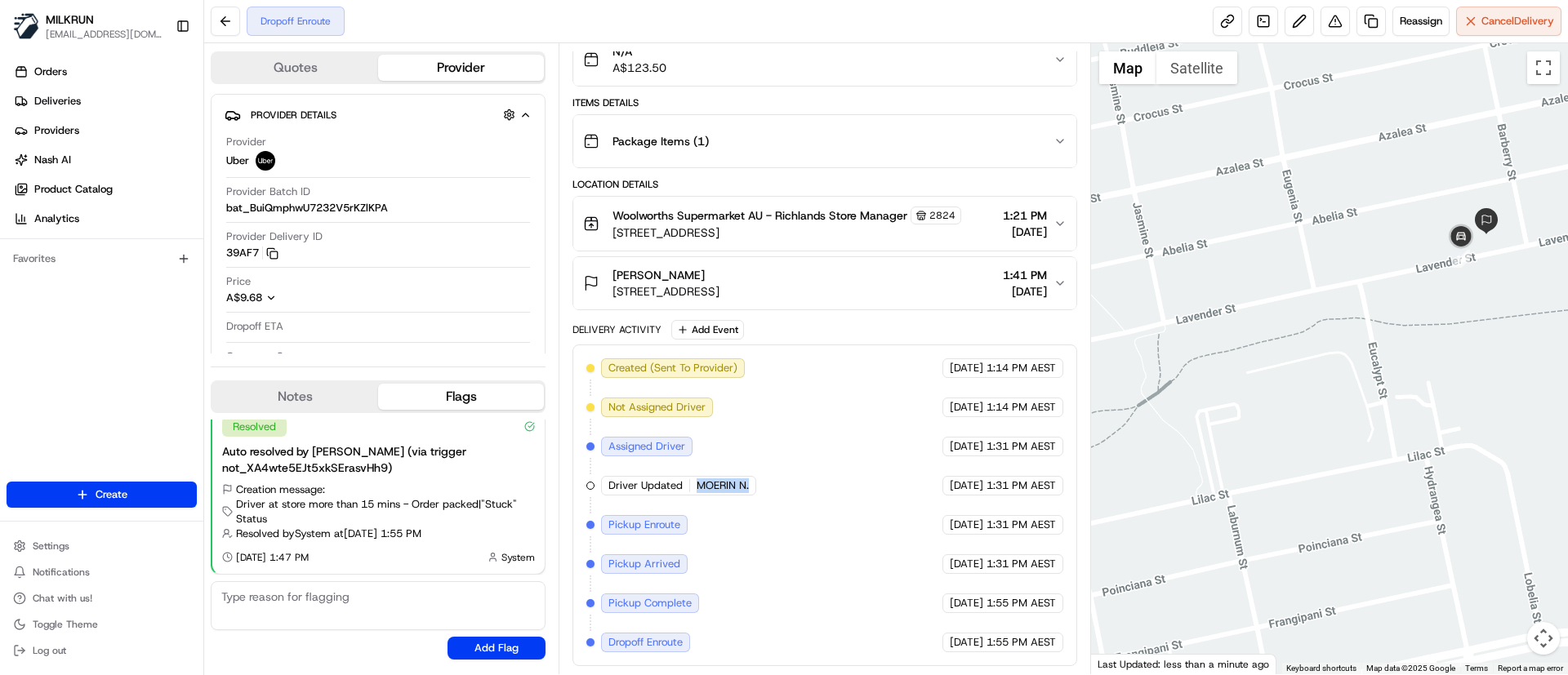
drag, startPoint x: 1227, startPoint y: 450, endPoint x: 1389, endPoint y: 330, distance: 201.6
click at [1389, 330] on div at bounding box center [1330, 359] width 478 height 631
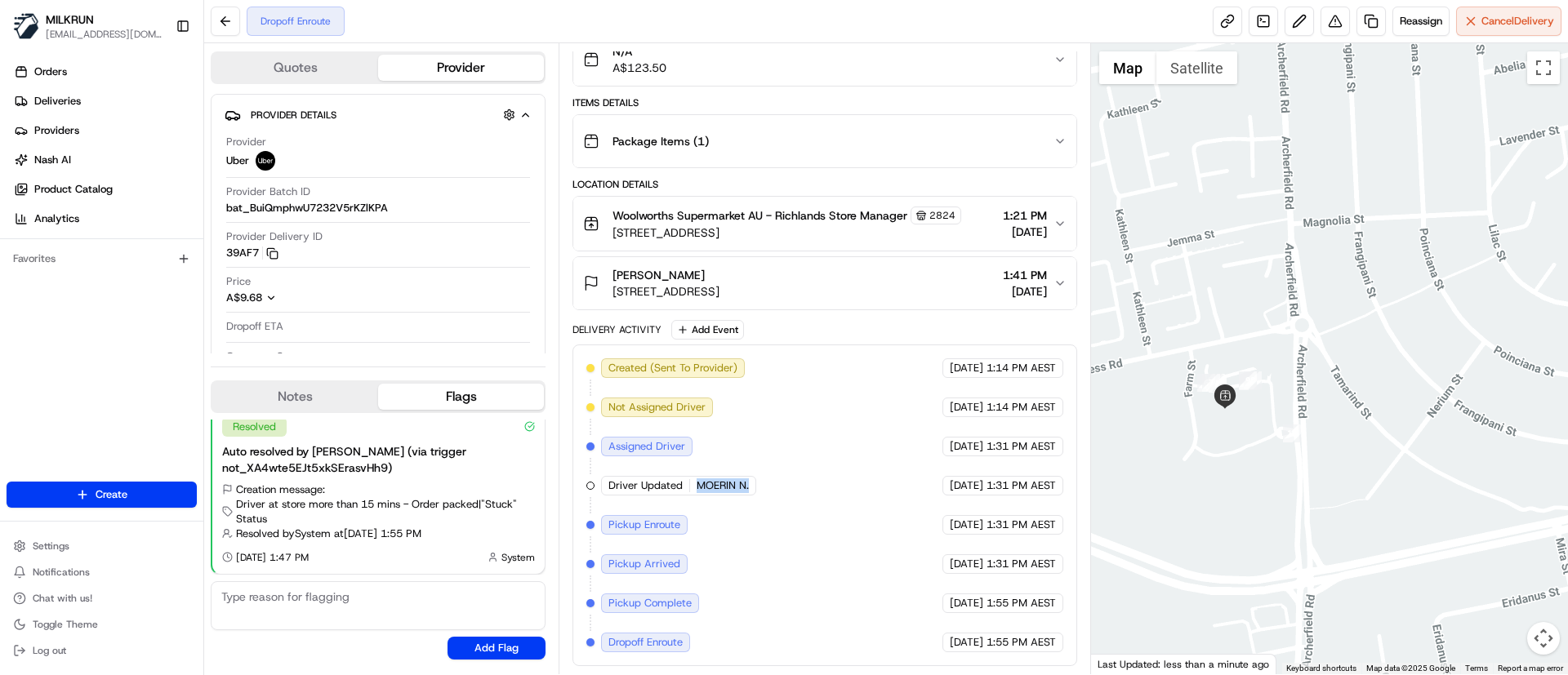
drag, startPoint x: 1453, startPoint y: 400, endPoint x: 1242, endPoint y: 428, distance: 212.8
click at [1242, 428] on div at bounding box center [1330, 359] width 478 height 631
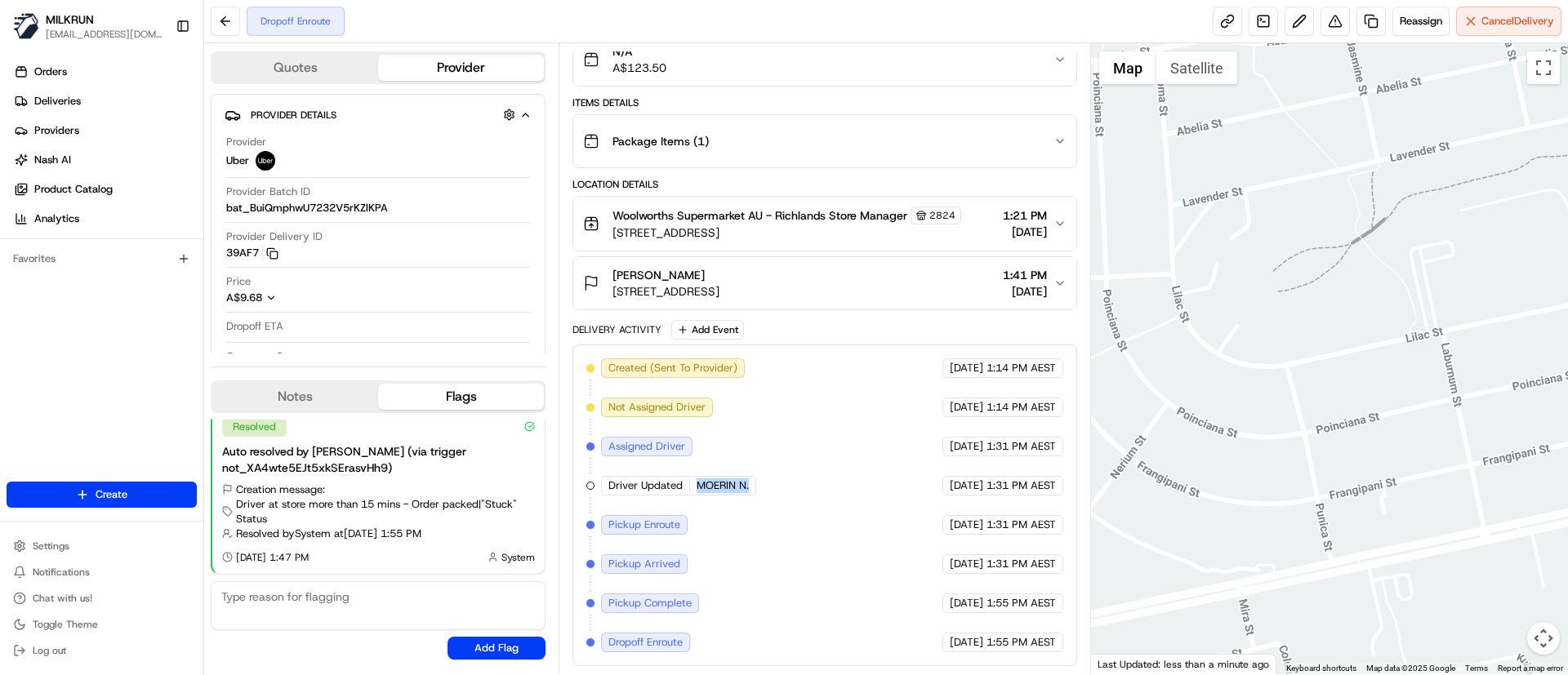
drag, startPoint x: 1459, startPoint y: 288, endPoint x: 1306, endPoint y: 332, distance: 159.2
click at [1306, 332] on div at bounding box center [1330, 359] width 478 height 631
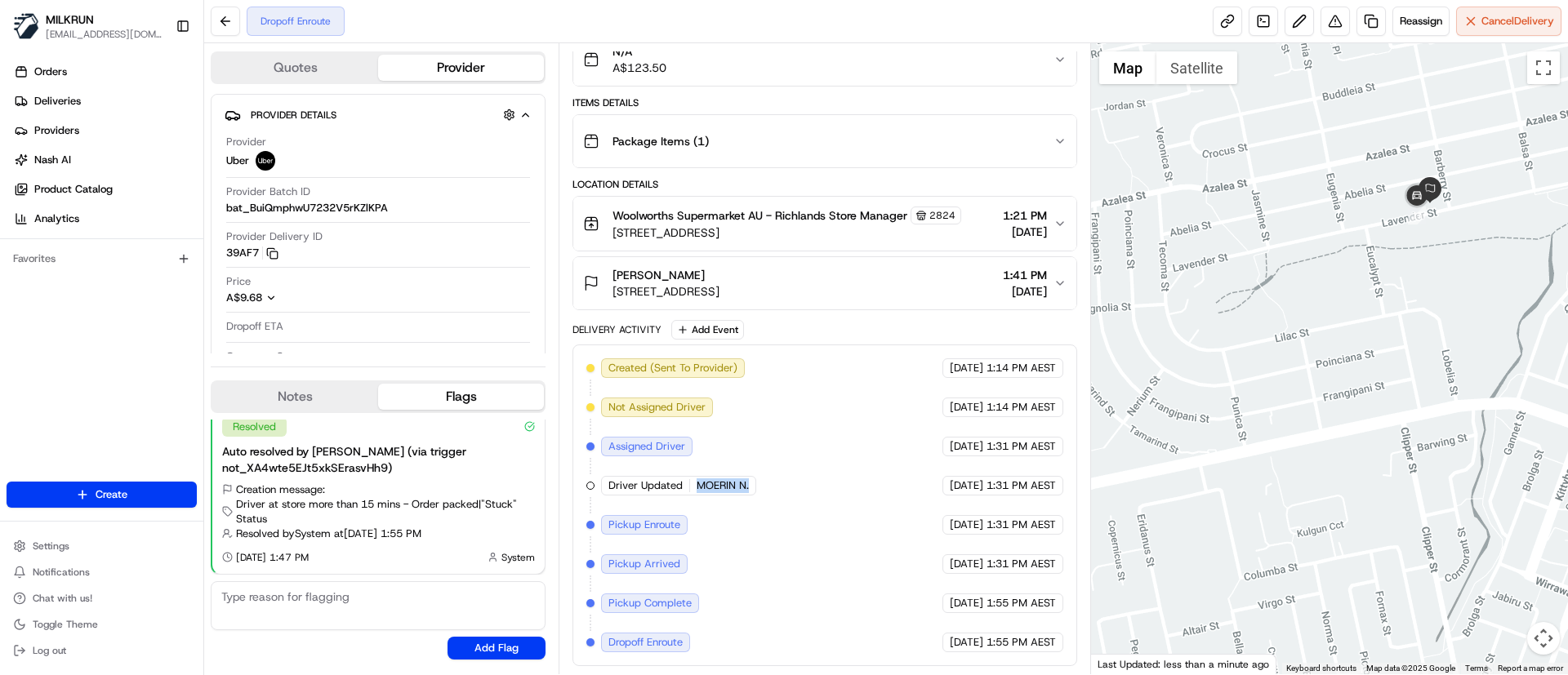
drag, startPoint x: 1522, startPoint y: 316, endPoint x: 1366, endPoint y: 340, distance: 157.8
click at [1367, 340] on div at bounding box center [1330, 359] width 478 height 631
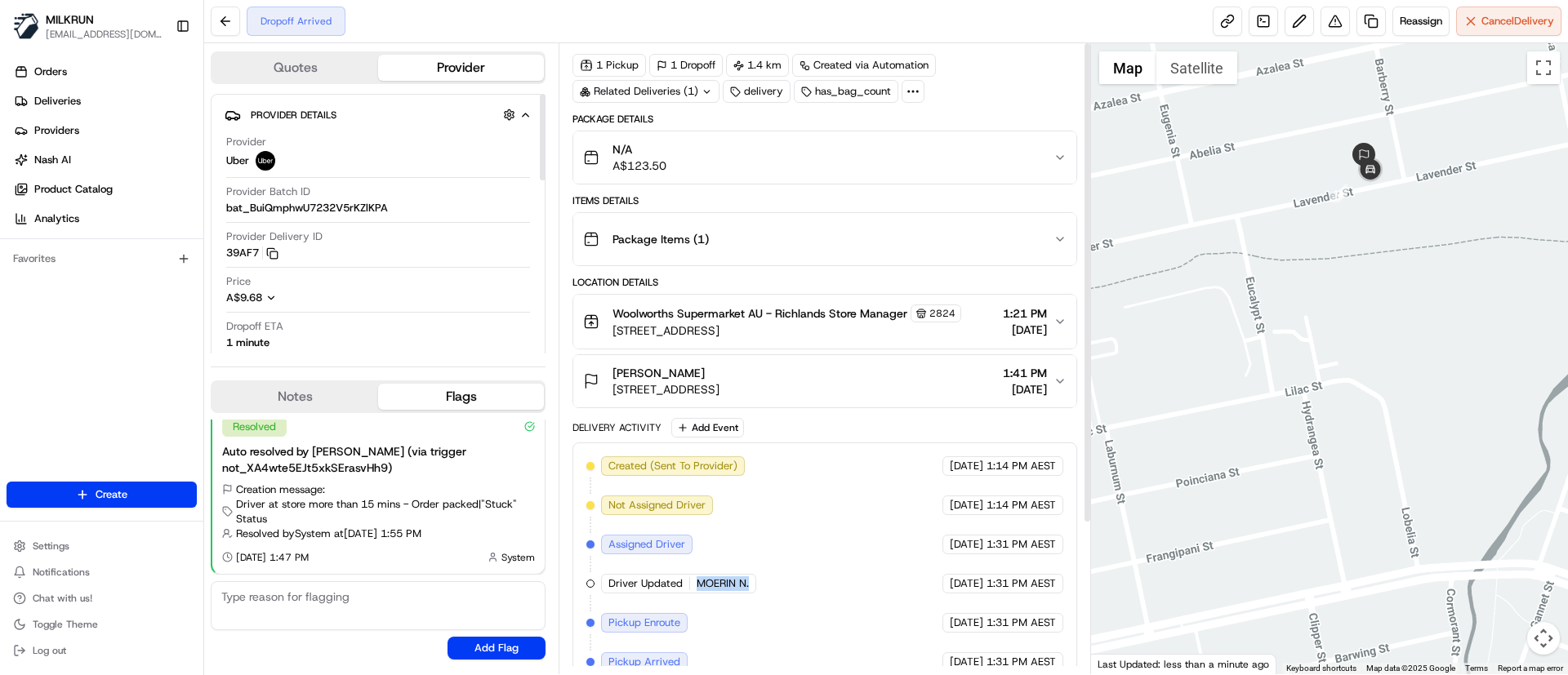
scroll to position [0, 0]
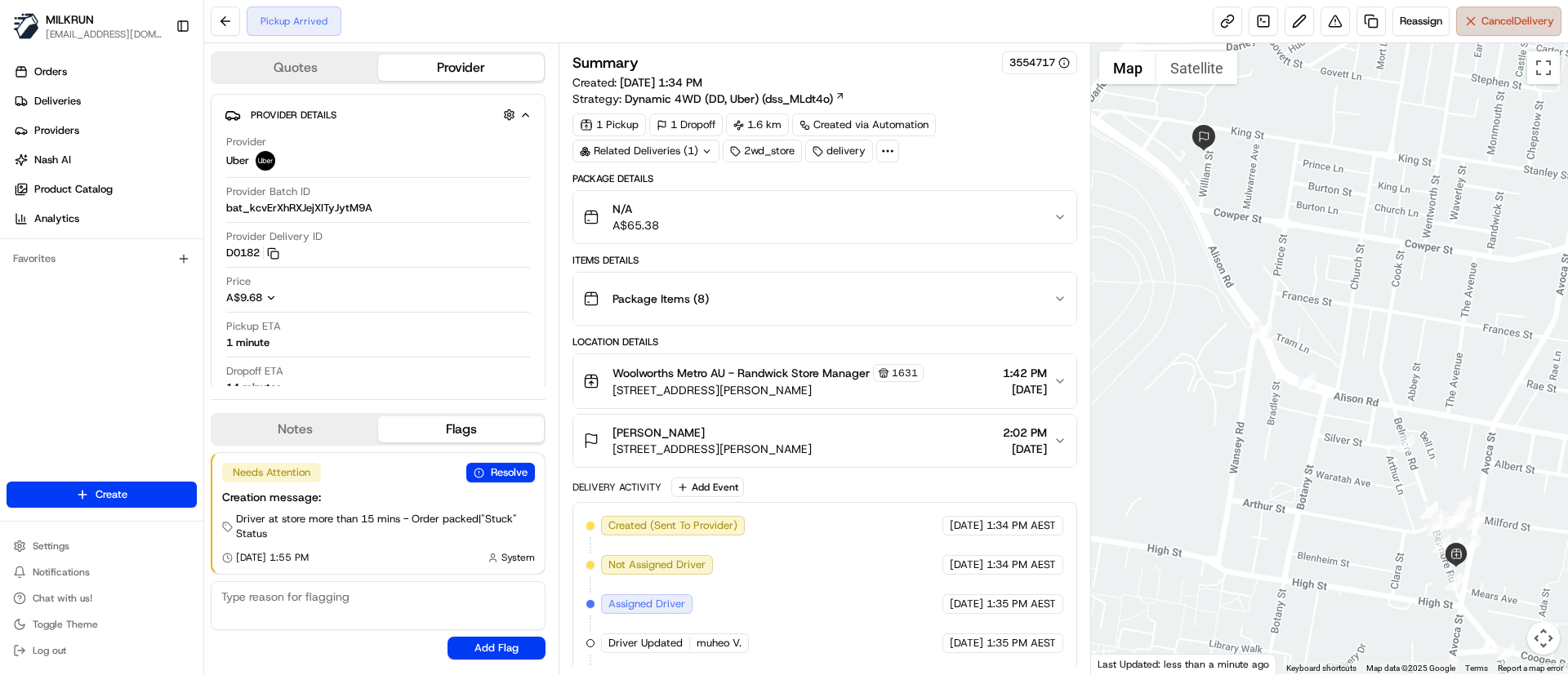
click at [1508, 28] on span "Cancel Delivery" at bounding box center [1518, 21] width 73 height 15
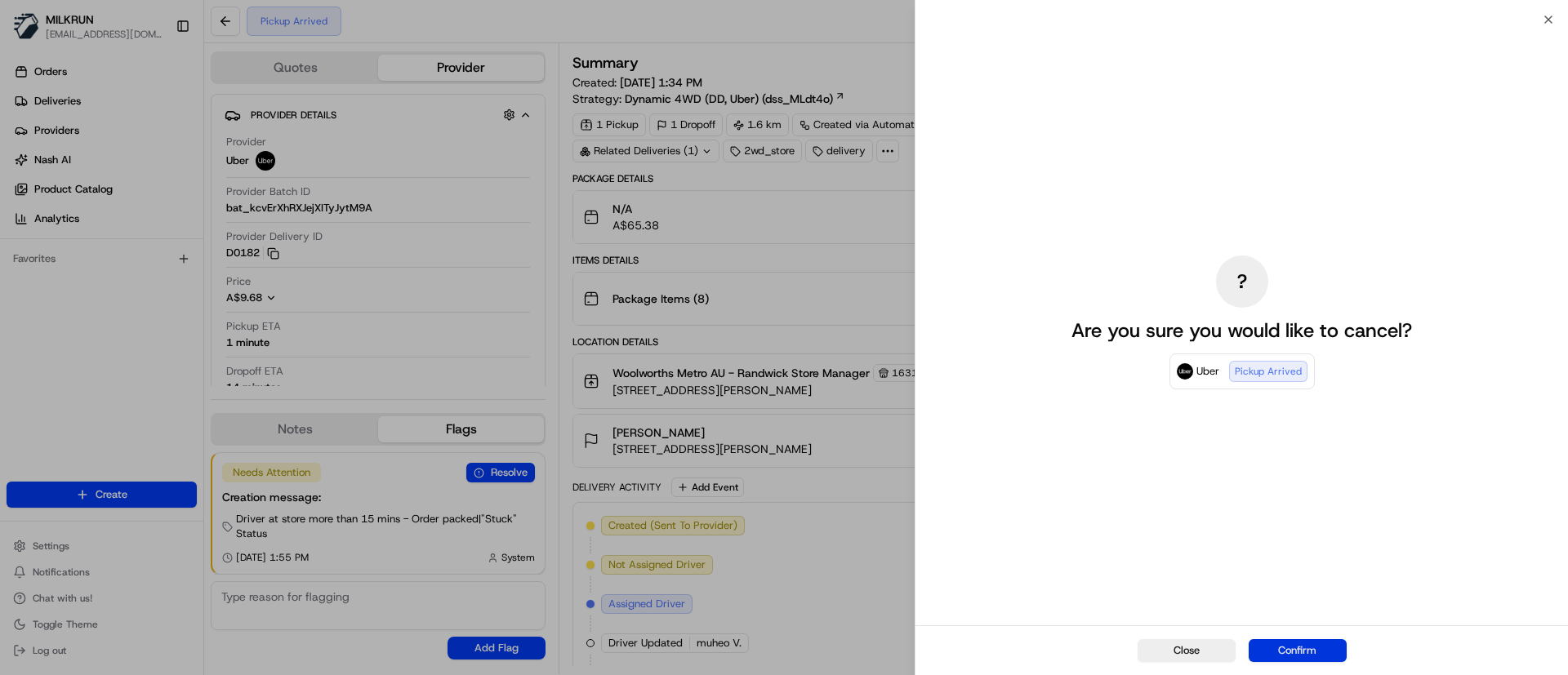
click at [1325, 647] on button "Confirm" at bounding box center [1297, 651] width 98 height 23
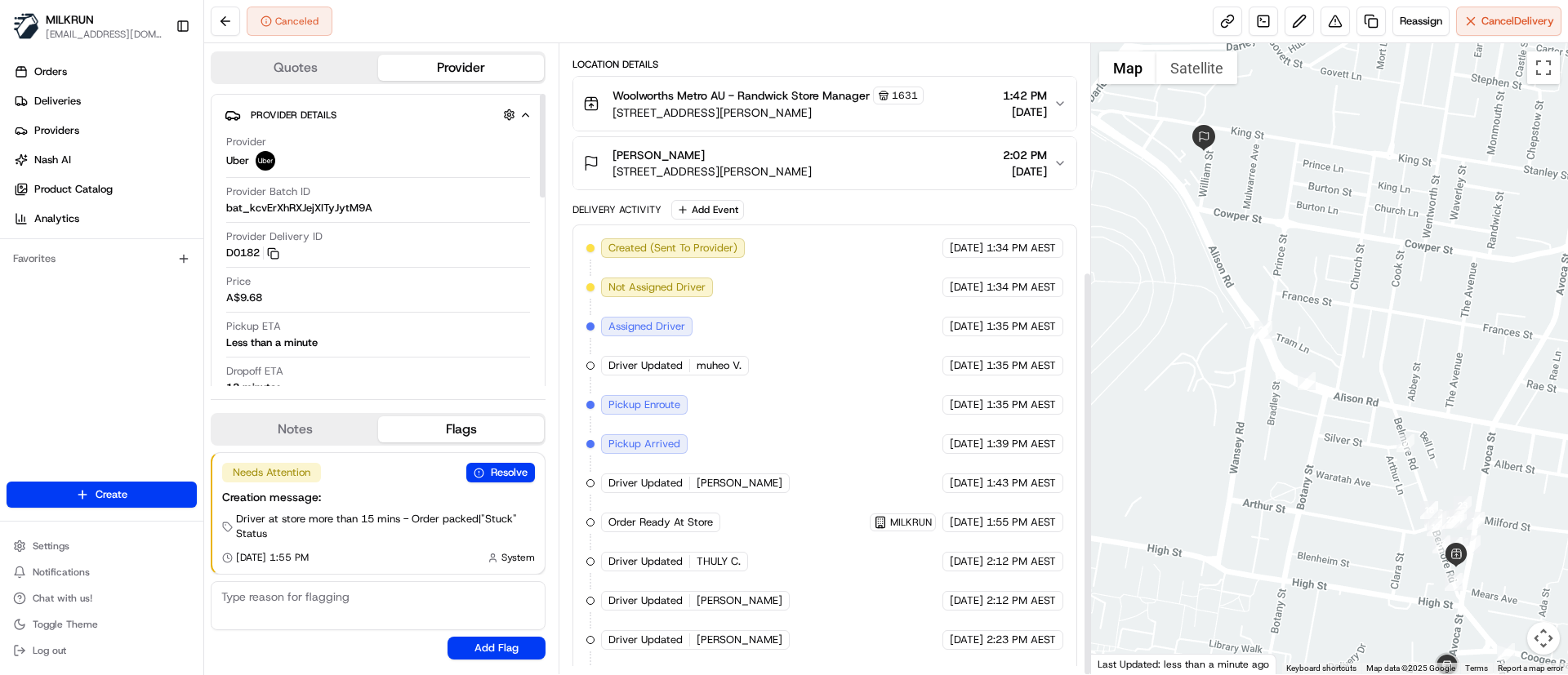
scroll to position [354, 0]
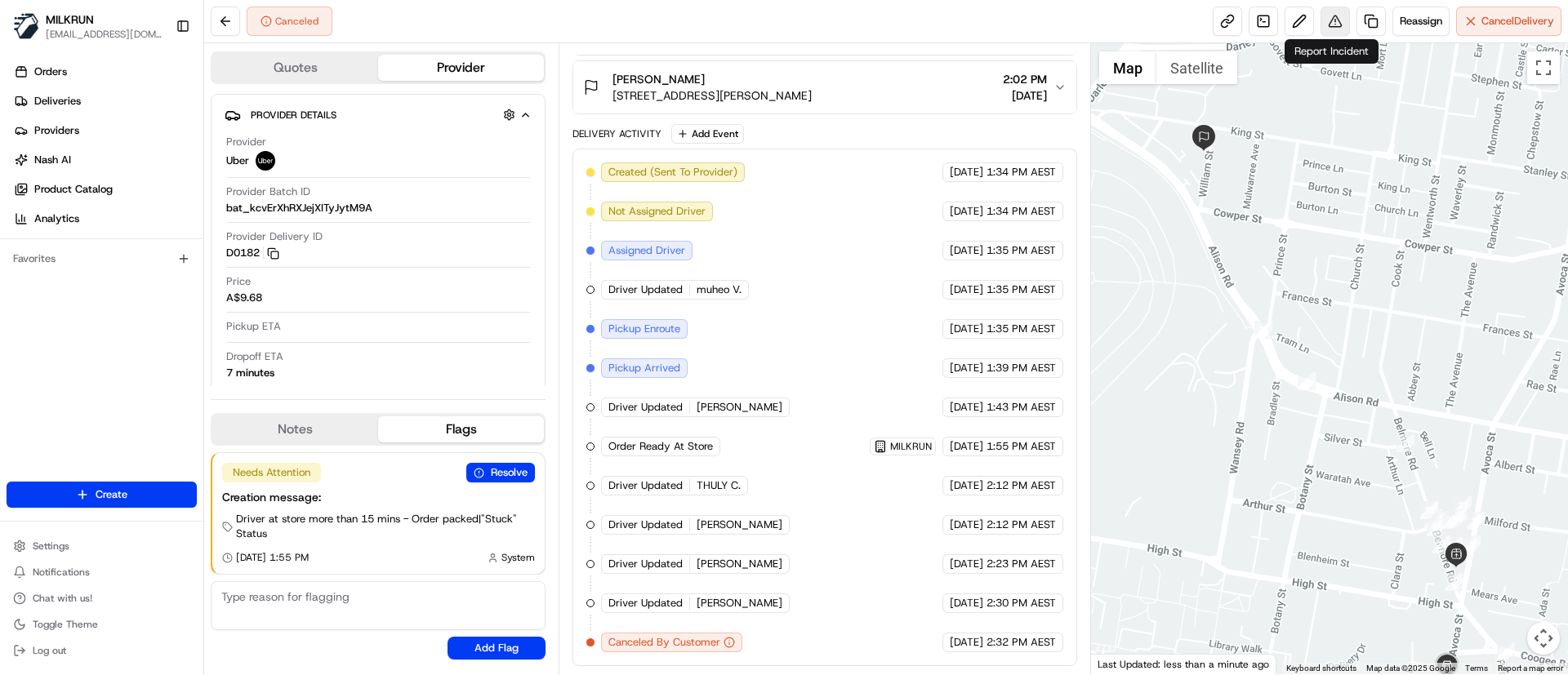
click at [1323, 24] on button at bounding box center [1335, 21] width 30 height 30
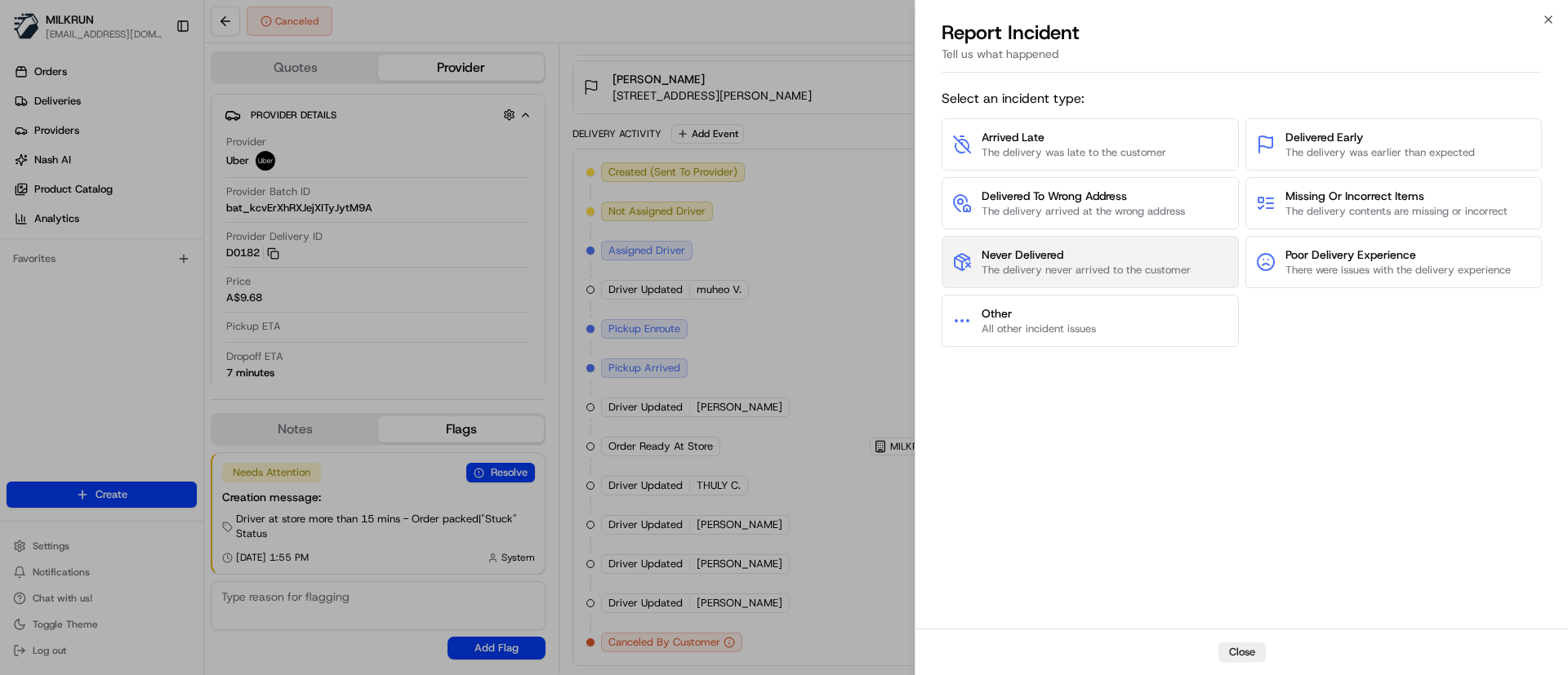
click at [1126, 264] on span "The delivery never arrived to the customer" at bounding box center [1085, 270] width 209 height 15
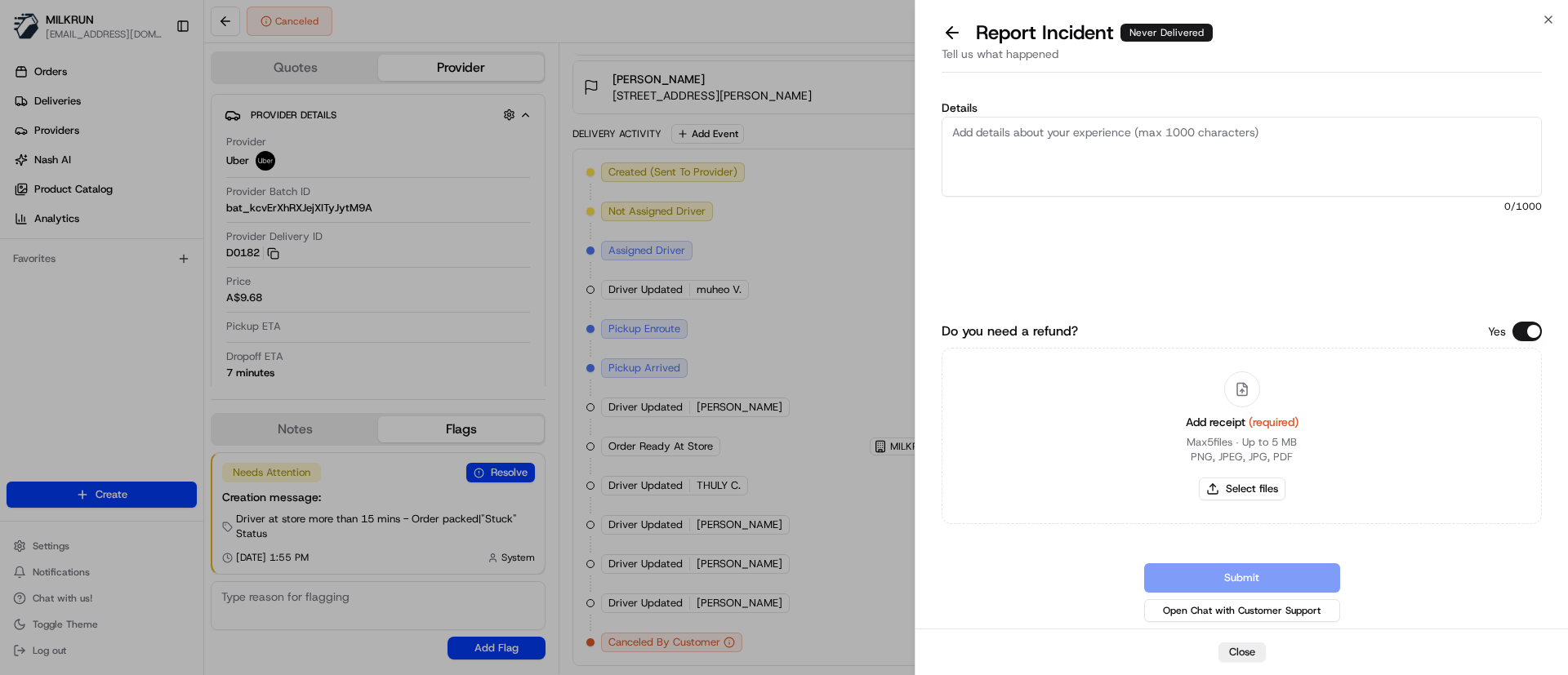
click at [1075, 158] on textarea "Details" at bounding box center [1242, 156] width 600 height 80
type textarea "O"
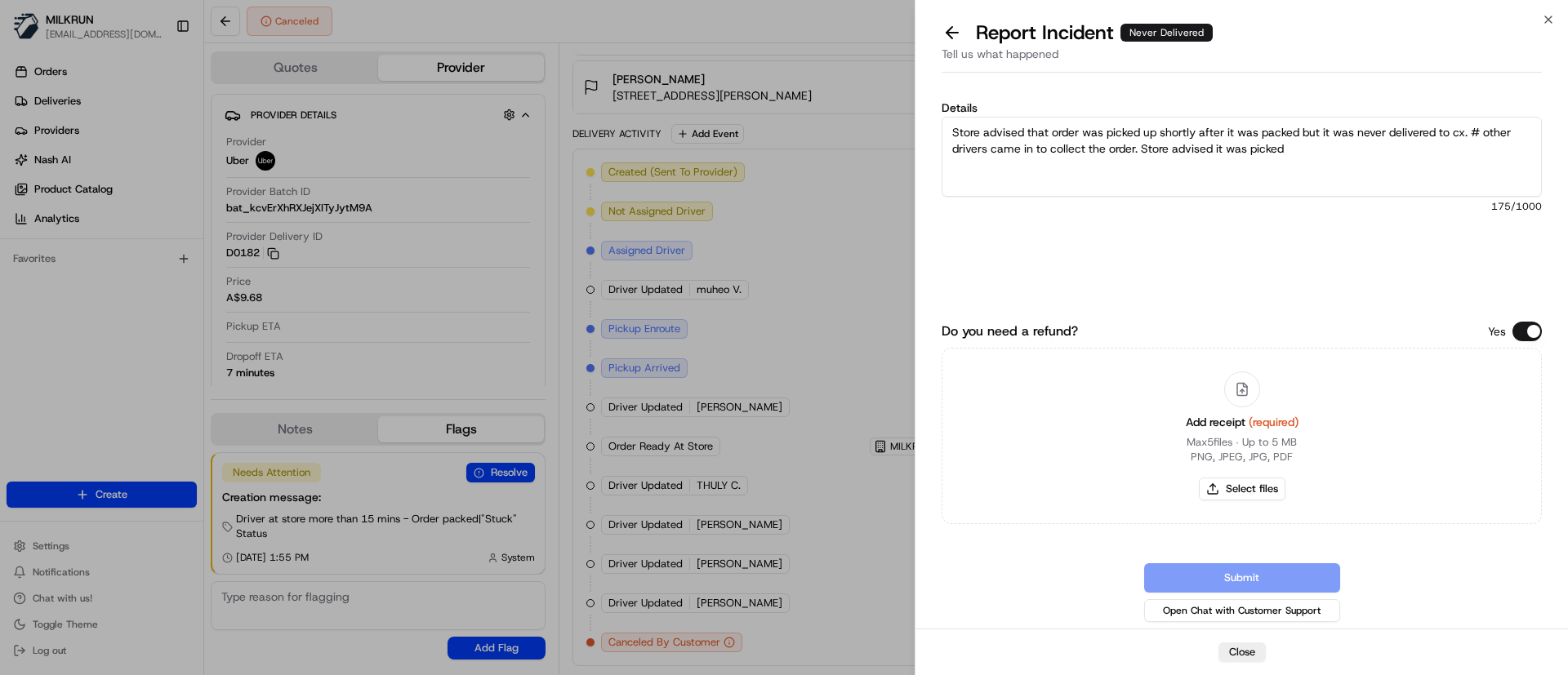
drag, startPoint x: 1486, startPoint y: 127, endPoint x: 1478, endPoint y: 130, distance: 8.5
click at [1478, 130] on textarea "Store advised that order was picked up shortly after it was packed but it was n…" at bounding box center [1242, 156] width 600 height 80
click at [954, 149] on textarea "Store advised that order was picked up shortly after it was packed but it was n…" at bounding box center [1242, 156] width 600 height 80
drag, startPoint x: 1276, startPoint y: 151, endPoint x: 1098, endPoint y: 157, distance: 178.1
click at [1098, 157] on textarea "Store advised that order was picked up shortly after it was packed but it was n…" at bounding box center [1242, 156] width 600 height 80
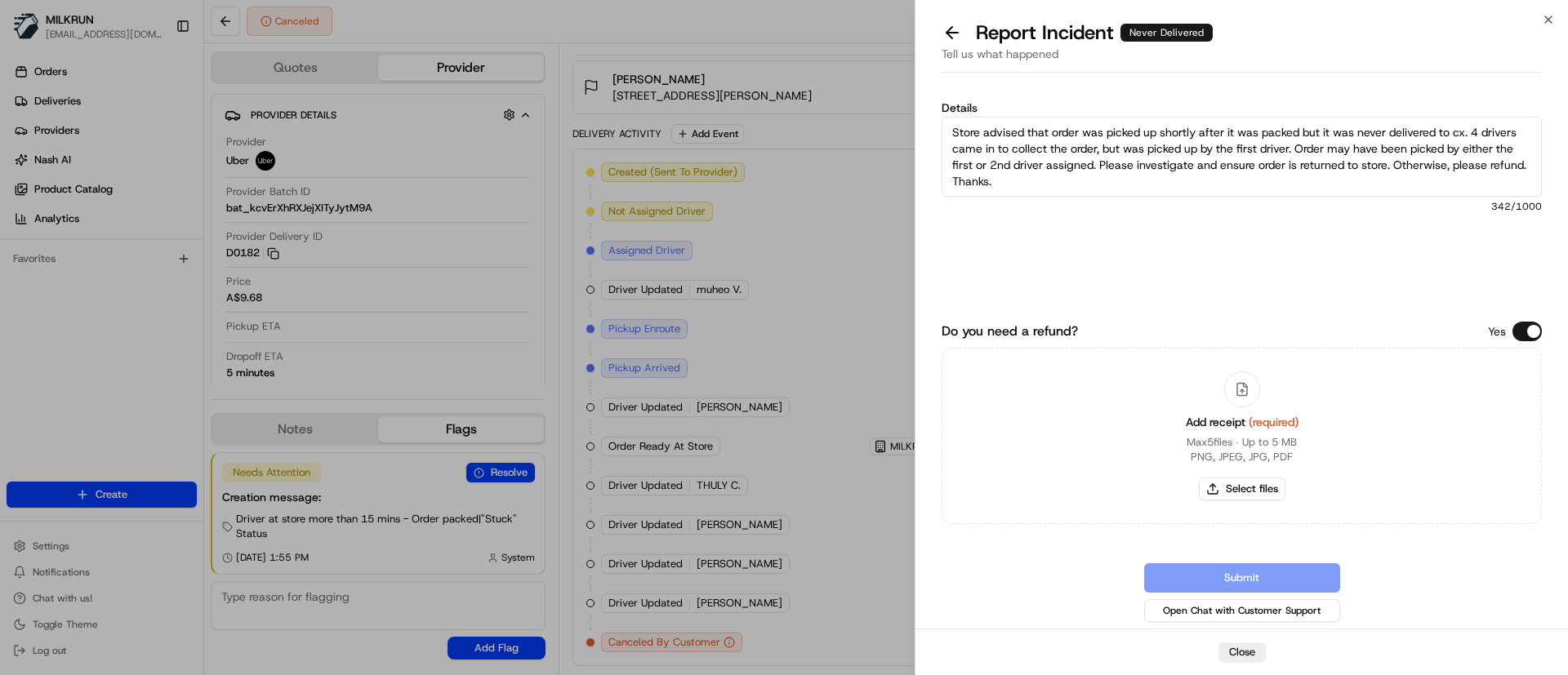
click at [1308, 126] on textarea "Store advised that order was picked up shortly after it was packed but it was n…" at bounding box center [1242, 156] width 600 height 80
click at [1455, 145] on textarea "Store advised that order was picked up shortly after it was packed, but it was …" at bounding box center [1242, 156] width 600 height 80
click at [1142, 186] on textarea "Store advised that order was picked up shortly after it was packed, but it was …" at bounding box center [1242, 156] width 600 height 80
type textarea "Store advised that order was picked up shortly after it was packed, but it was …"
click at [1259, 481] on button "Select files" at bounding box center [1242, 489] width 87 height 23
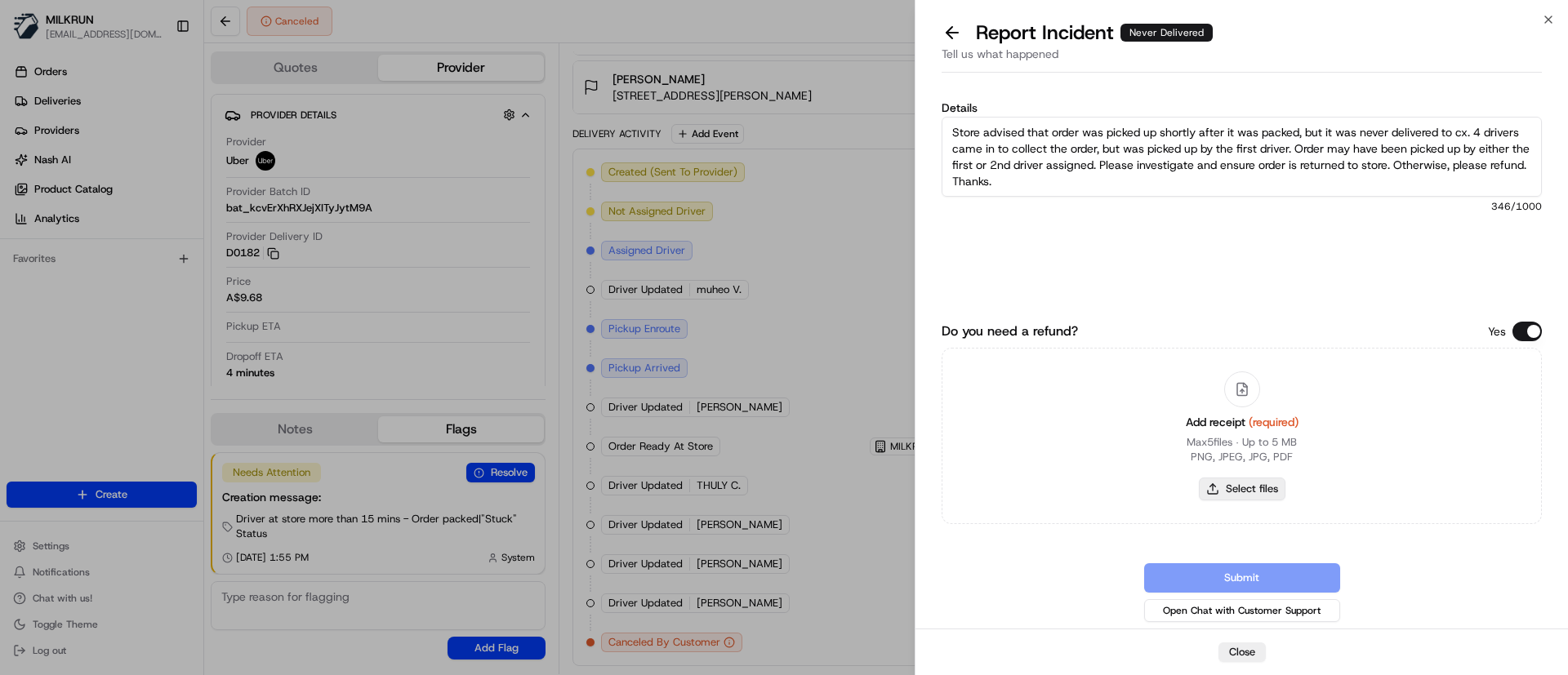
type input "C:\fakepath\MILKRUN_SamuelR.pdf"
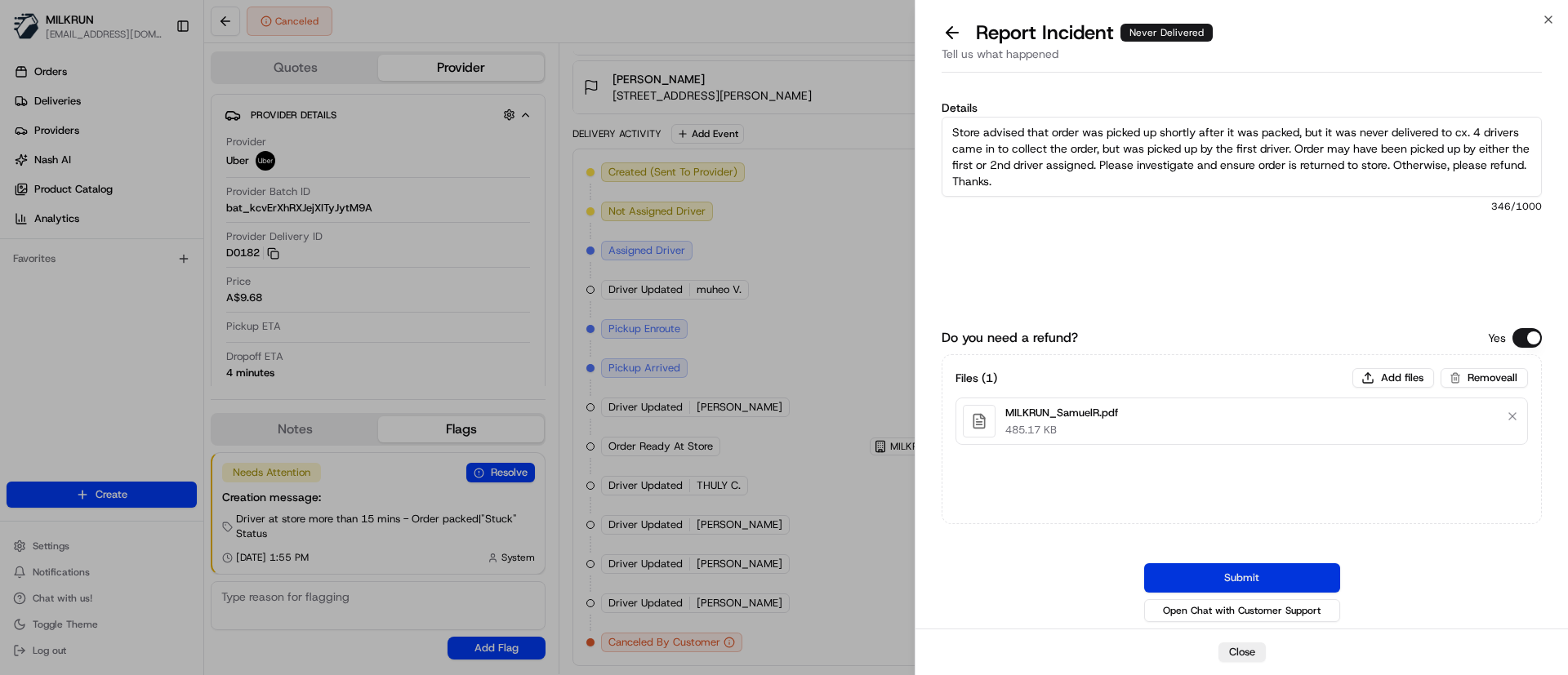
click at [1251, 577] on button "Submit" at bounding box center [1242, 578] width 196 height 30
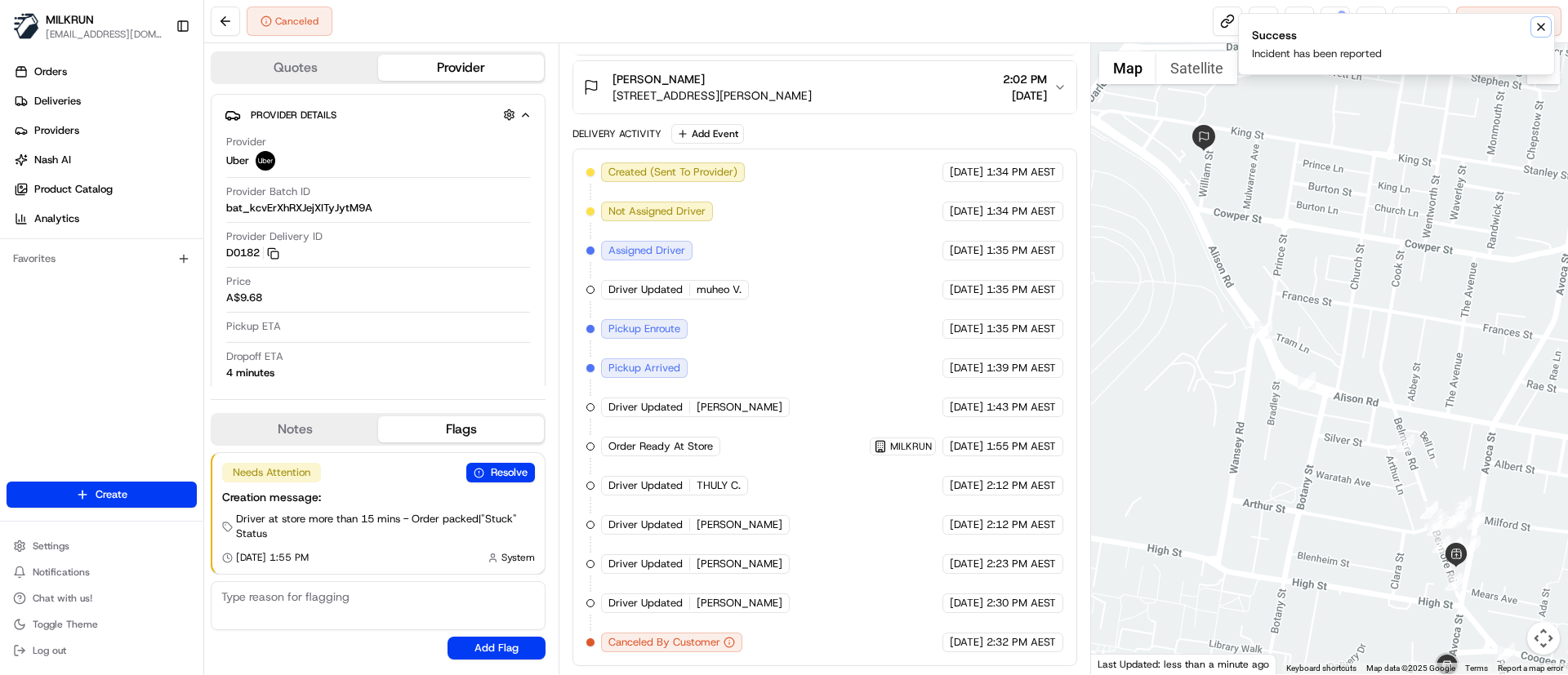
click at [1547, 28] on icon "Notifications (F8)" at bounding box center [1541, 27] width 13 height 13
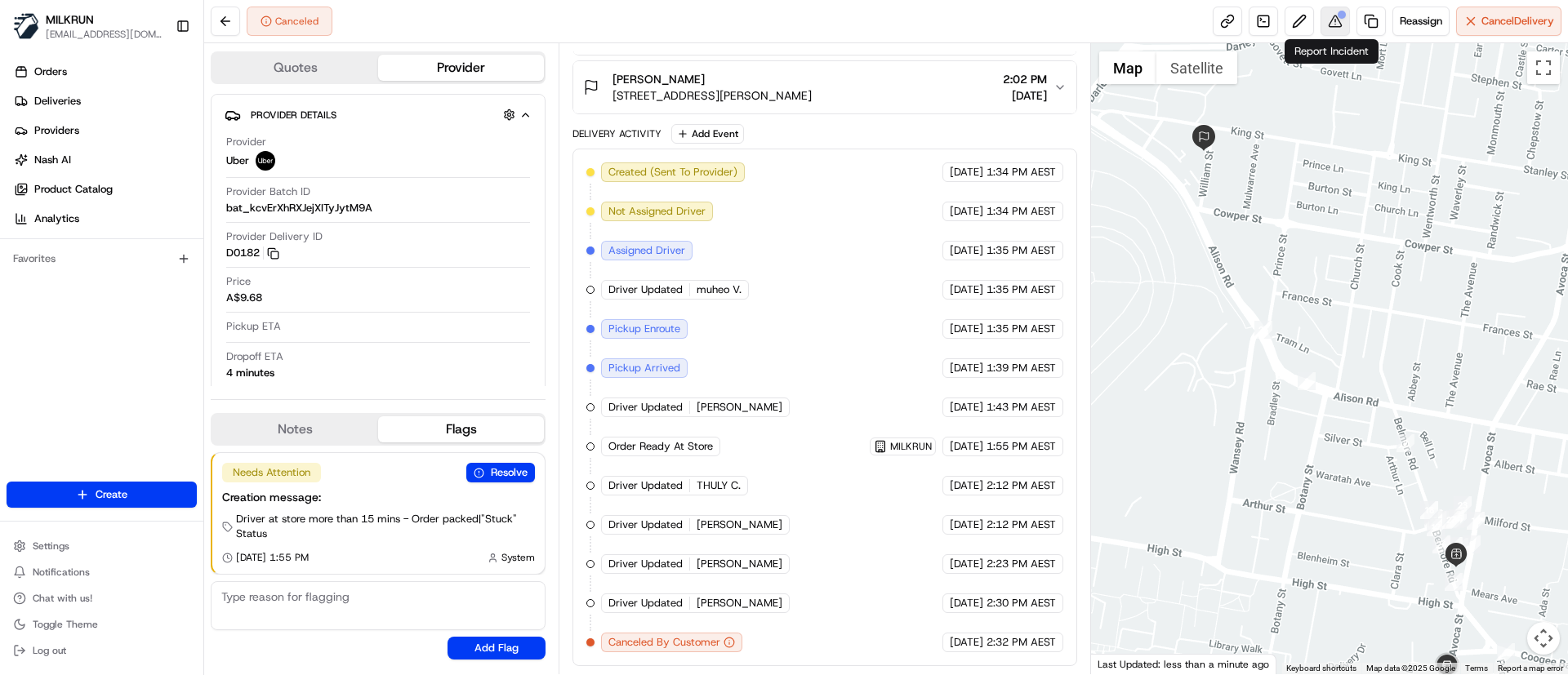
click at [1340, 22] on button at bounding box center [1335, 21] width 30 height 30
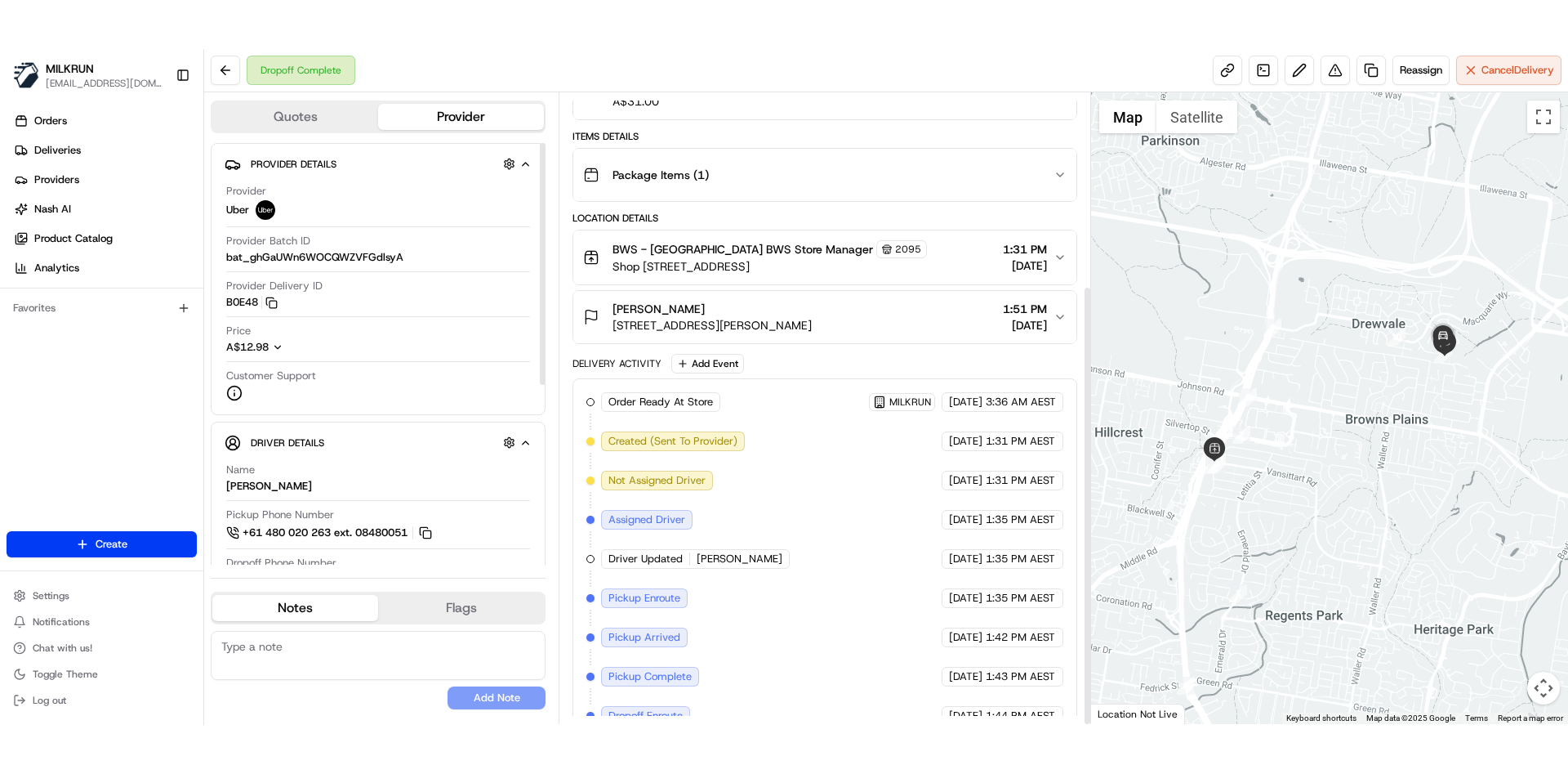
scroll to position [275, 0]
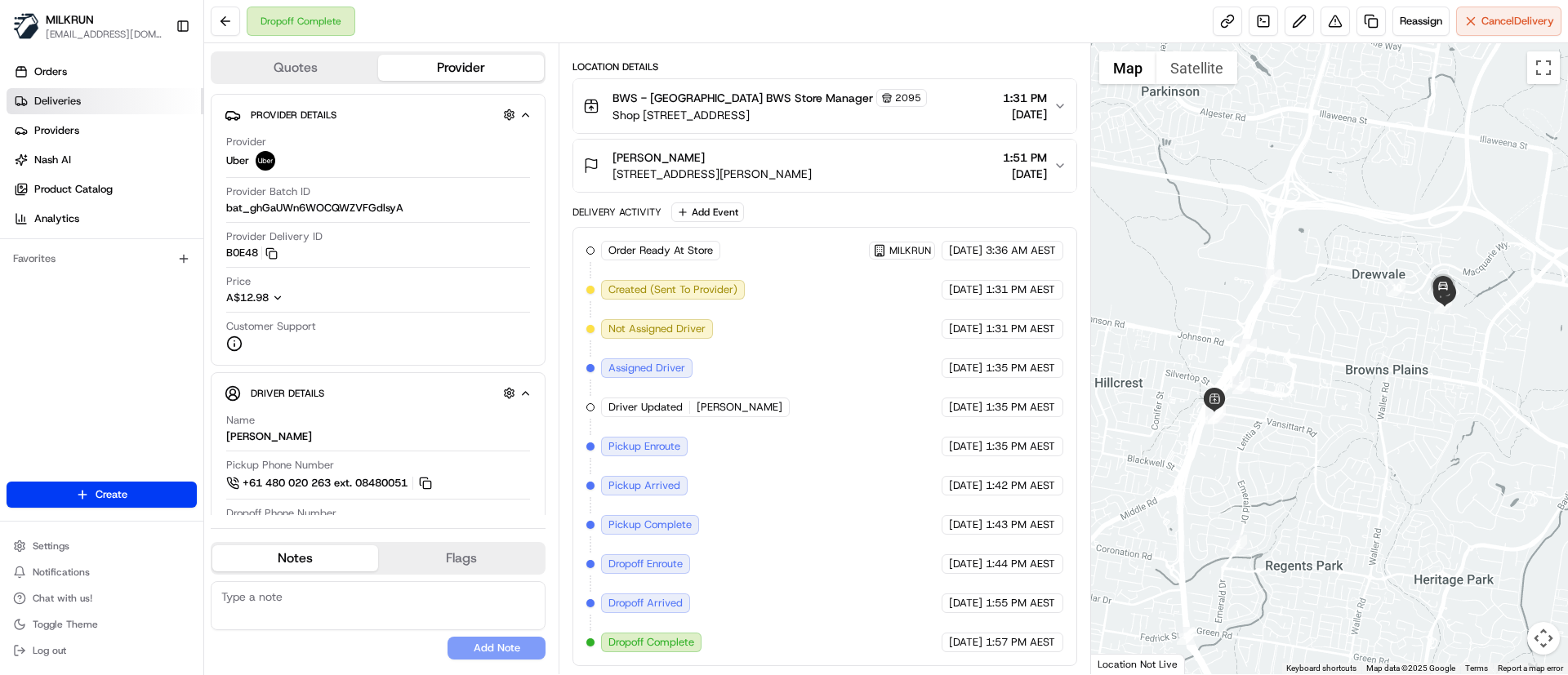
click at [69, 108] on link "Deliveries" at bounding box center [105, 102] width 197 height 26
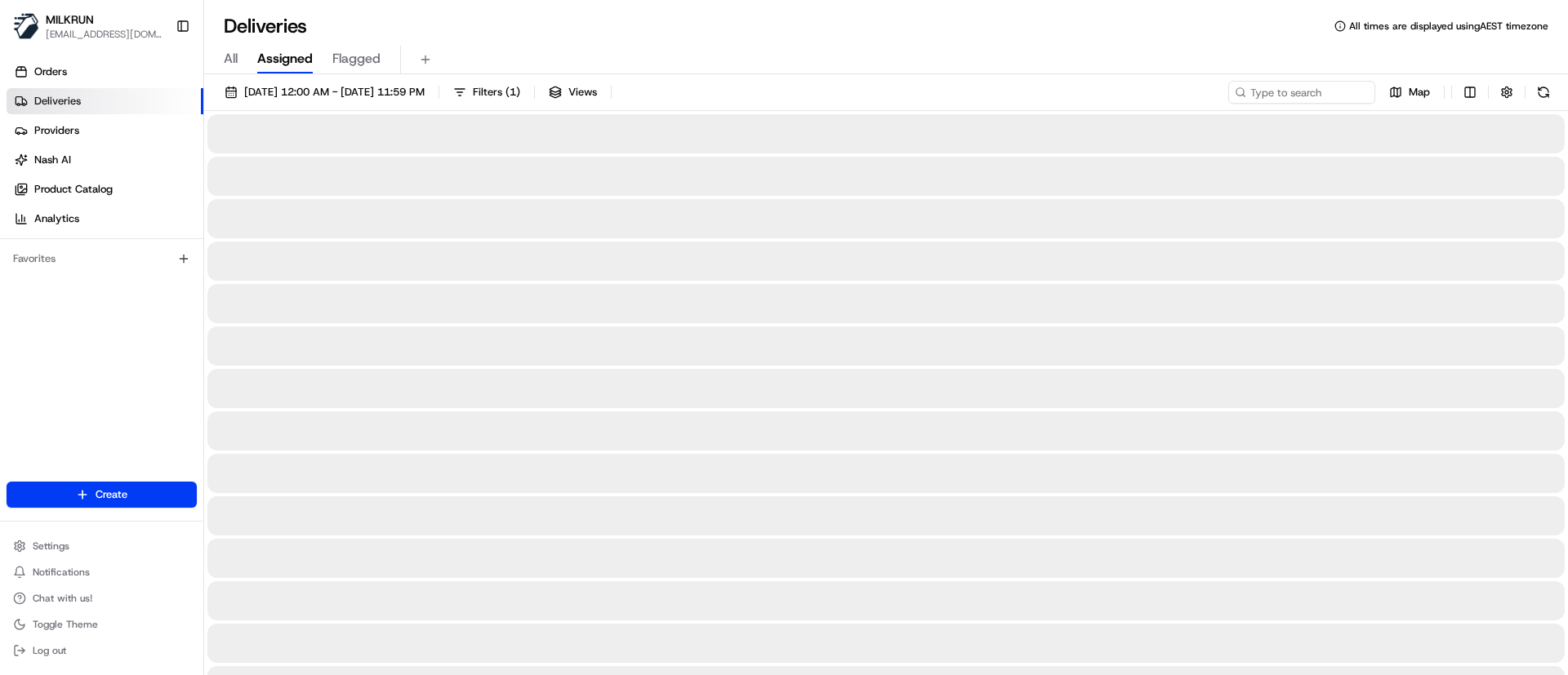
click at [1270, 93] on input at bounding box center [1277, 93] width 196 height 23
paste input "[PERSON_NAME]"
click at [1202, 90] on input "[PERSON_NAME]" at bounding box center [1277, 93] width 196 height 23
type input "[PERSON_NAME]"
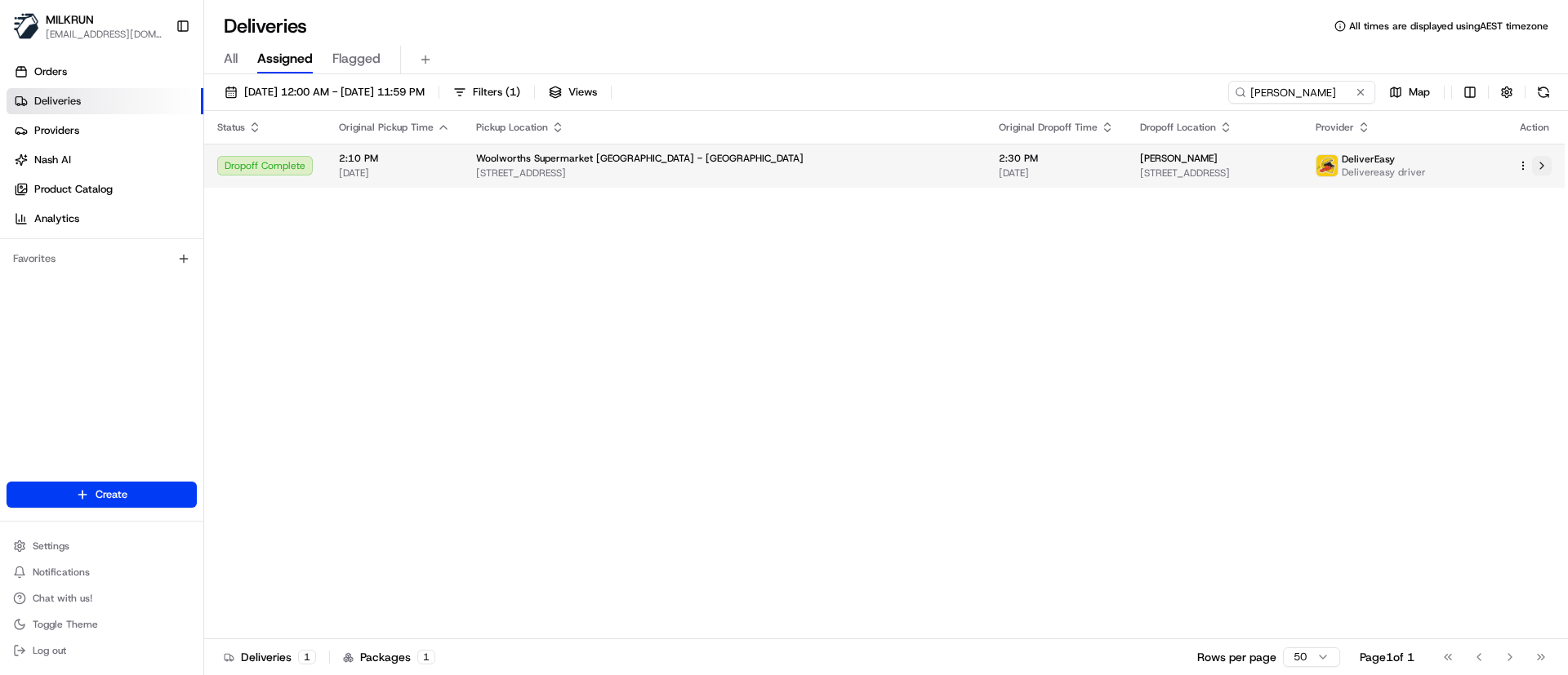
click at [1538, 174] on button at bounding box center [1542, 166] width 20 height 20
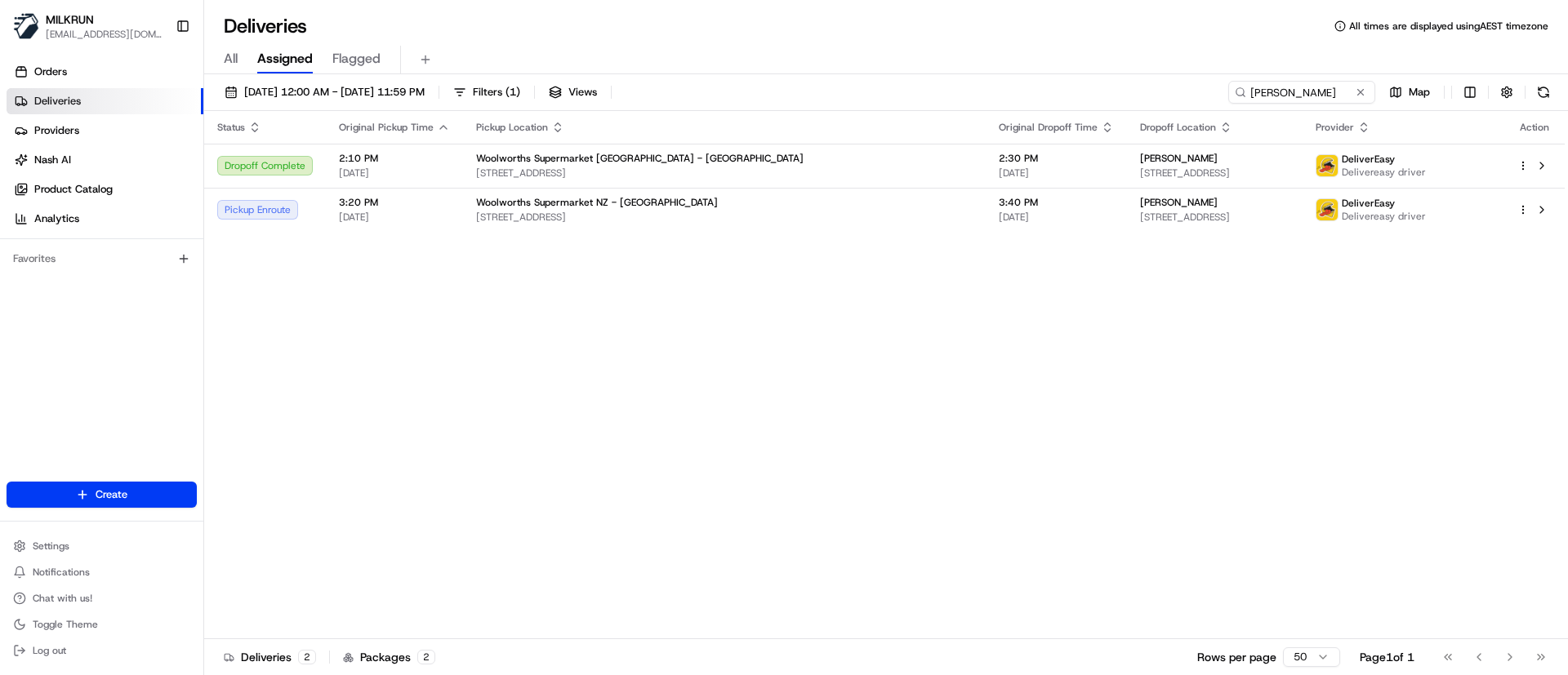
click at [784, 418] on div "Status Original Pickup Time Pickup Location Original Dropoff Time Dropoff Locat…" at bounding box center [884, 374] width 1361 height 528
click at [1552, 216] on td at bounding box center [1534, 209] width 60 height 44
click at [1539, 212] on button at bounding box center [1542, 210] width 20 height 20
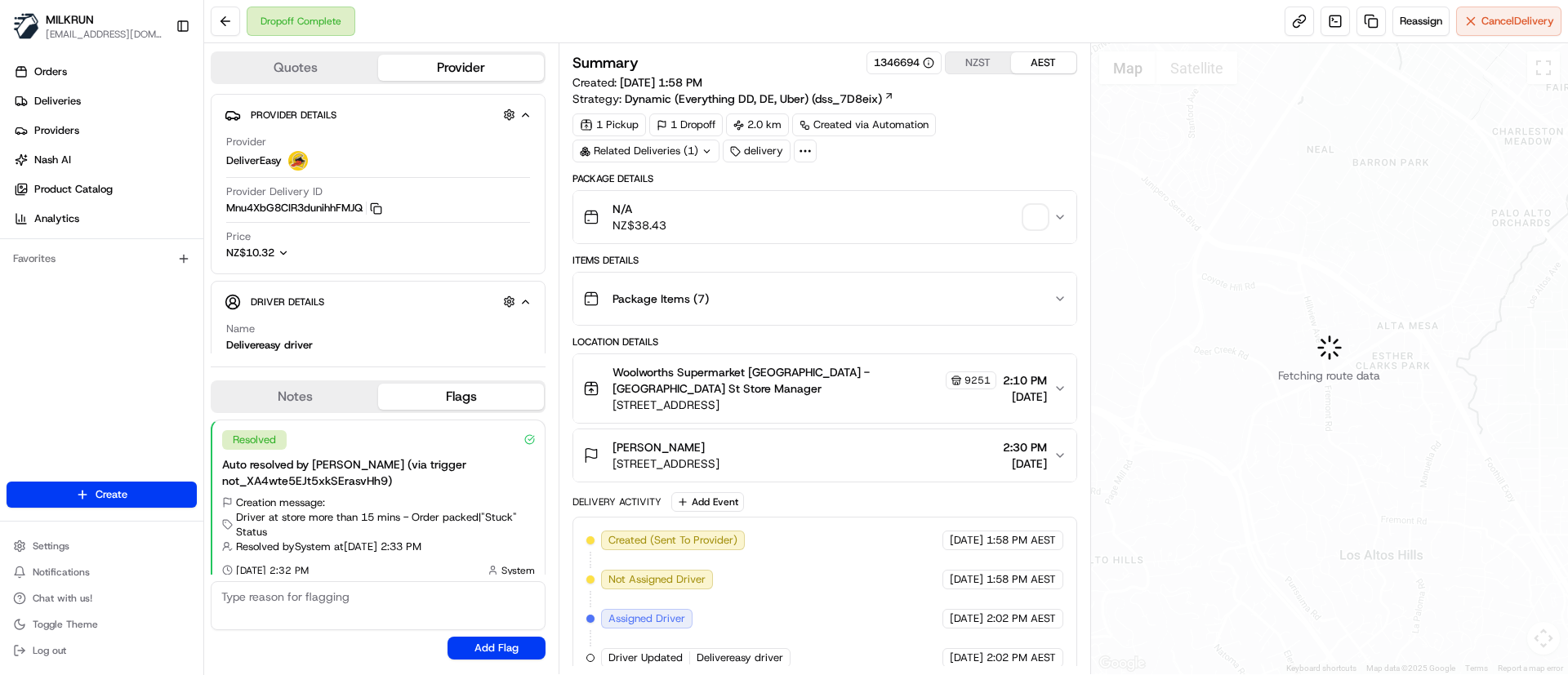
scroll to position [13, 0]
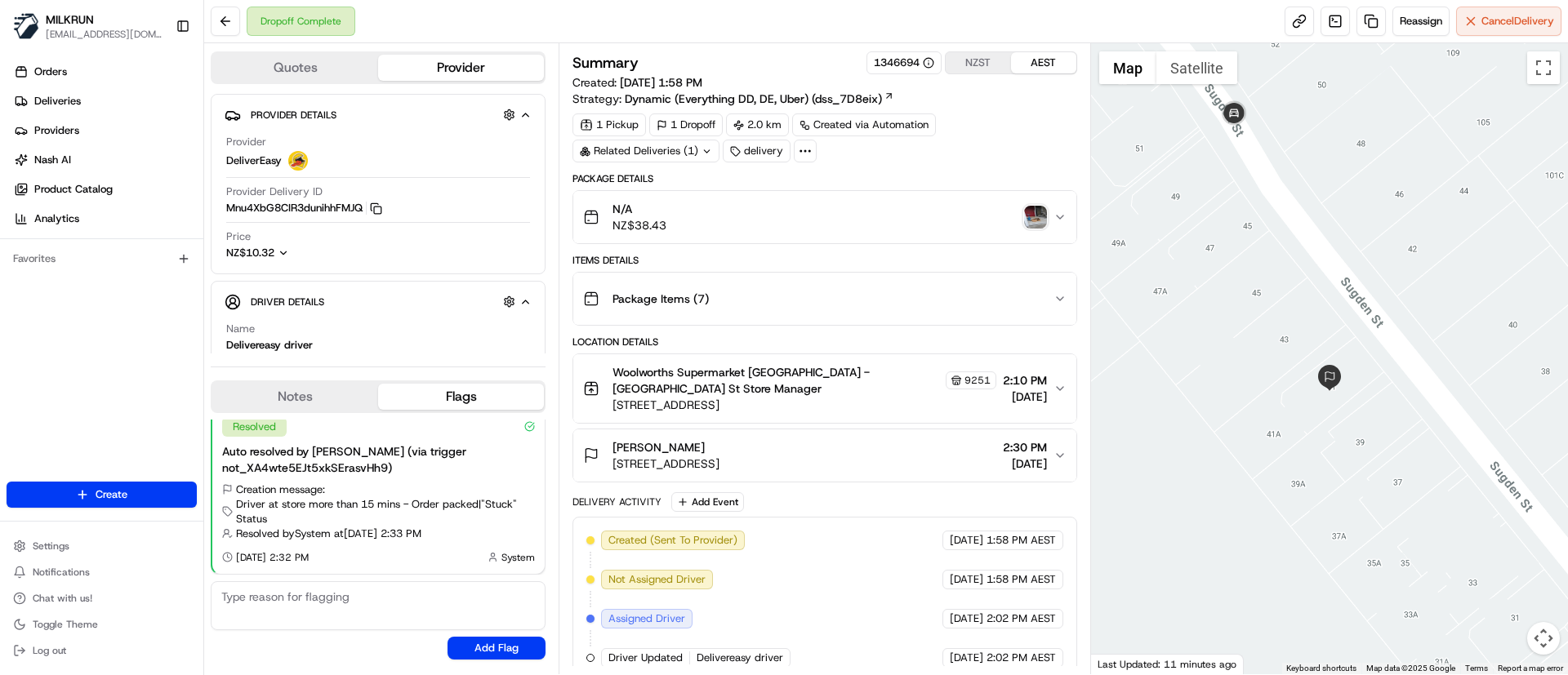
drag, startPoint x: 1220, startPoint y: 326, endPoint x: 1217, endPoint y: 363, distance: 37.1
click at [1217, 363] on div at bounding box center [1330, 359] width 478 height 631
click at [1035, 212] on img "button" at bounding box center [1036, 217] width 23 height 23
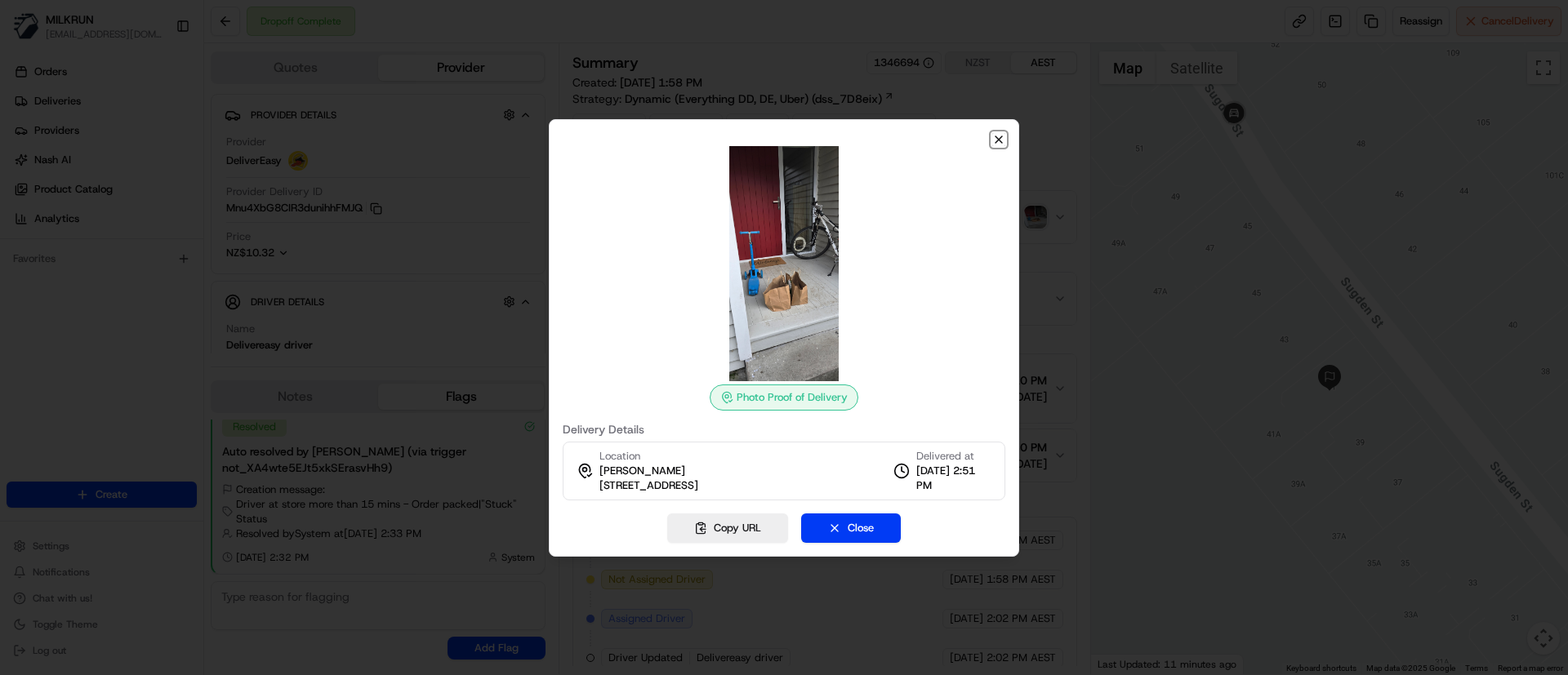
click at [993, 139] on icon "button" at bounding box center [998, 140] width 13 height 13
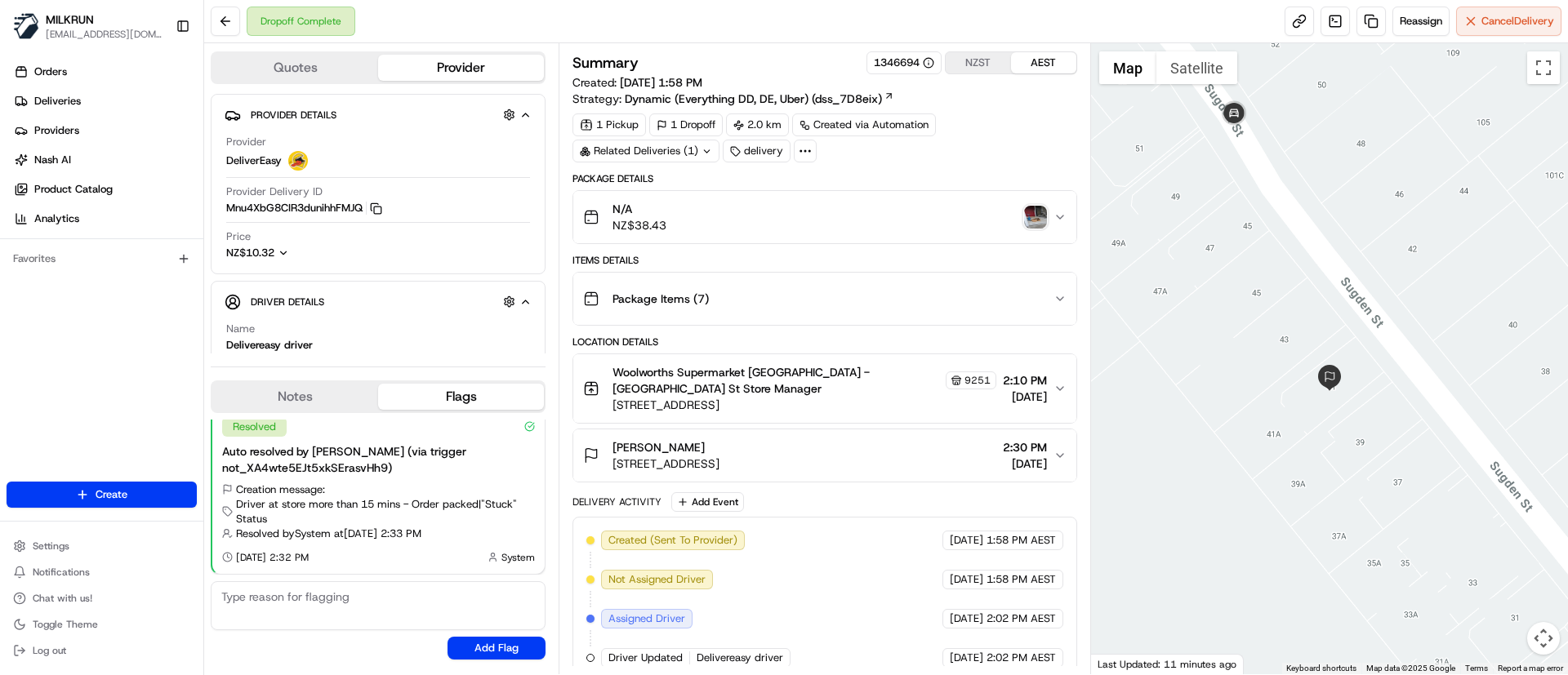
drag, startPoint x: 1237, startPoint y: 199, endPoint x: 1241, endPoint y: 290, distance: 91.1
click at [1241, 290] on div at bounding box center [1330, 359] width 478 height 631
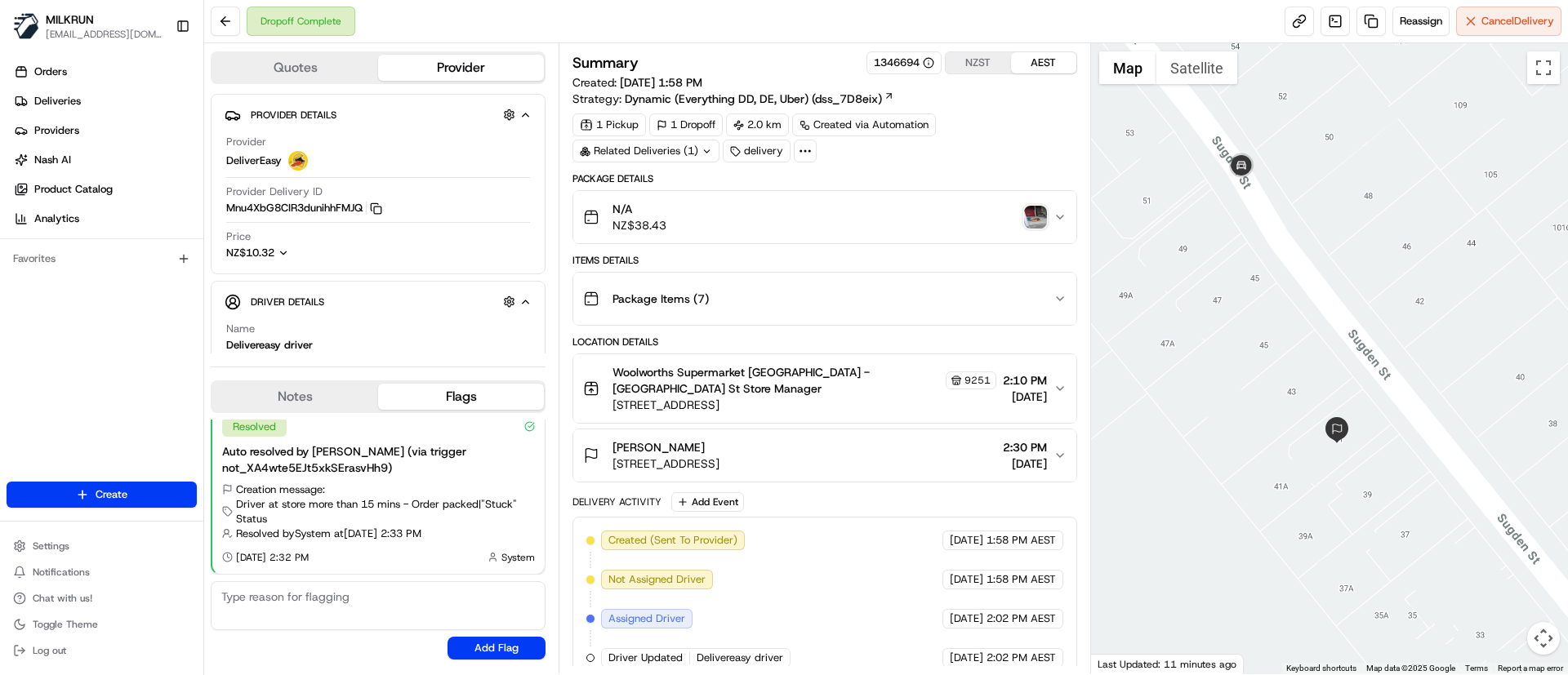
drag, startPoint x: 1396, startPoint y: 518, endPoint x: 1394, endPoint y: 468, distance: 50.0
click at [1394, 468] on div at bounding box center [1330, 359] width 478 height 631
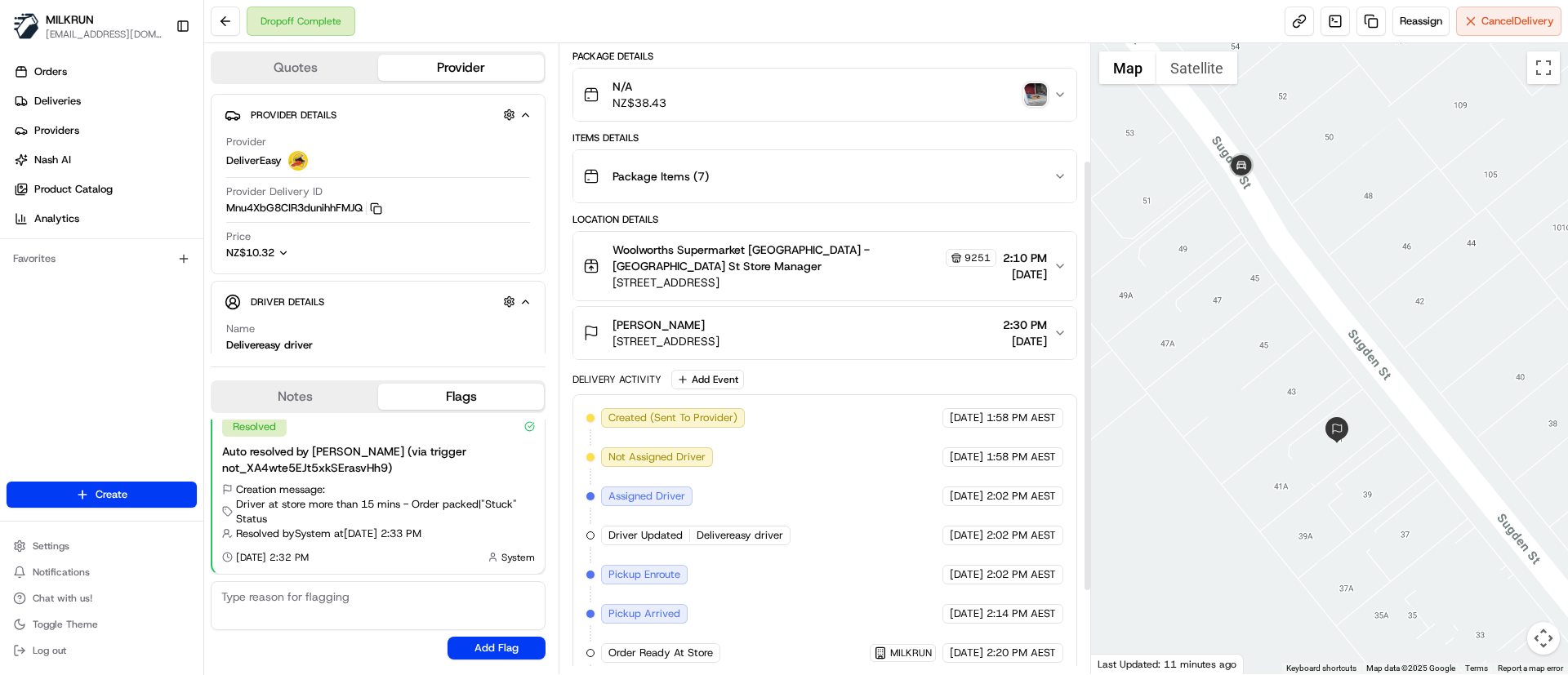
scroll to position [290, 0]
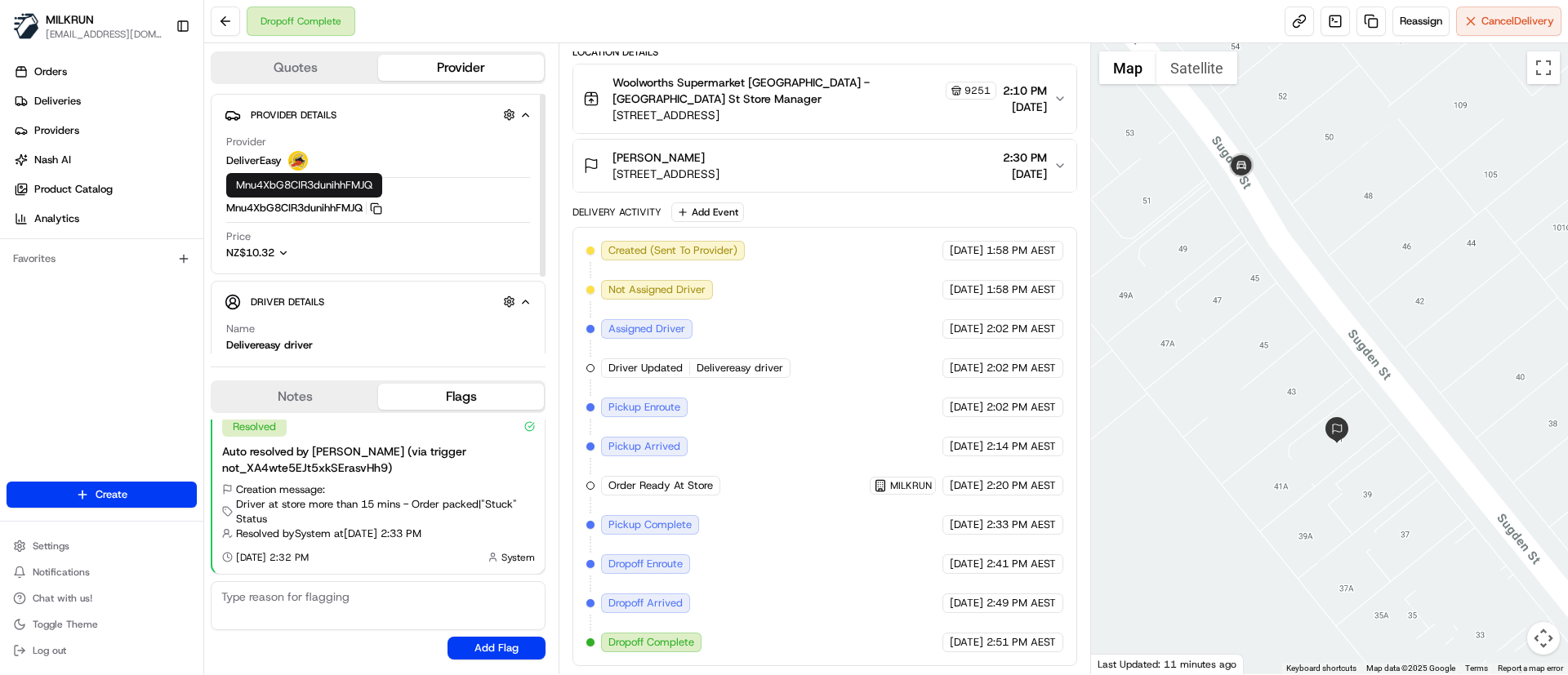
click at [374, 214] on button "Mnu4XbG8CIR3dunihhFMJQ Copy Mnu4XbG8CIR3dunihhFMJQ" at bounding box center [304, 208] width 156 height 15
click at [379, 205] on icon "button" at bounding box center [376, 208] width 12 height 12
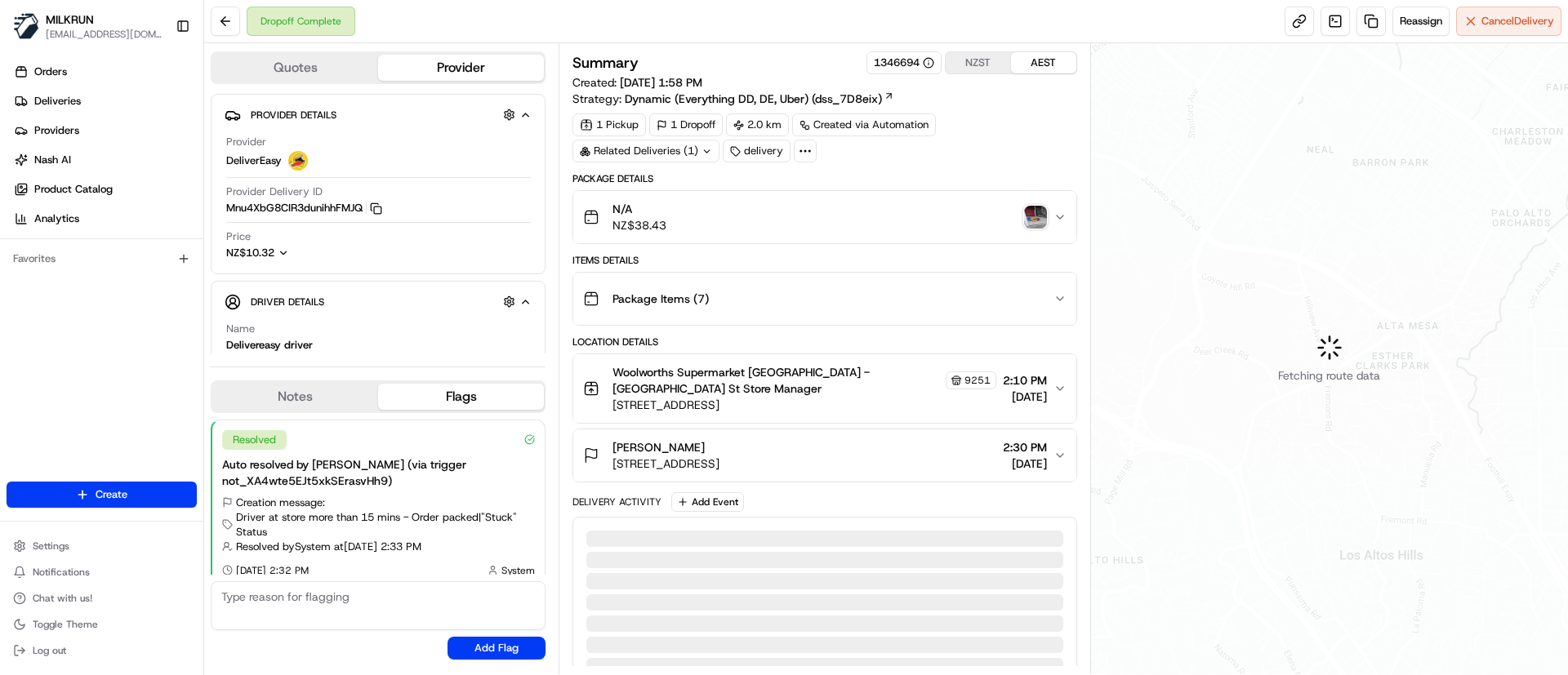
scroll to position [13, 0]
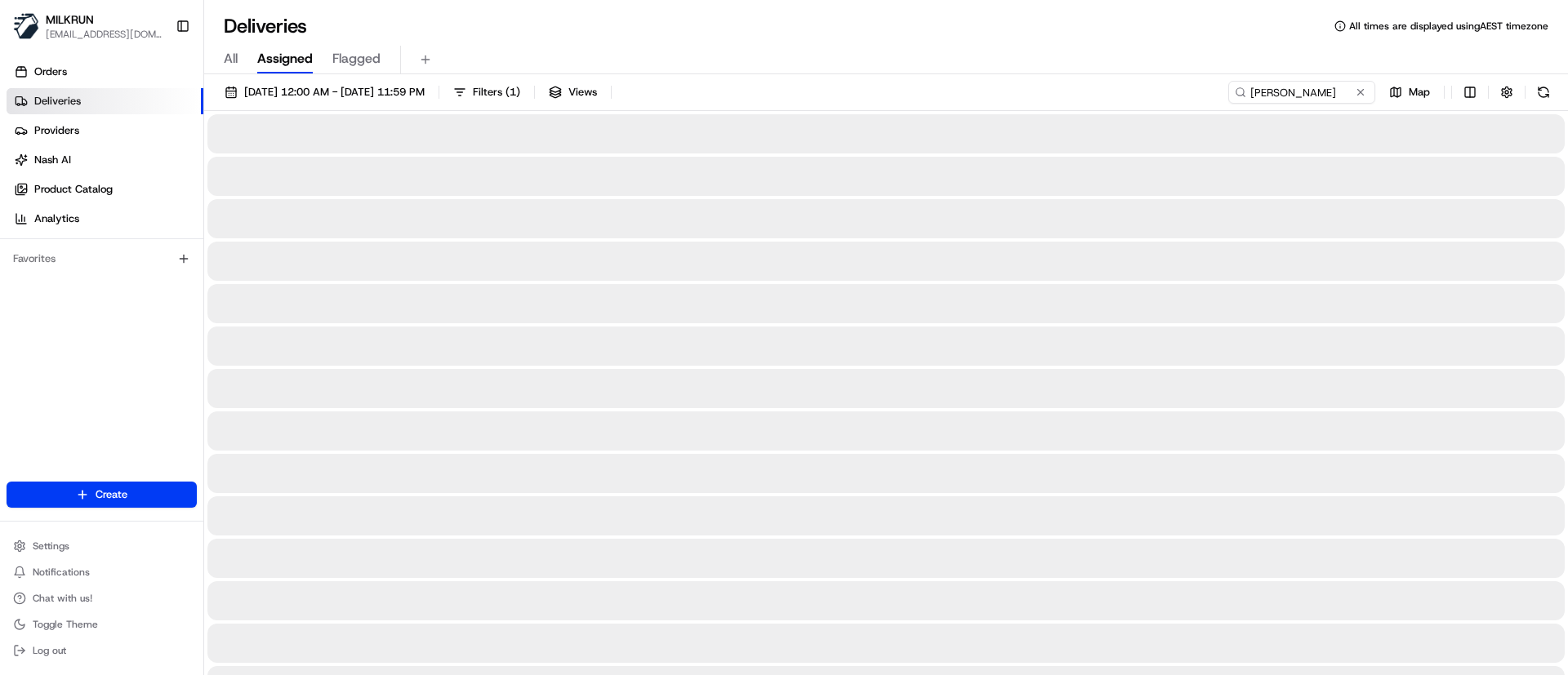
type input "[PERSON_NAME]"
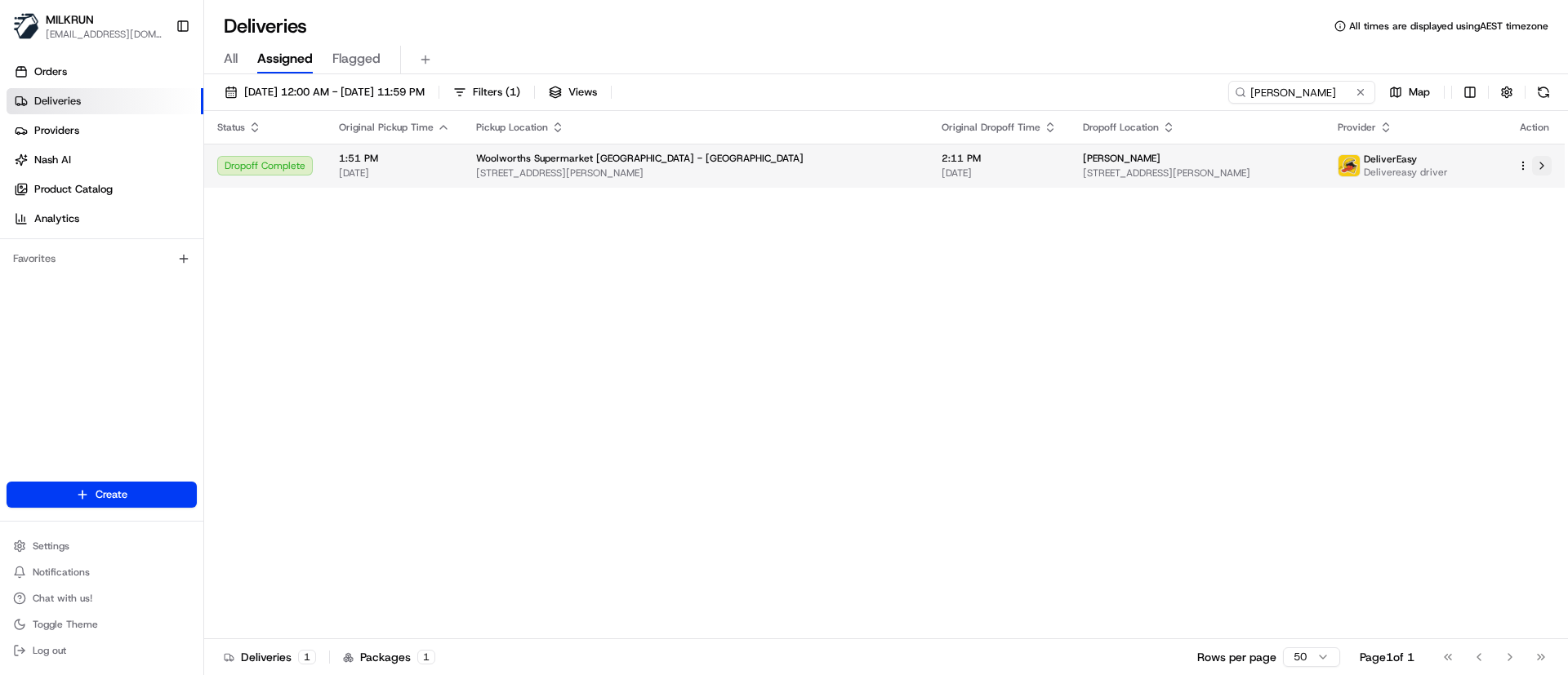
click at [1536, 169] on button at bounding box center [1542, 166] width 20 height 20
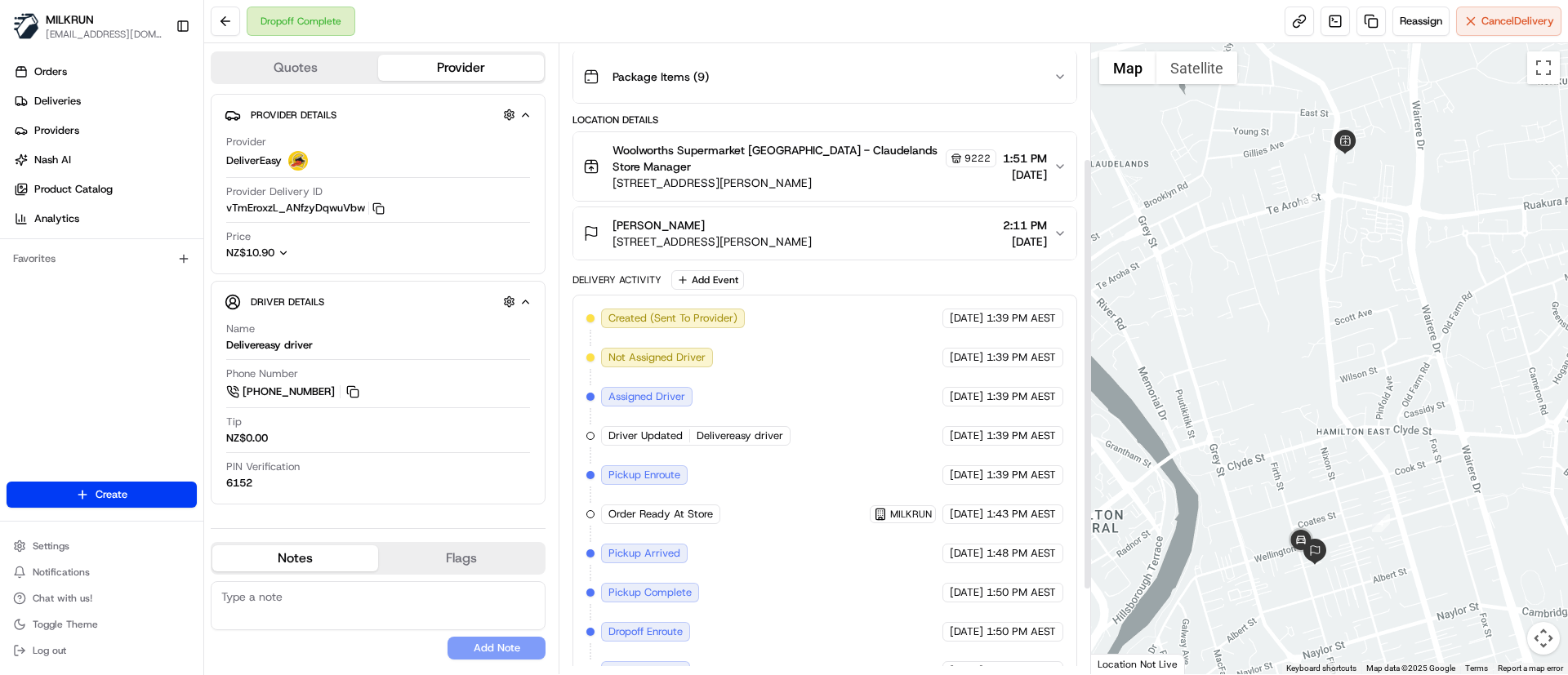
scroll to position [168, 0]
